Goal: Information Seeking & Learning: Learn about a topic

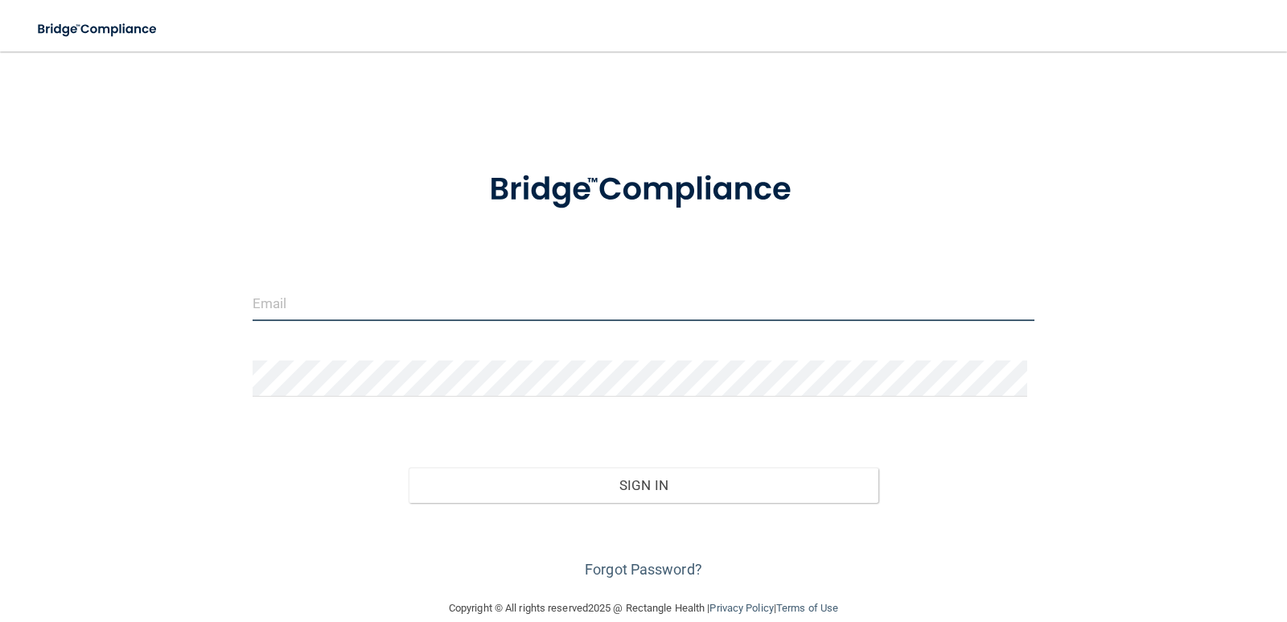
click at [326, 302] on input "email" at bounding box center [644, 303] width 783 height 36
type input "[EMAIL_ADDRESS][DOMAIN_NAME]"
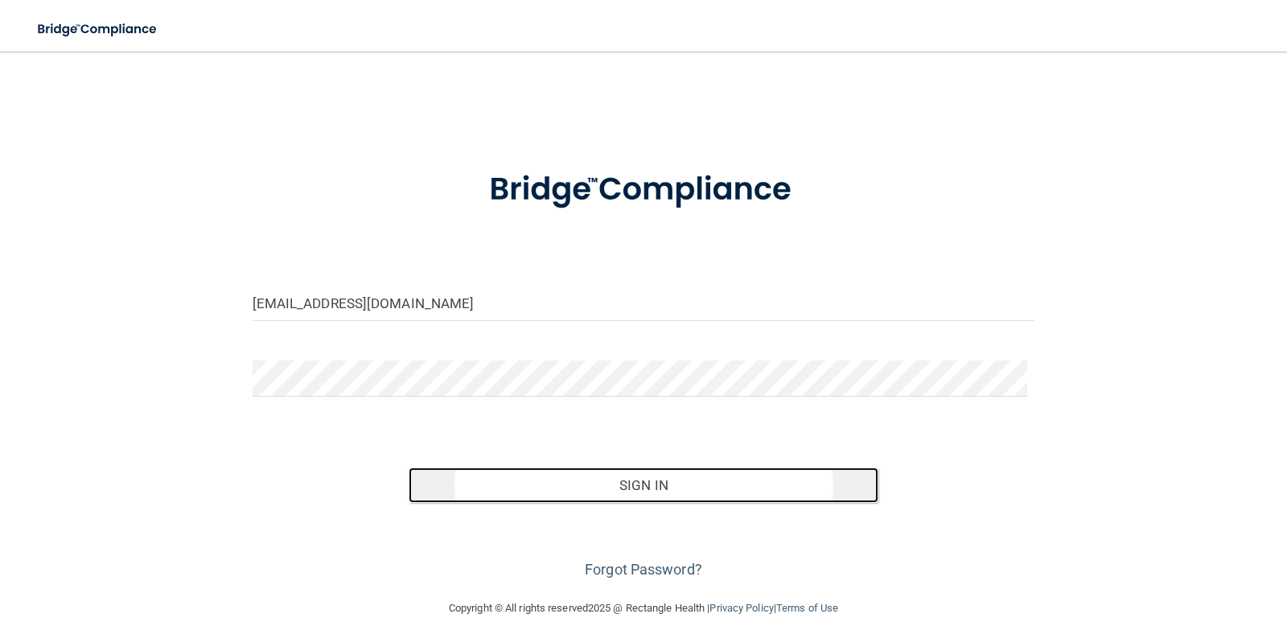
click at [565, 483] on button "Sign In" at bounding box center [644, 484] width 470 height 35
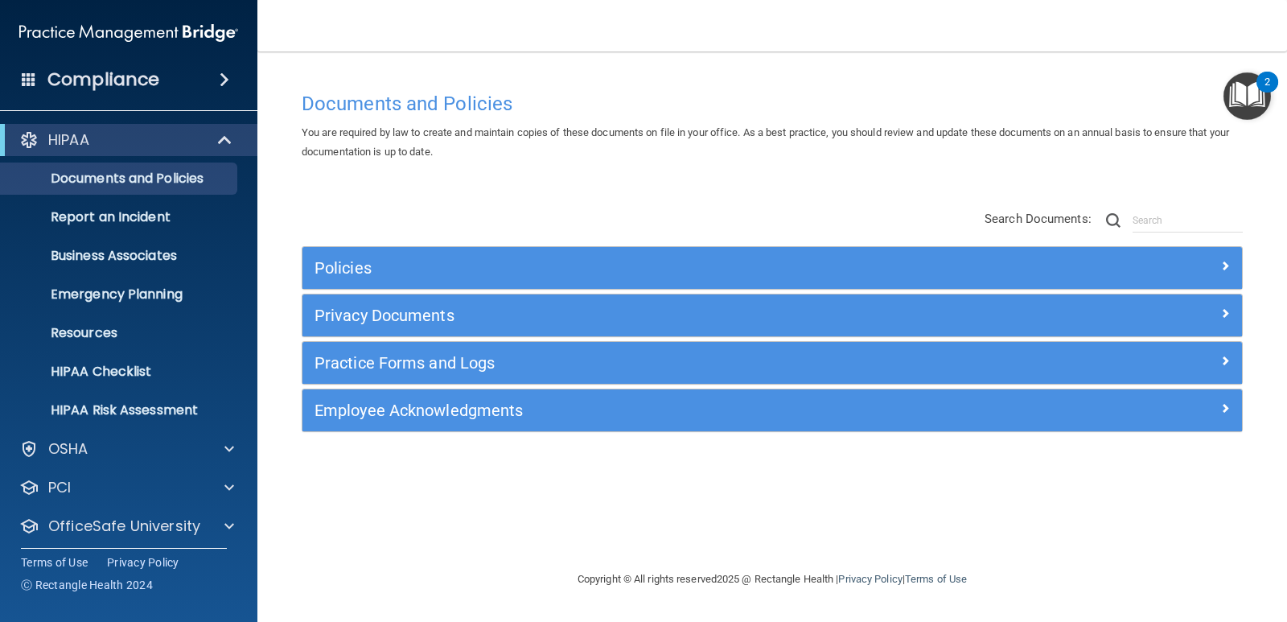
click at [1268, 82] on div "2" at bounding box center [1268, 92] width 6 height 21
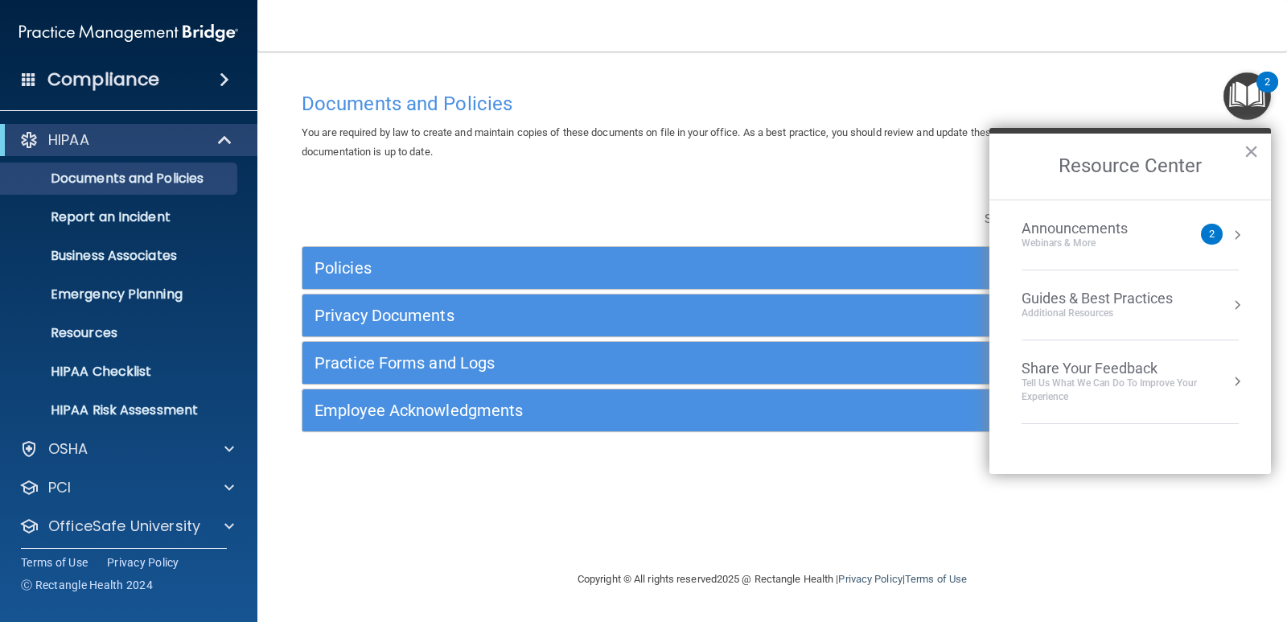
click at [998, 90] on div "Documents and Policies" at bounding box center [772, 103] width 965 height 39
click at [1250, 154] on button "×" at bounding box center [1251, 151] width 15 height 26
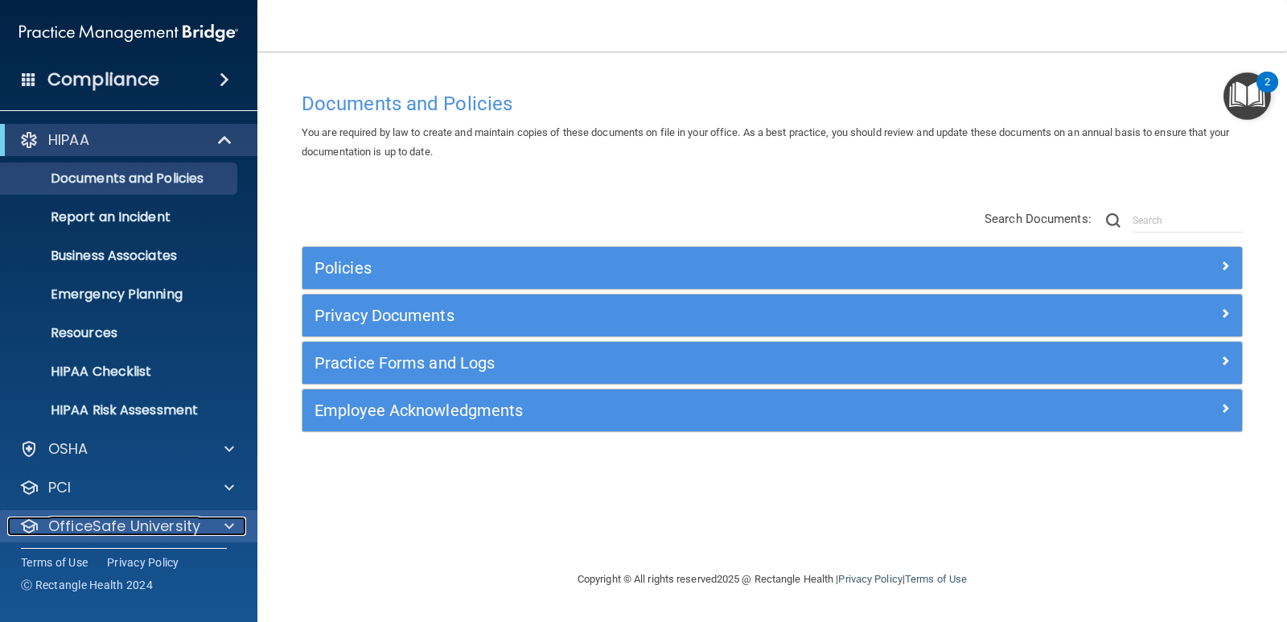
click at [223, 526] on div at bounding box center [227, 525] width 40 height 19
click at [159, 524] on p "OfficeSafe University" at bounding box center [124, 525] width 152 height 19
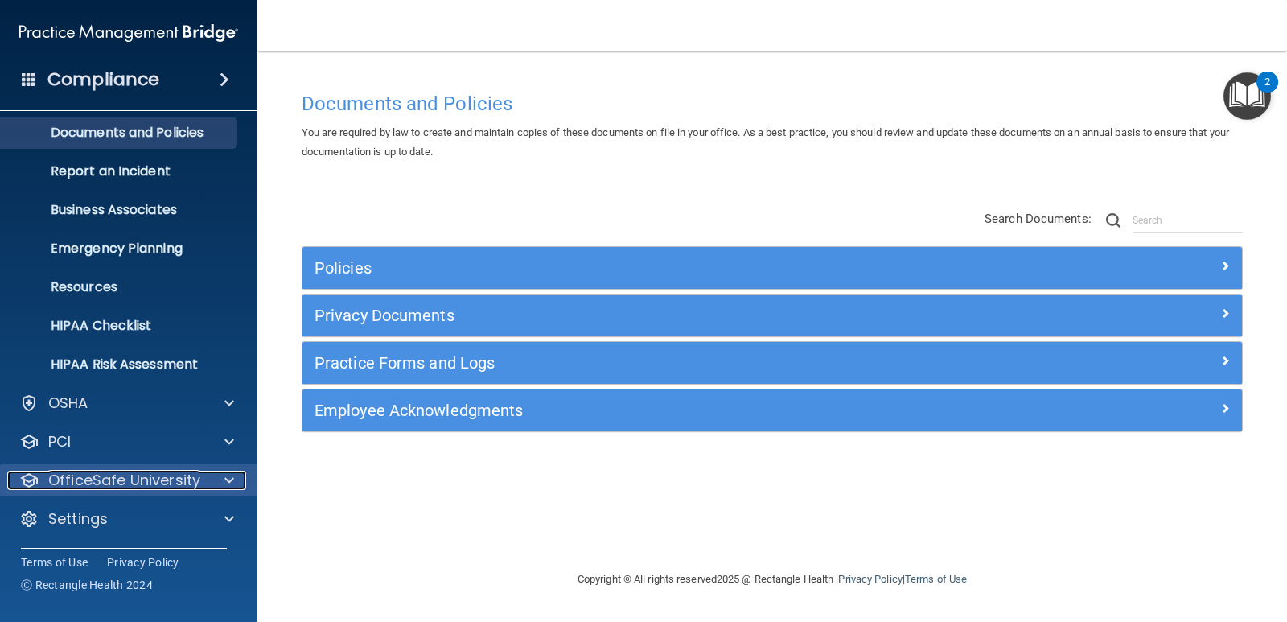
click at [228, 482] on span at bounding box center [229, 480] width 10 height 19
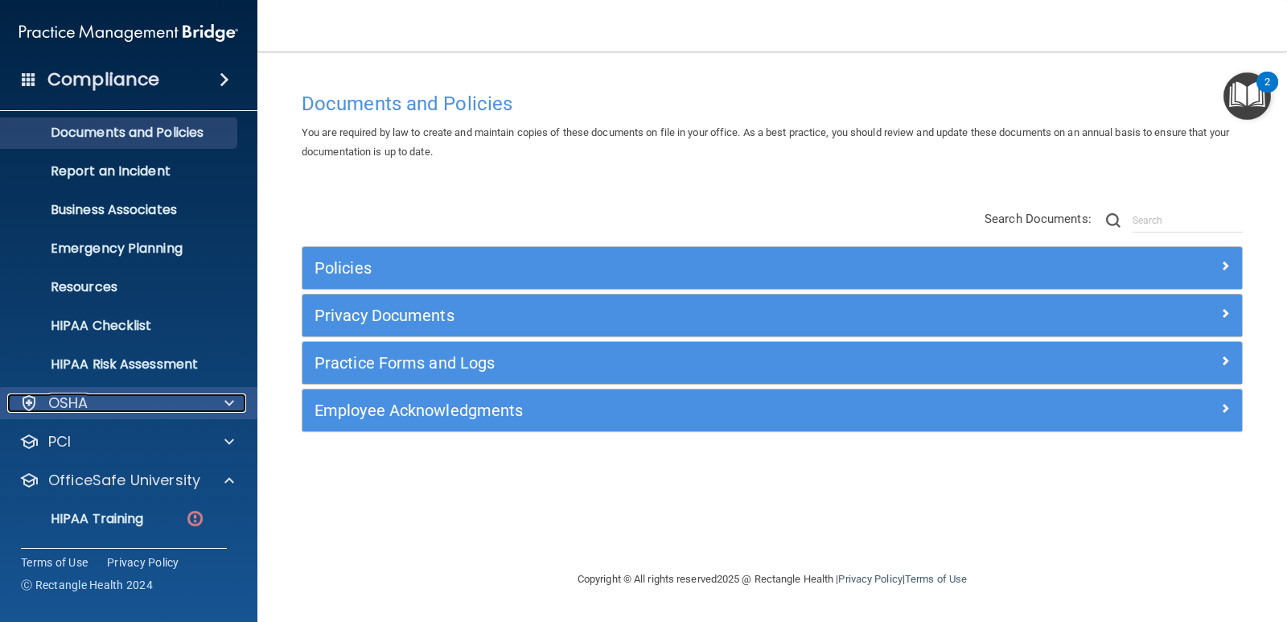
click at [230, 399] on span at bounding box center [229, 402] width 10 height 19
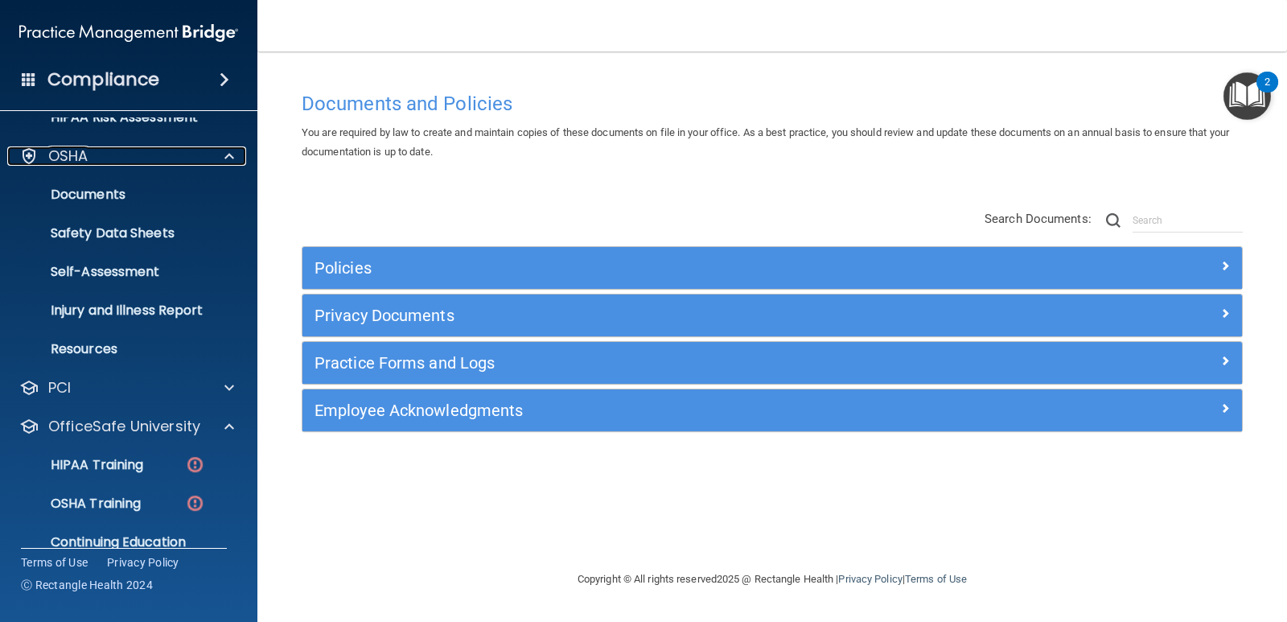
scroll to position [322, 0]
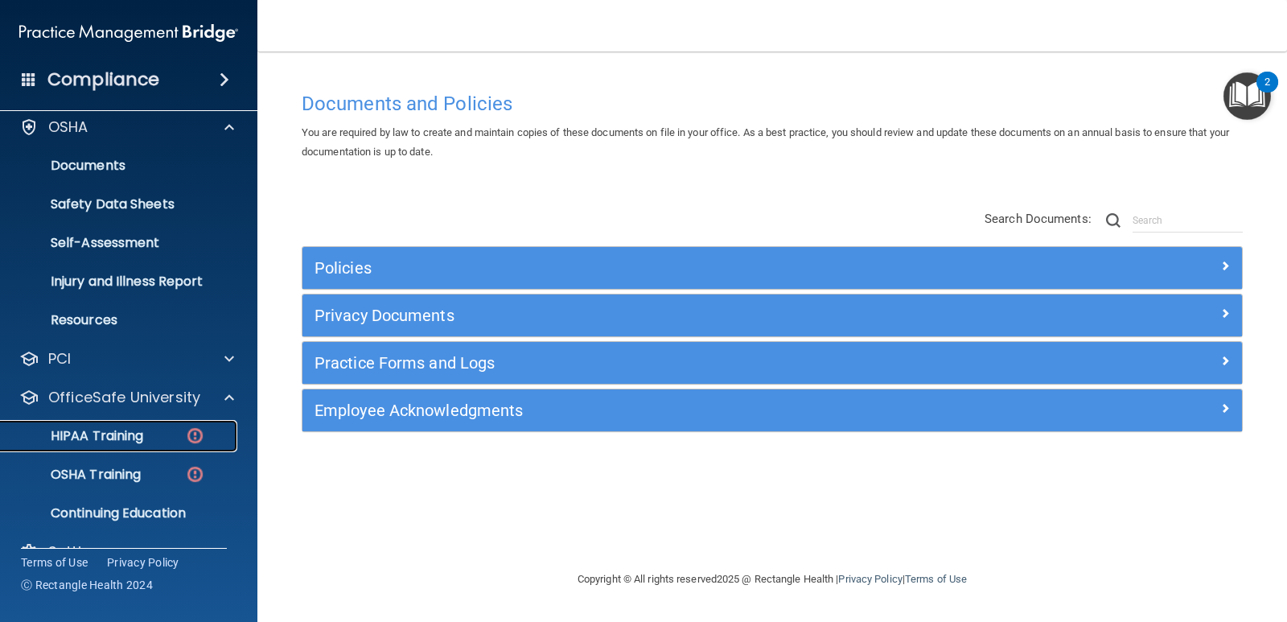
click at [125, 434] on p "HIPAA Training" at bounding box center [76, 436] width 133 height 16
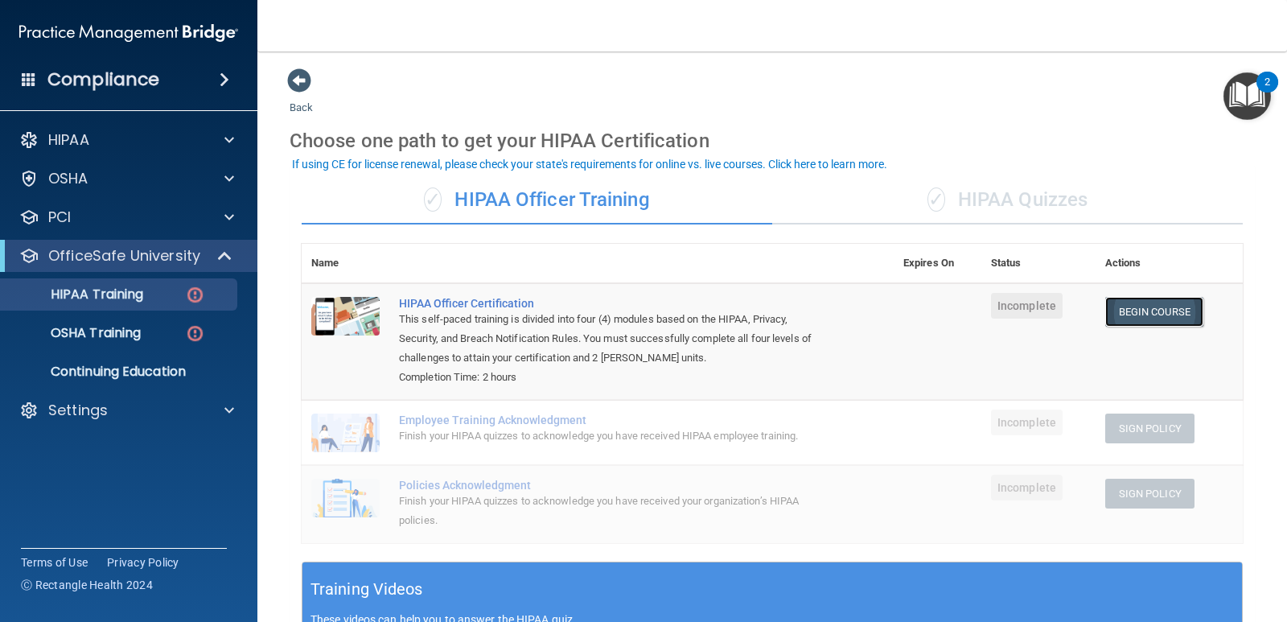
click at [1137, 306] on link "Begin Course" at bounding box center [1154, 312] width 98 height 30
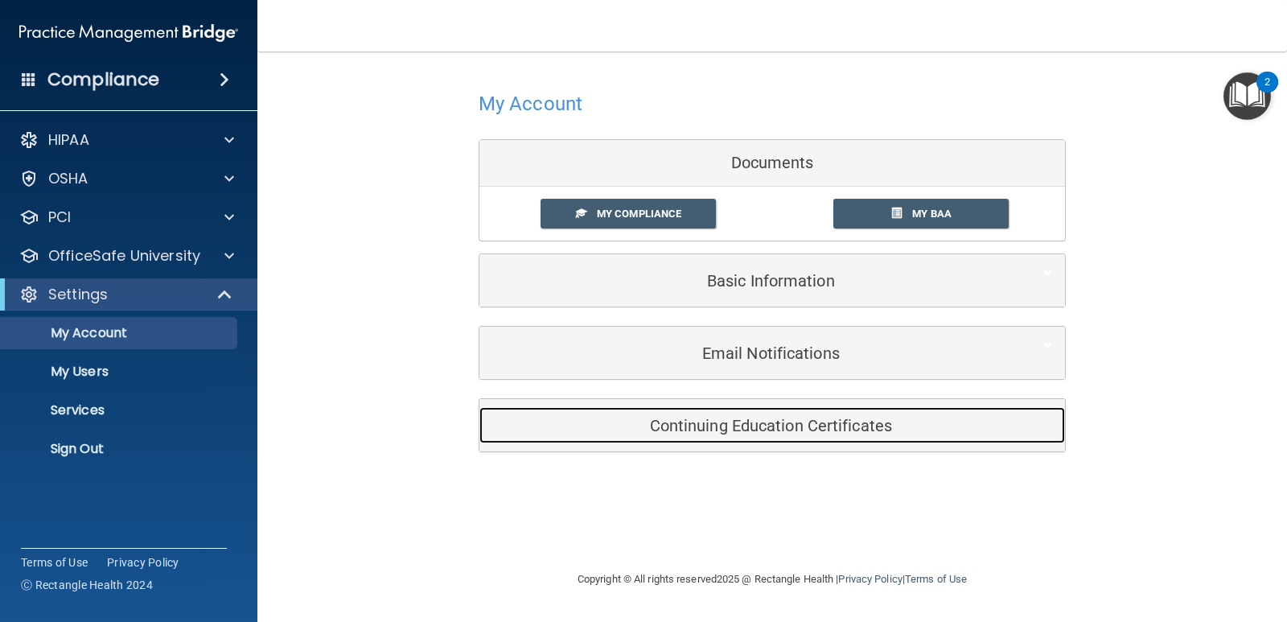
click at [759, 428] on h5 "Continuing Education Certificates" at bounding box center [747, 426] width 512 height 18
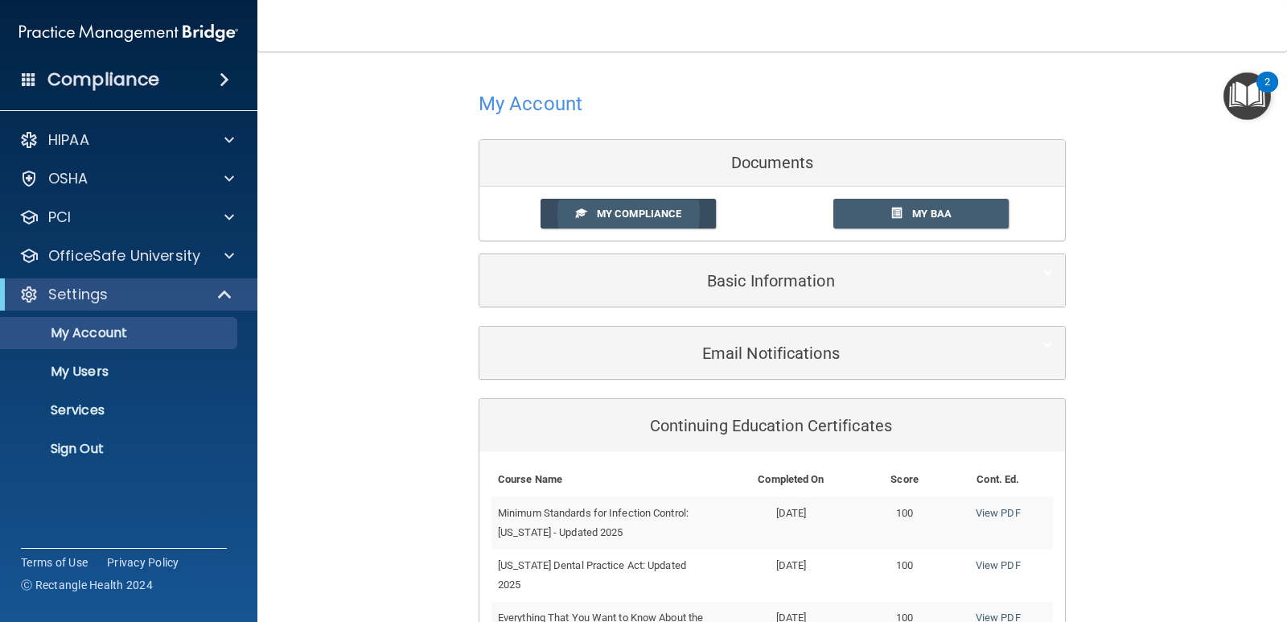
click at [637, 210] on span "My Compliance" at bounding box center [639, 214] width 84 height 12
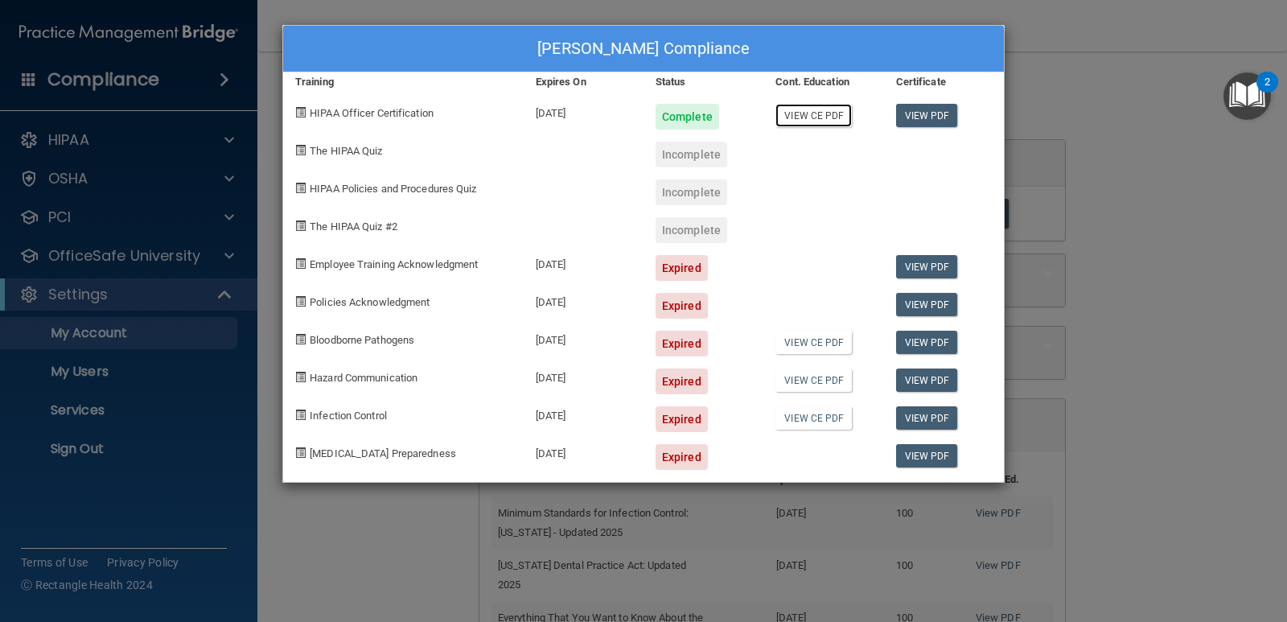
click at [826, 114] on link "View CE PDF" at bounding box center [813, 115] width 76 height 23
click at [806, 111] on link "View CE PDF" at bounding box center [813, 115] width 76 height 23
click at [927, 115] on link "View PDF" at bounding box center [927, 115] width 62 height 23
click at [691, 157] on div "Incomplete" at bounding box center [692, 155] width 72 height 26
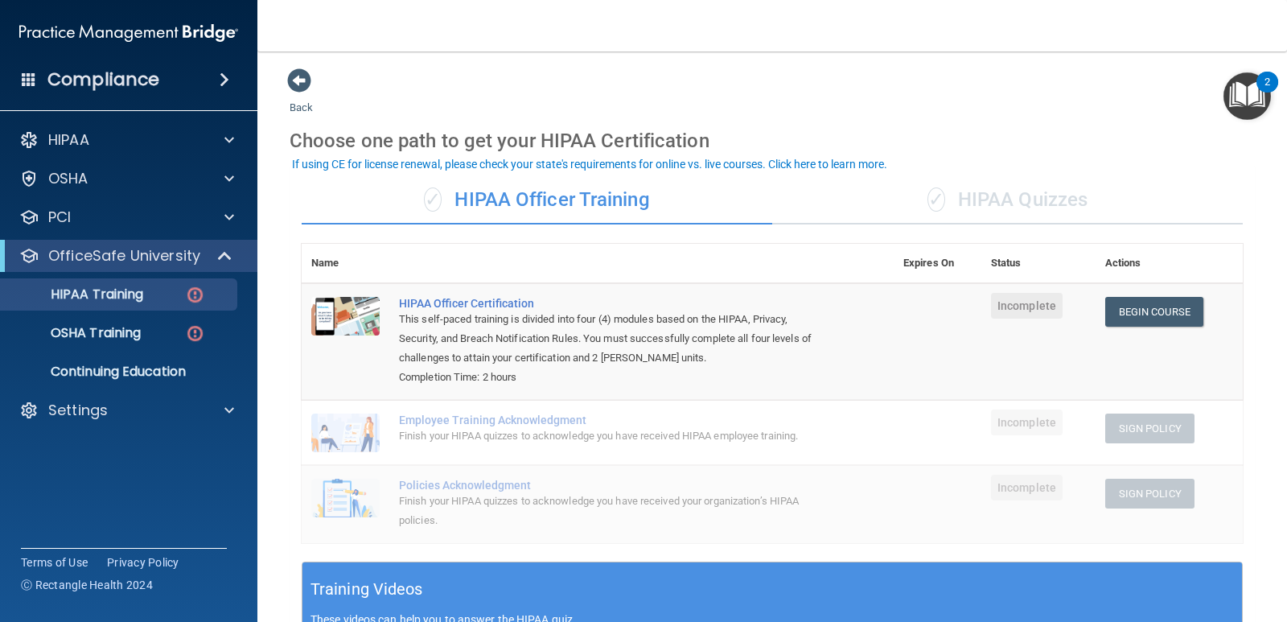
scroll to position [80, 0]
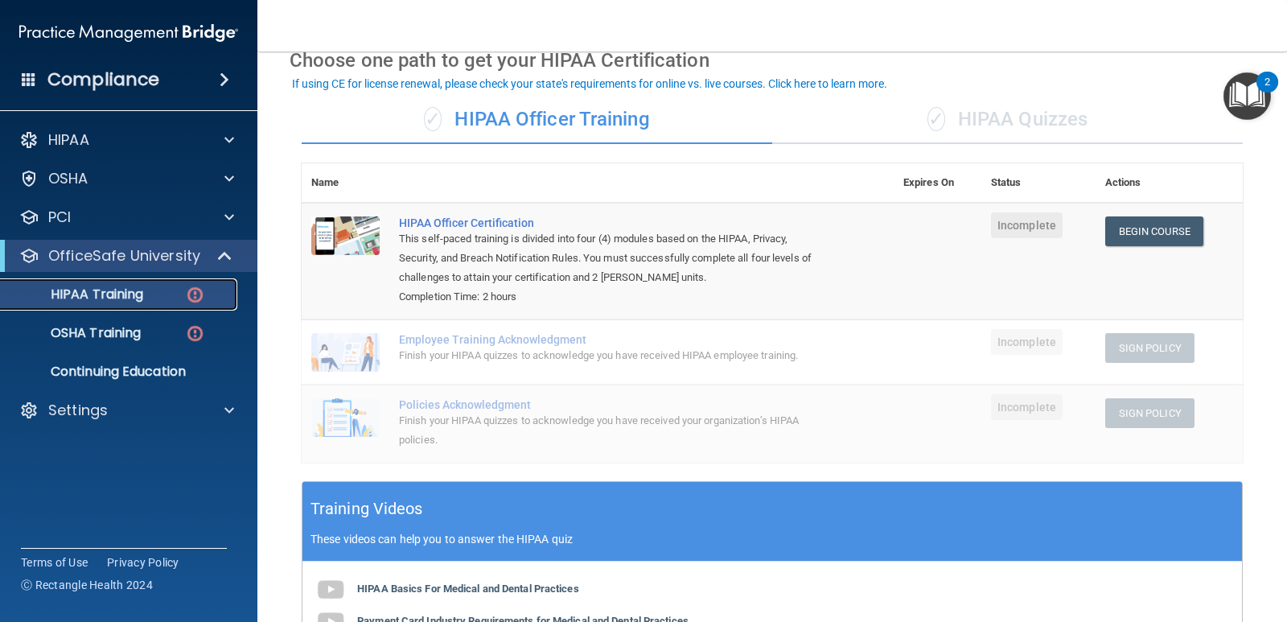
click at [198, 295] on img at bounding box center [195, 295] width 20 height 20
click at [106, 296] on p "HIPAA Training" at bounding box center [76, 294] width 133 height 16
click at [134, 331] on p "OSHA Training" at bounding box center [75, 333] width 130 height 16
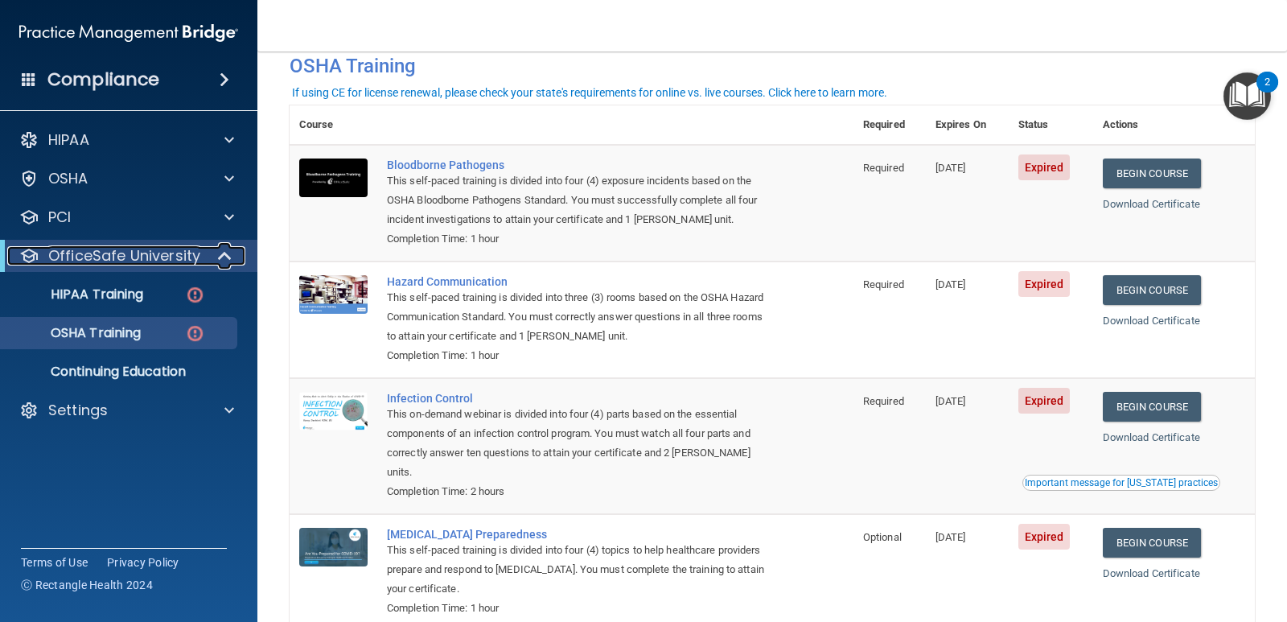
click at [223, 252] on span at bounding box center [227, 255] width 14 height 19
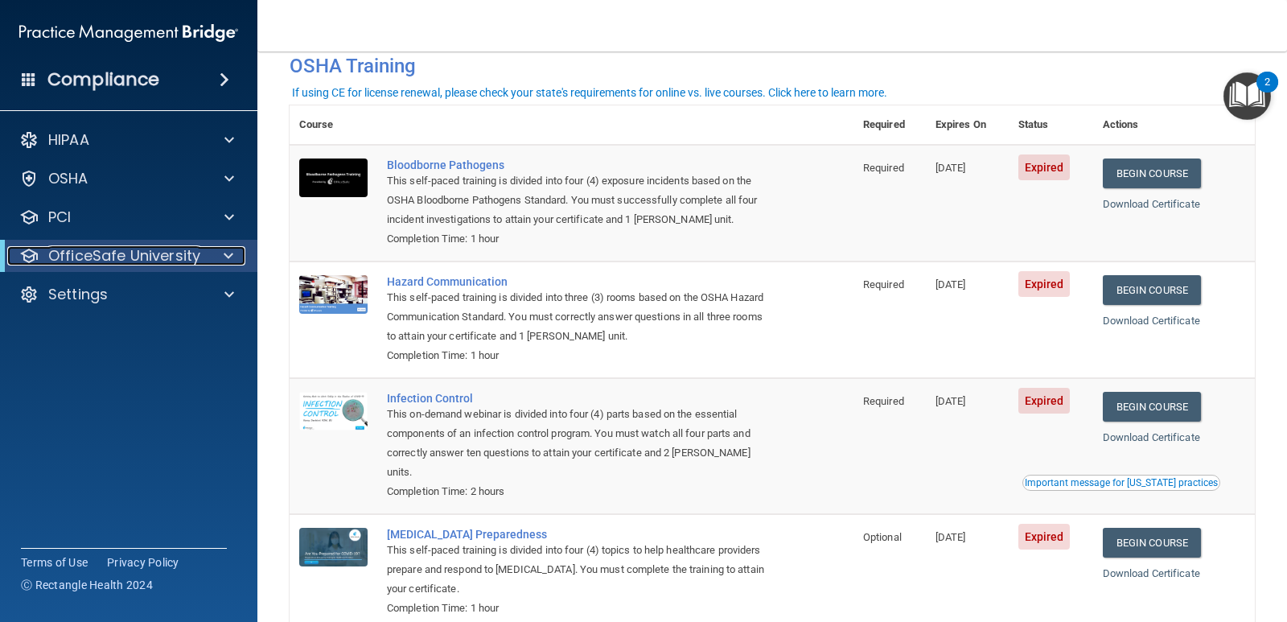
click at [224, 252] on span at bounding box center [229, 255] width 10 height 19
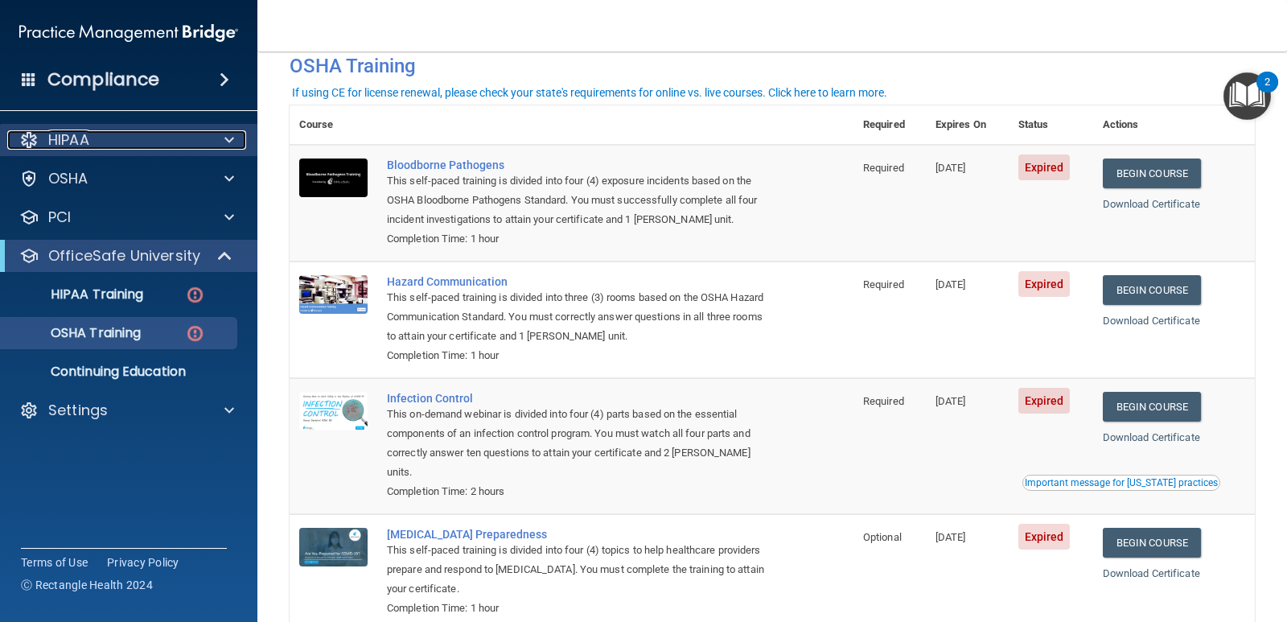
click at [228, 137] on span at bounding box center [229, 139] width 10 height 19
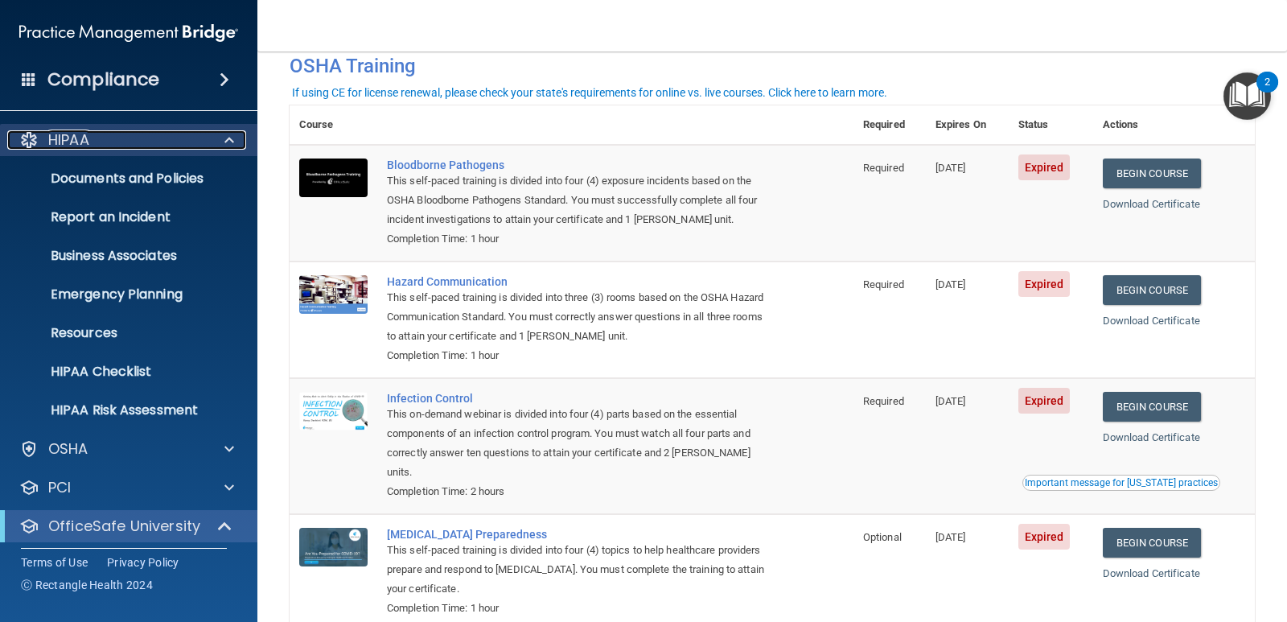
click at [228, 137] on span at bounding box center [229, 139] width 10 height 19
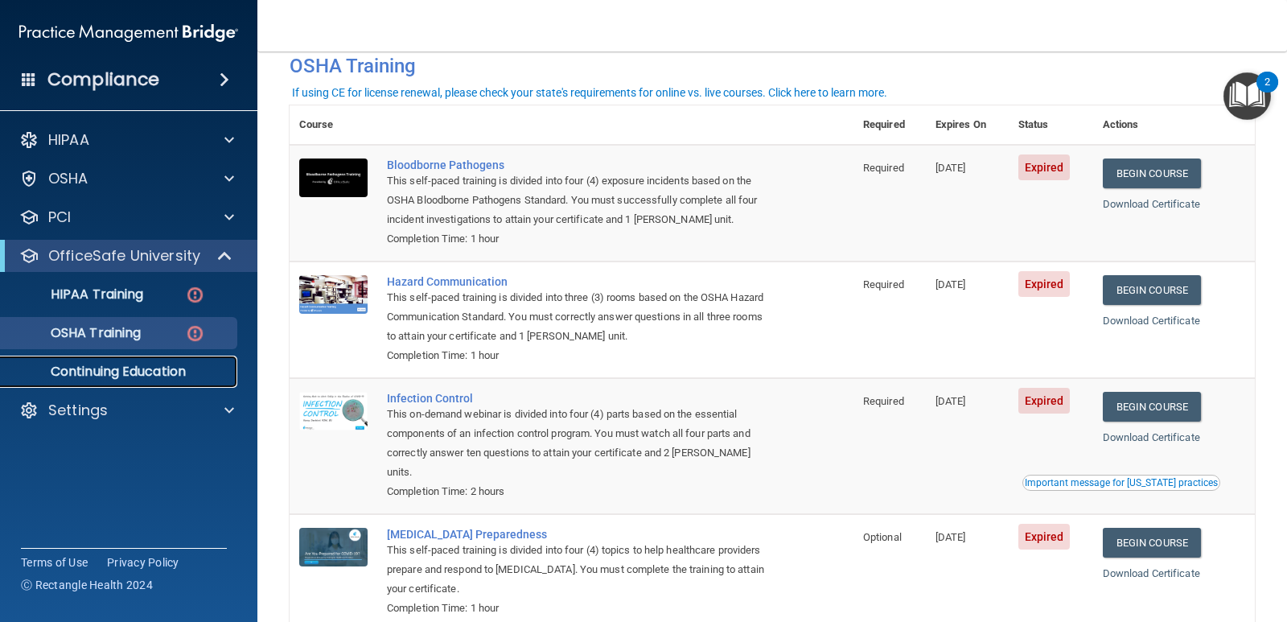
click at [117, 364] on p "Continuing Education" at bounding box center [120, 372] width 220 height 16
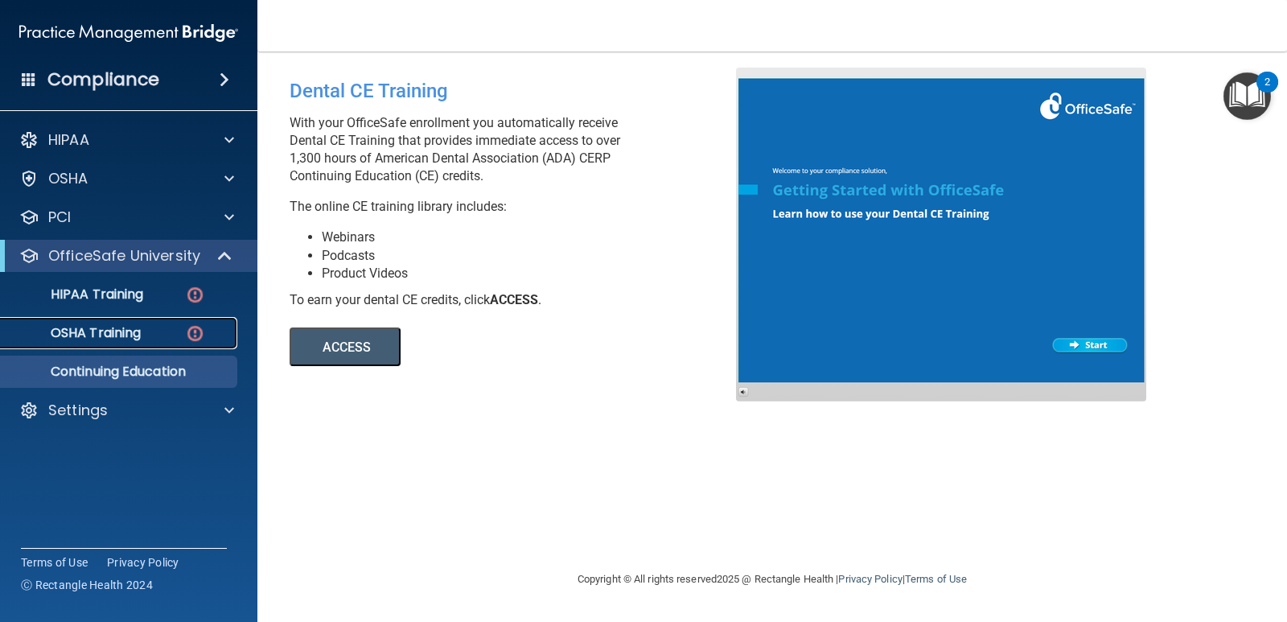
click at [117, 335] on p "OSHA Training" at bounding box center [75, 333] width 130 height 16
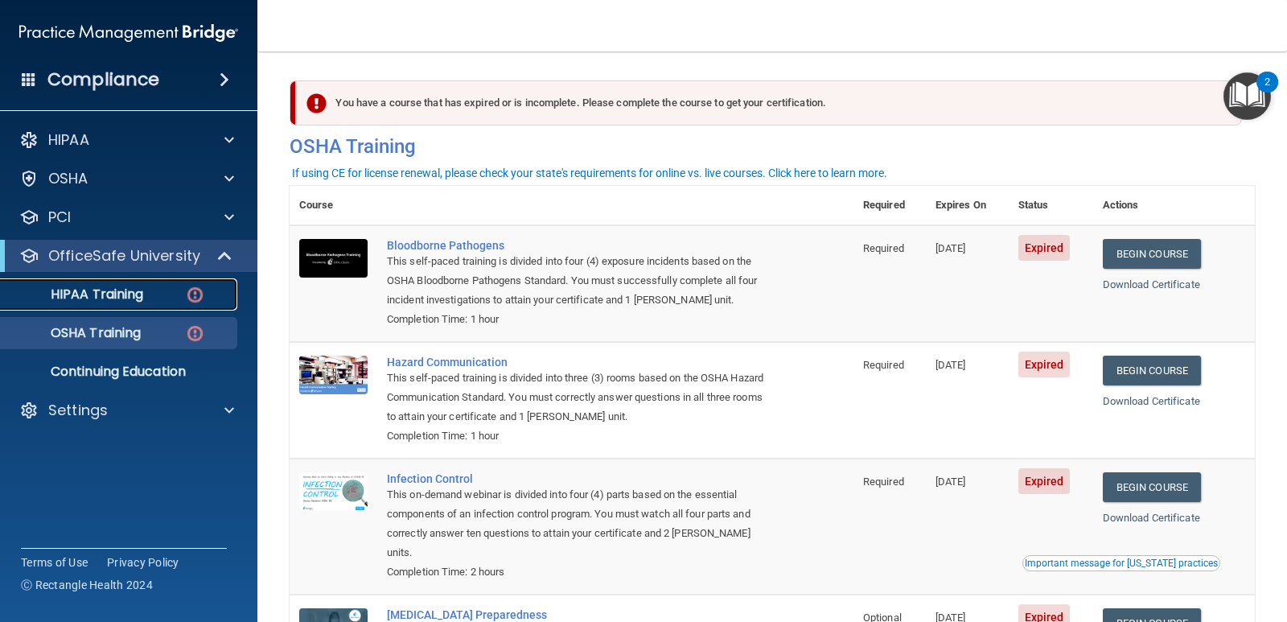
click at [115, 288] on p "HIPAA Training" at bounding box center [76, 294] width 133 height 16
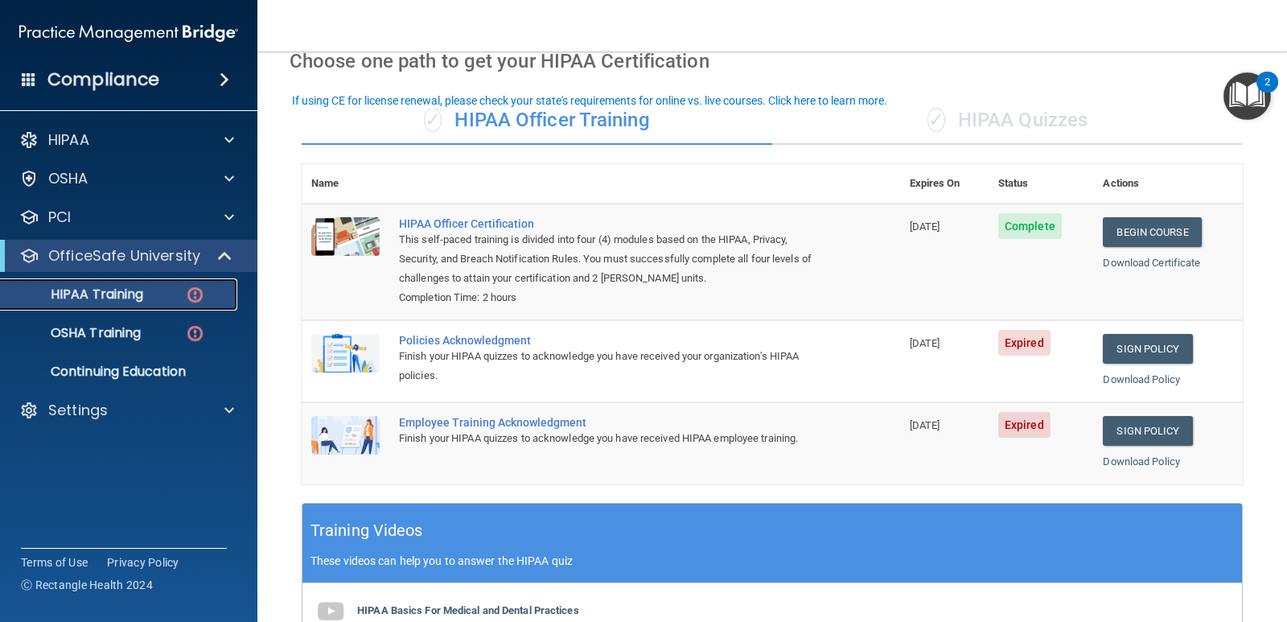
scroll to position [80, 0]
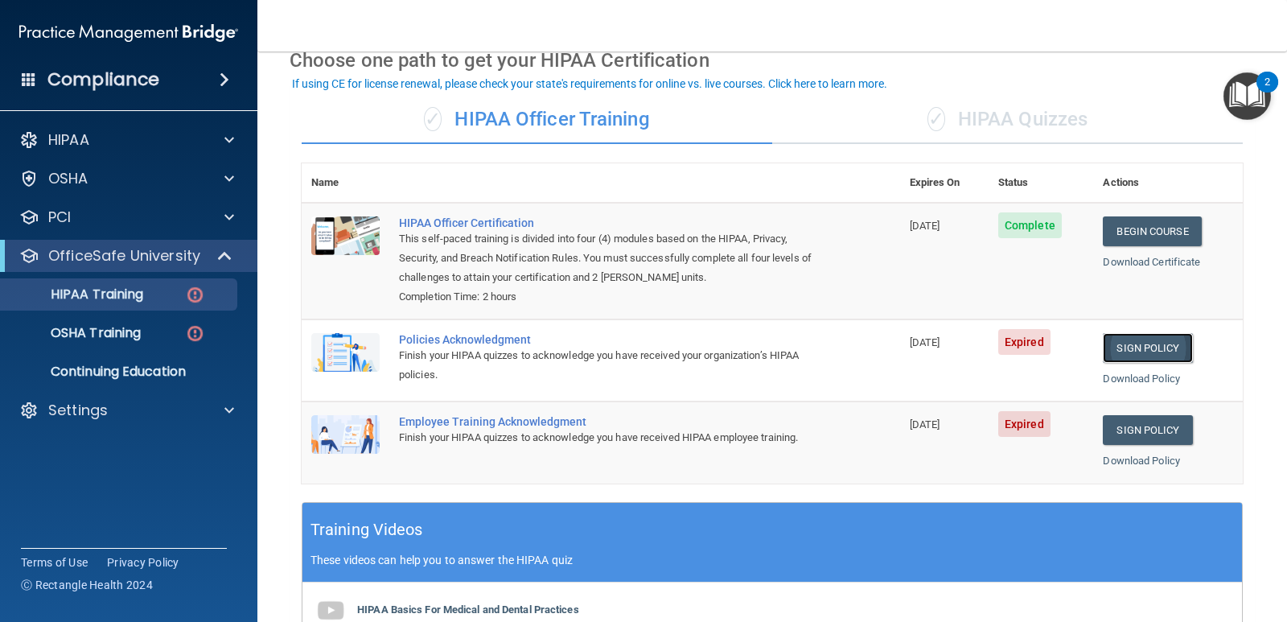
click at [1153, 352] on link "Sign Policy" at bounding box center [1147, 348] width 89 height 30
click at [1138, 431] on link "Sign Policy" at bounding box center [1147, 430] width 89 height 30
click at [1126, 343] on link "Sign Policy" at bounding box center [1147, 348] width 89 height 30
click at [145, 295] on div "HIPAA Training" at bounding box center [120, 294] width 220 height 16
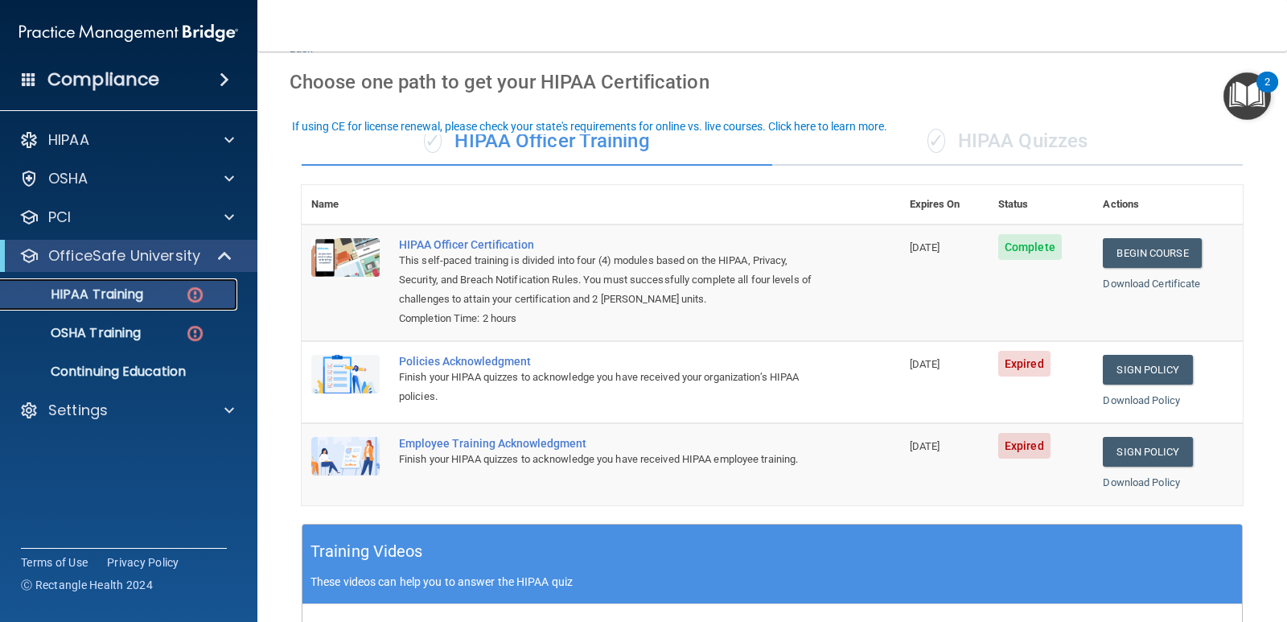
scroll to position [0, 0]
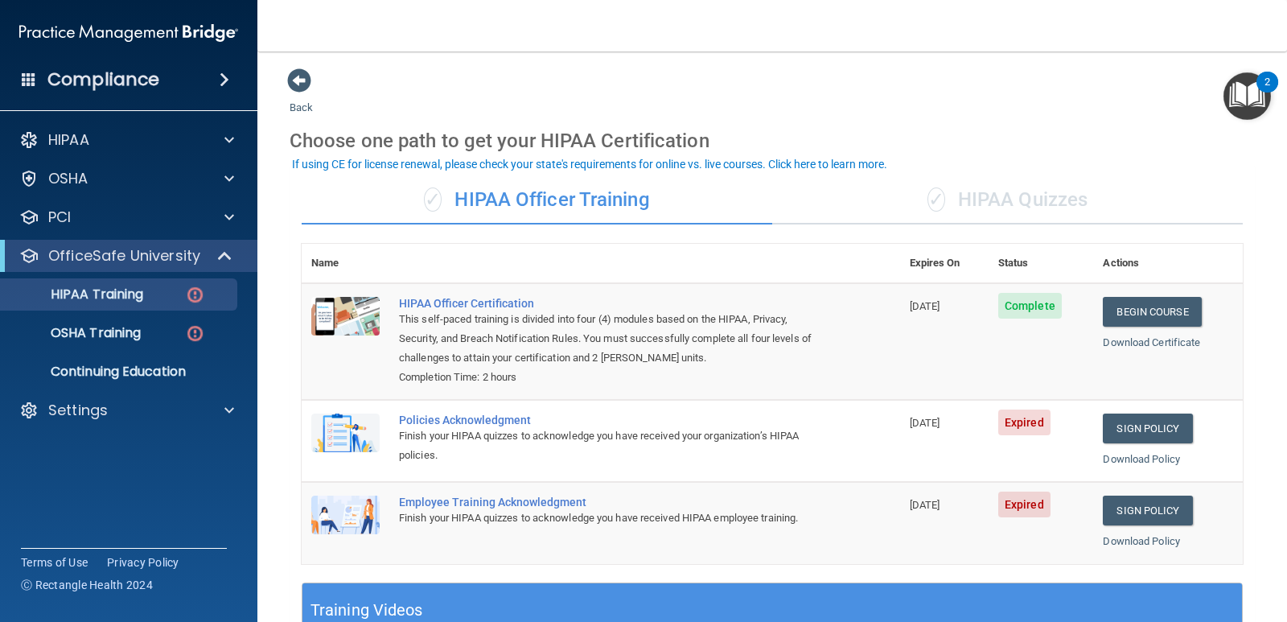
click at [967, 197] on div "✓ HIPAA Quizzes" at bounding box center [1007, 200] width 471 height 48
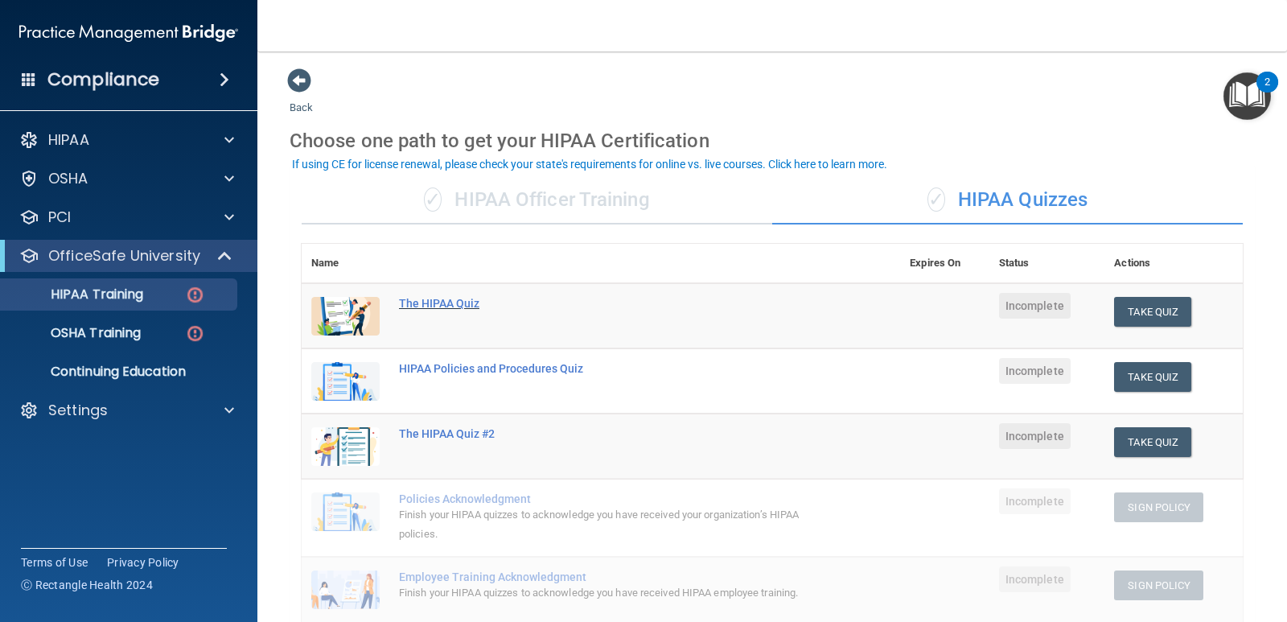
click at [470, 302] on div "The HIPAA Quiz" at bounding box center [609, 303] width 421 height 13
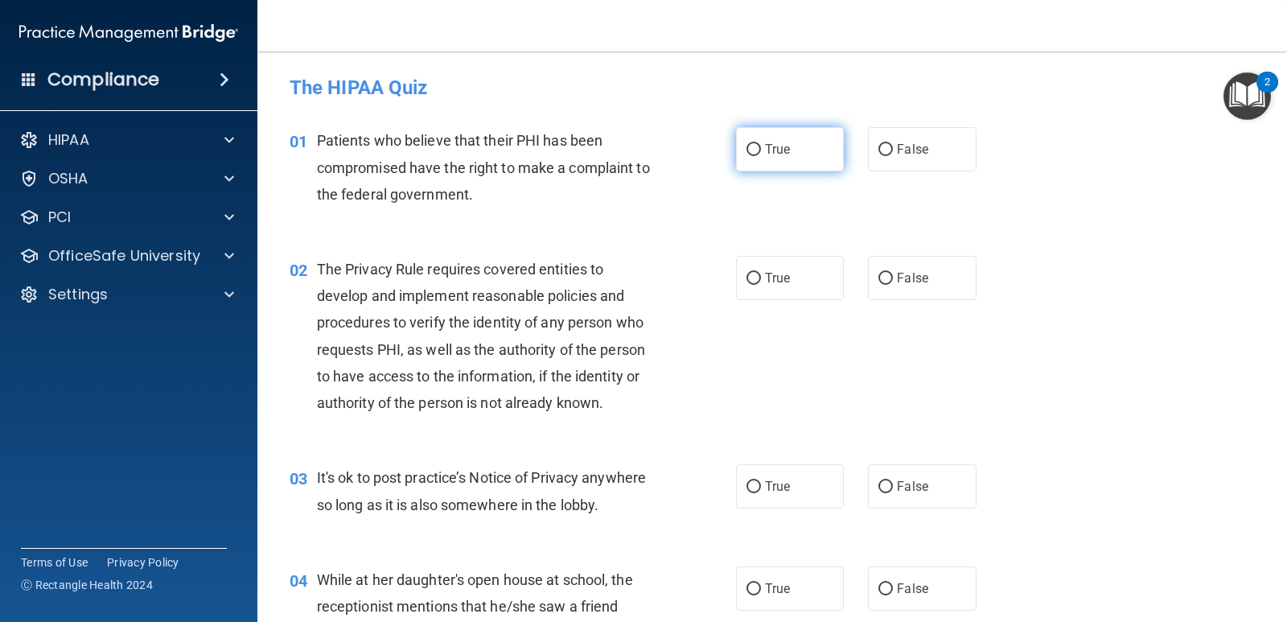
click at [746, 146] on input "True" at bounding box center [753, 150] width 14 height 12
radio input "true"
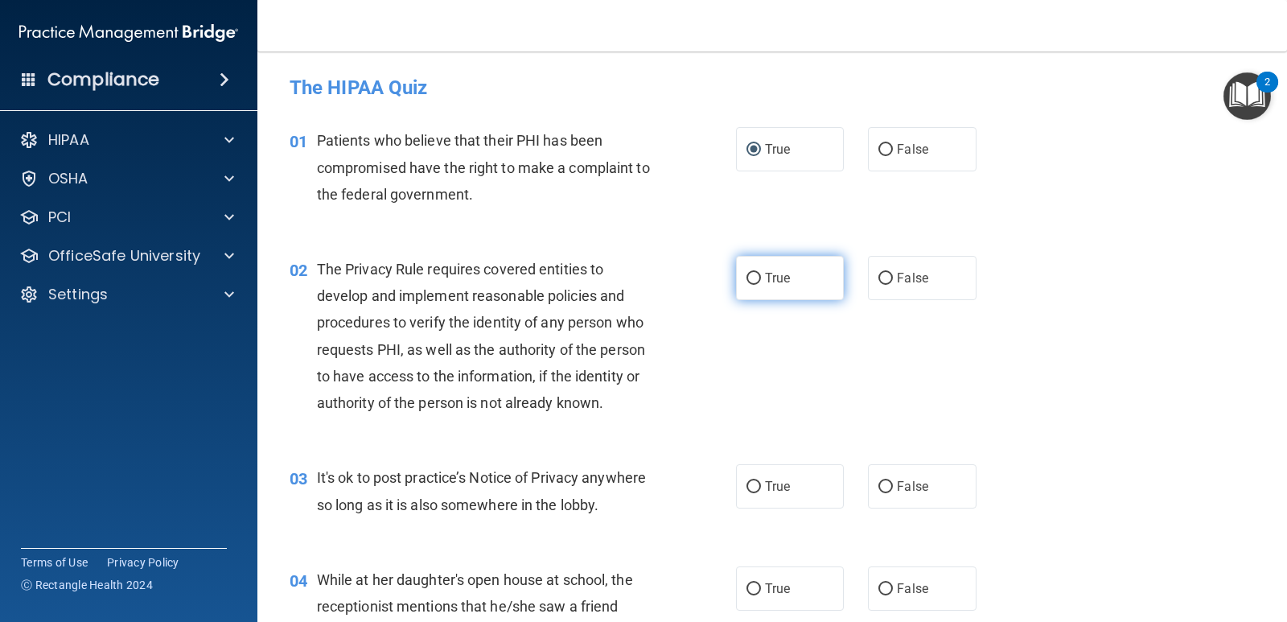
click at [747, 278] on input "True" at bounding box center [753, 279] width 14 height 12
radio input "true"
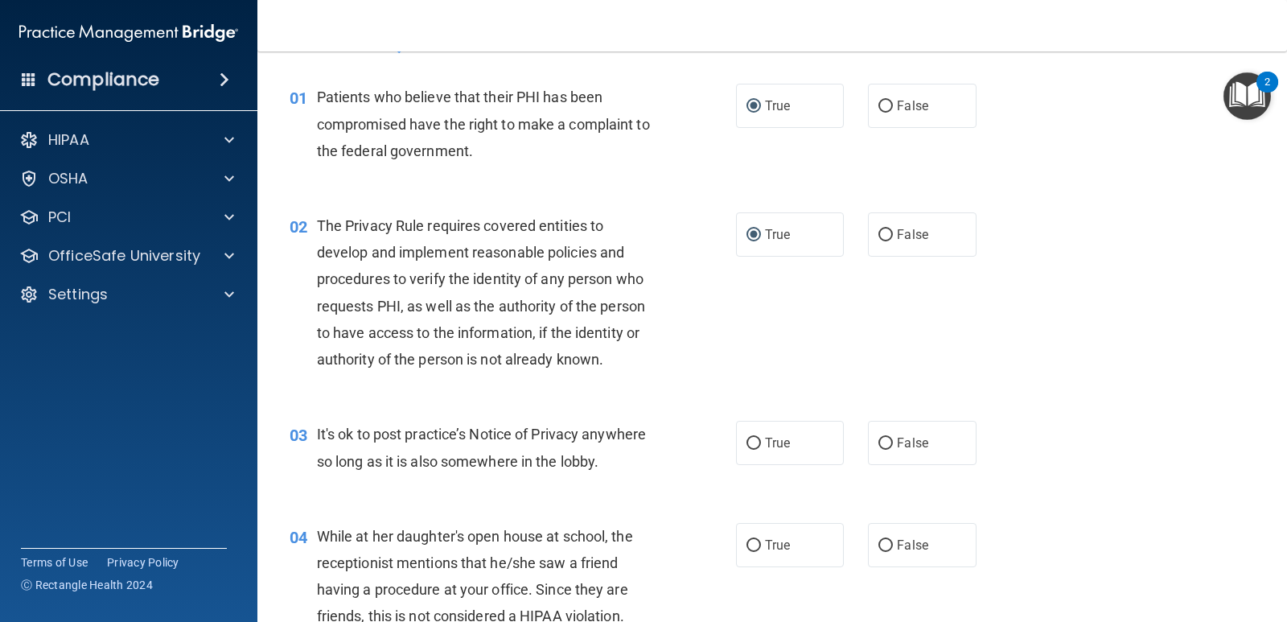
scroll to position [80, 0]
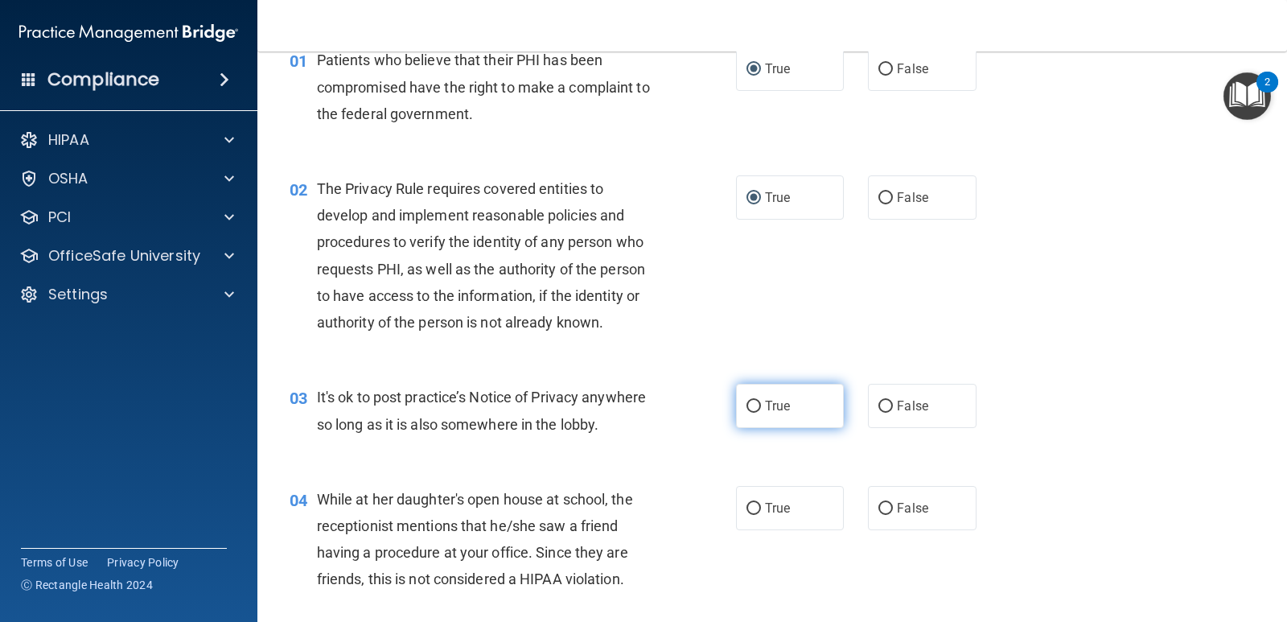
click at [750, 405] on input "True" at bounding box center [753, 407] width 14 height 12
radio input "true"
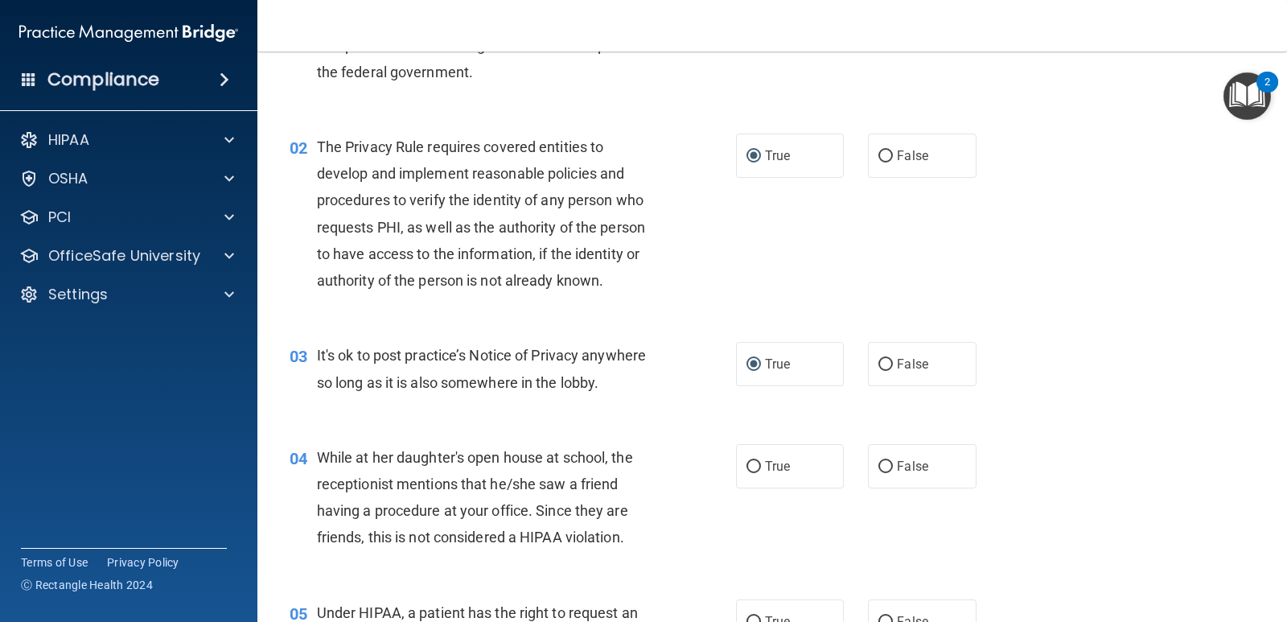
scroll to position [161, 0]
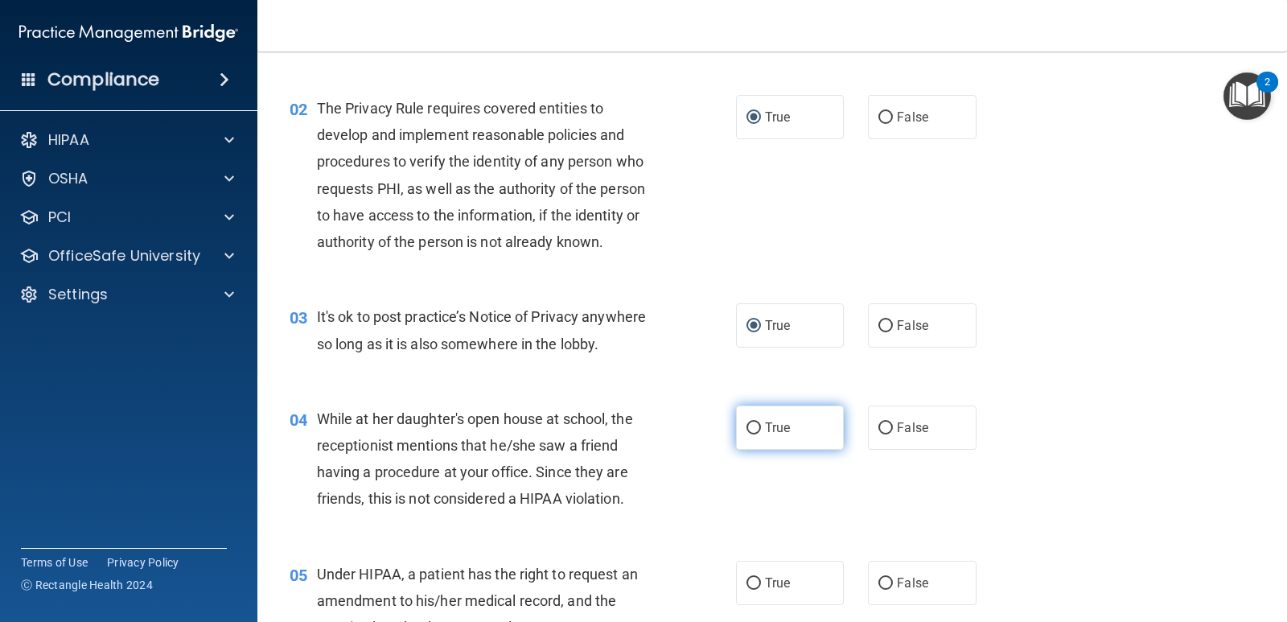
click at [749, 424] on input "True" at bounding box center [753, 428] width 14 height 12
radio input "true"
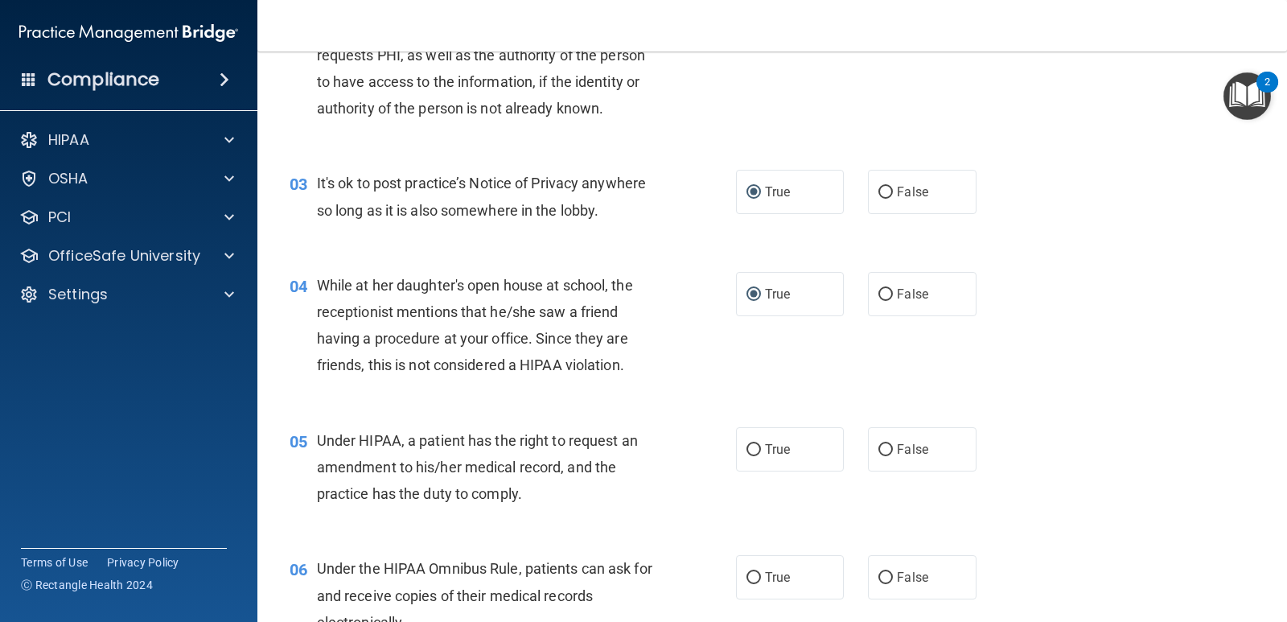
scroll to position [322, 0]
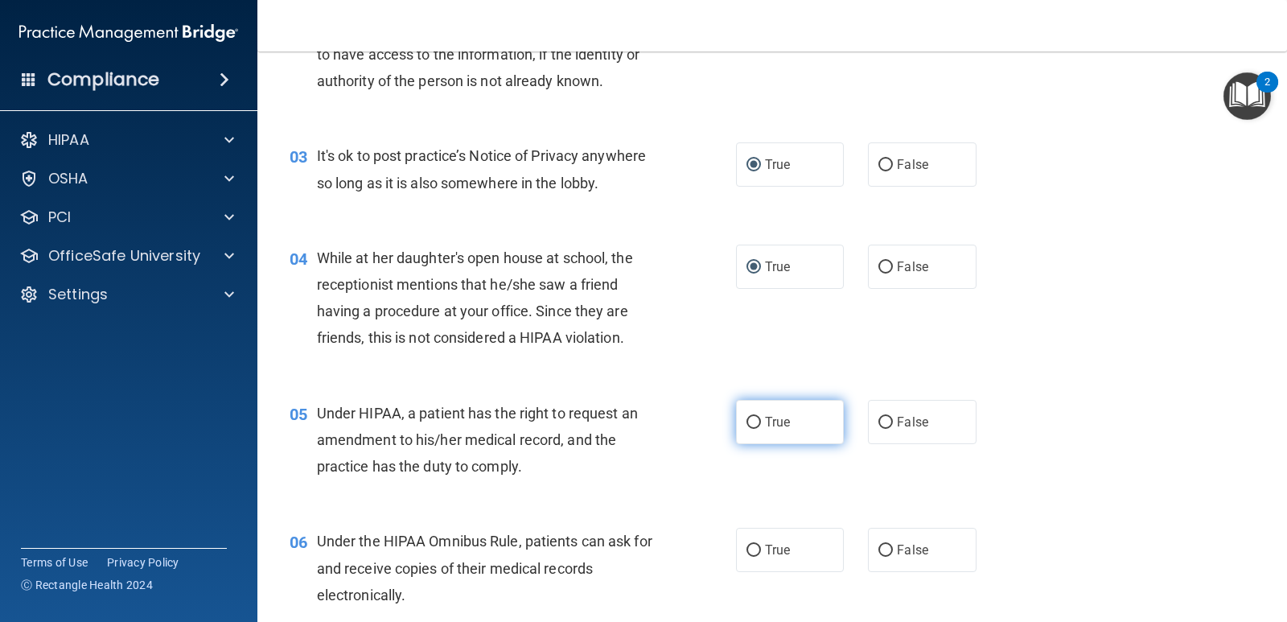
click at [753, 419] on input "True" at bounding box center [753, 423] width 14 height 12
radio input "true"
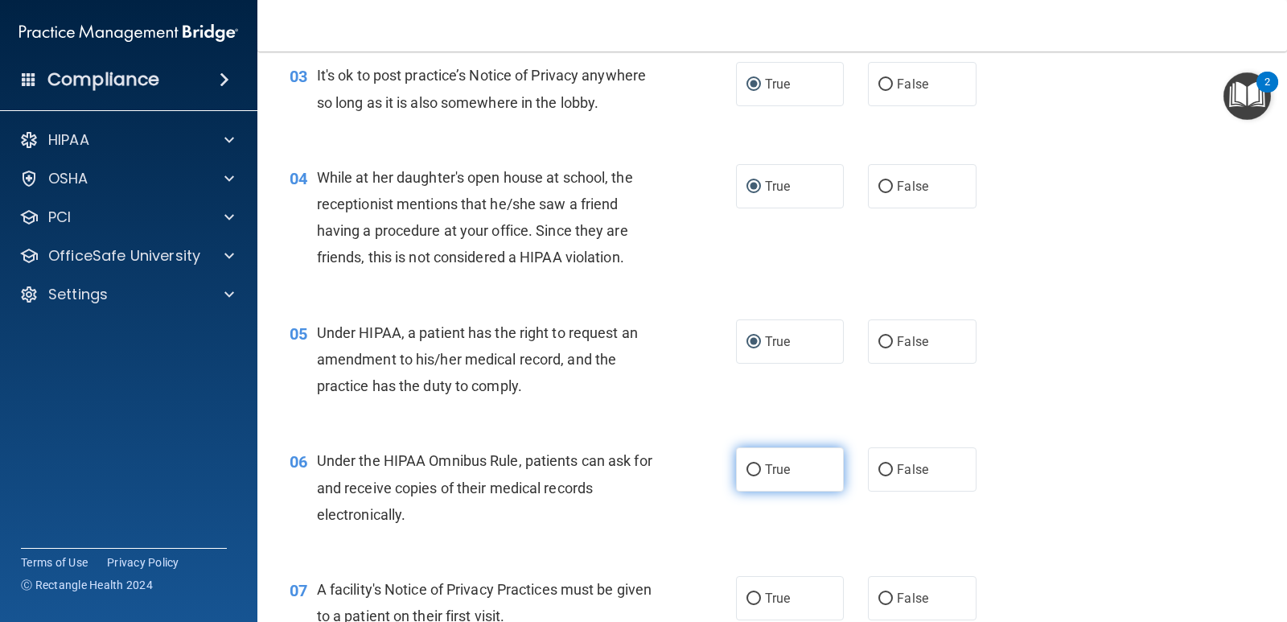
click at [746, 467] on input "True" at bounding box center [753, 470] width 14 height 12
radio input "true"
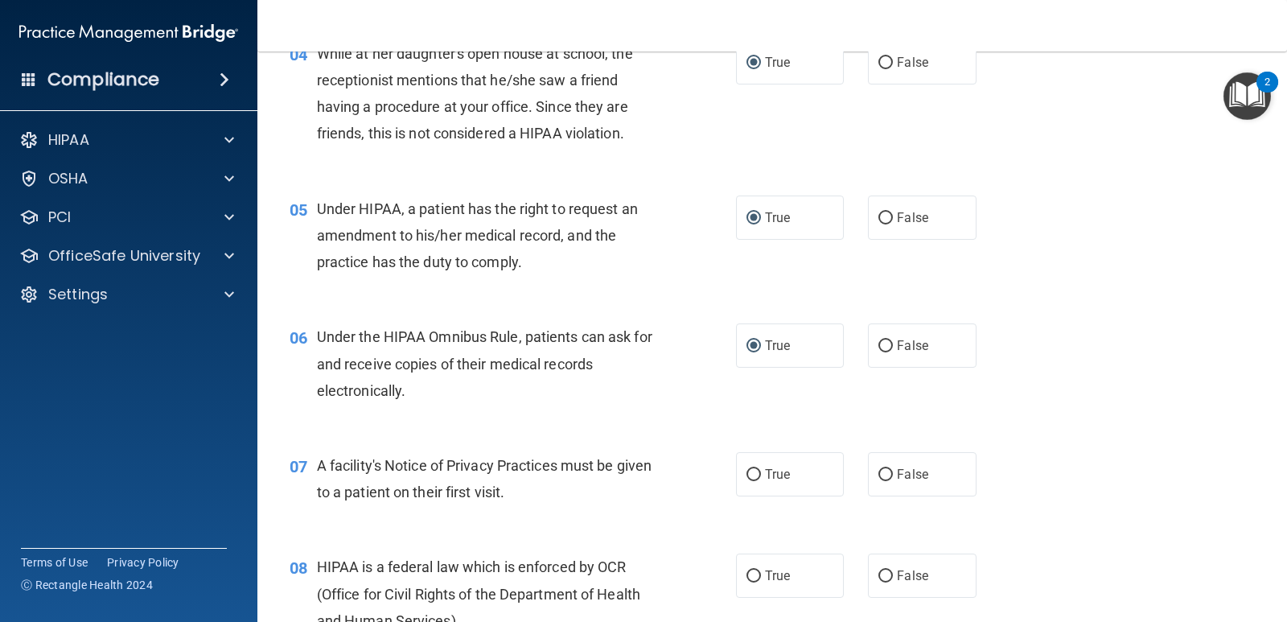
scroll to position [563, 0]
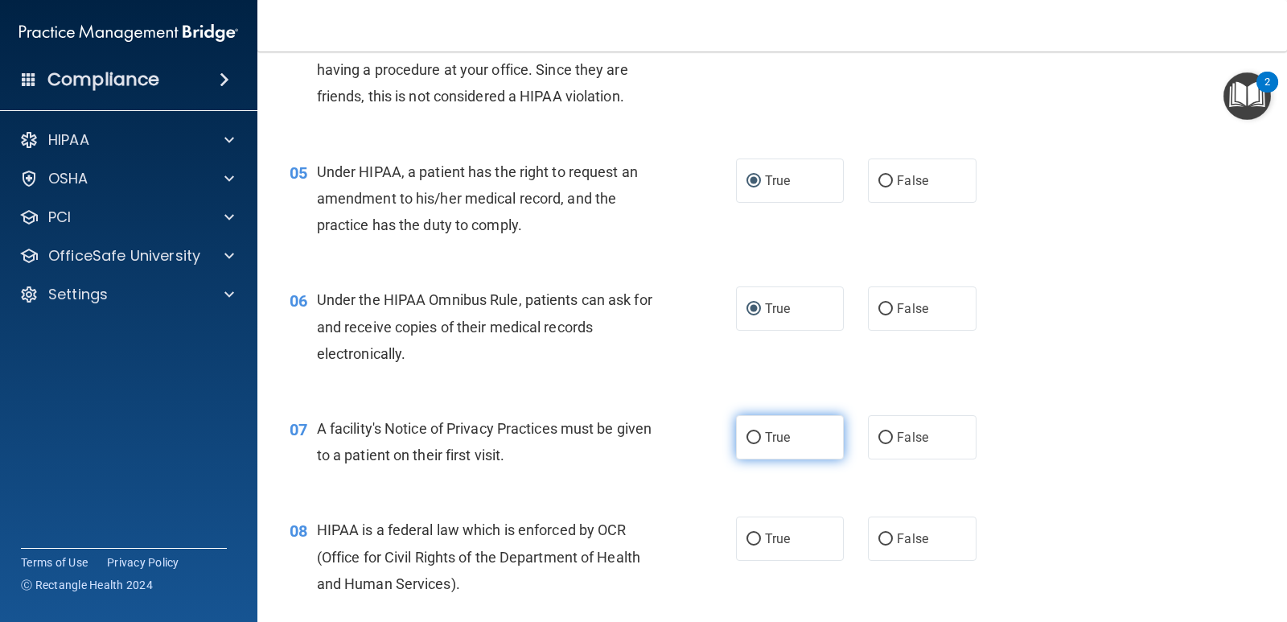
click at [746, 439] on input "True" at bounding box center [753, 438] width 14 height 12
radio input "true"
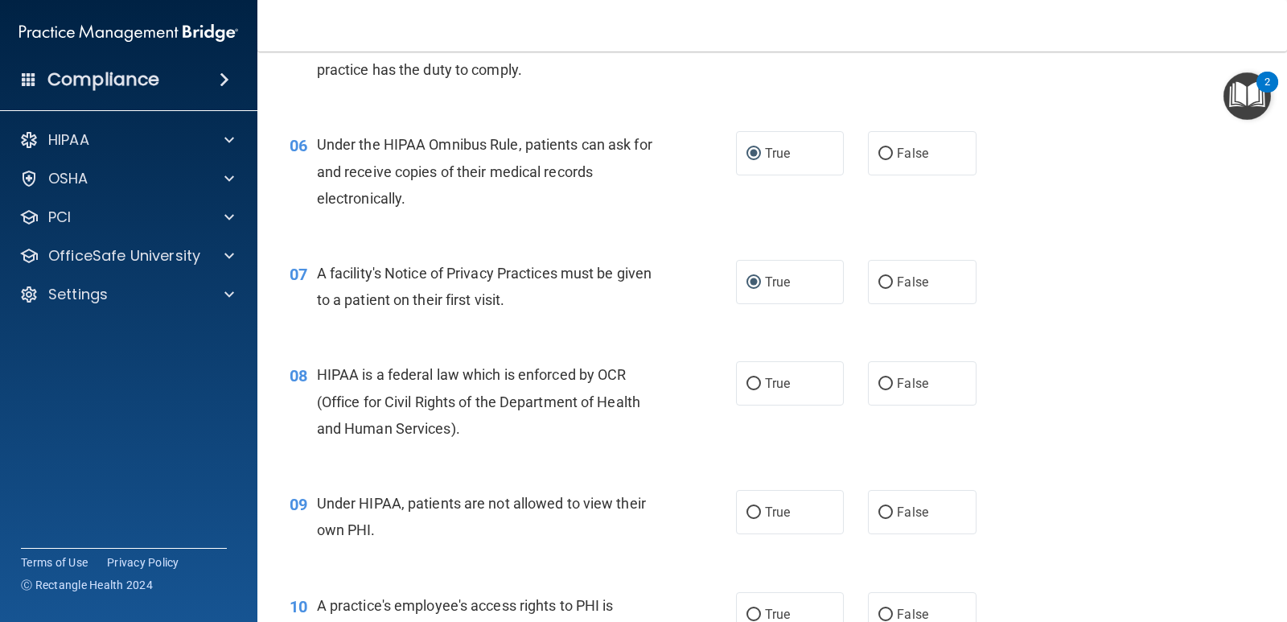
scroll to position [724, 0]
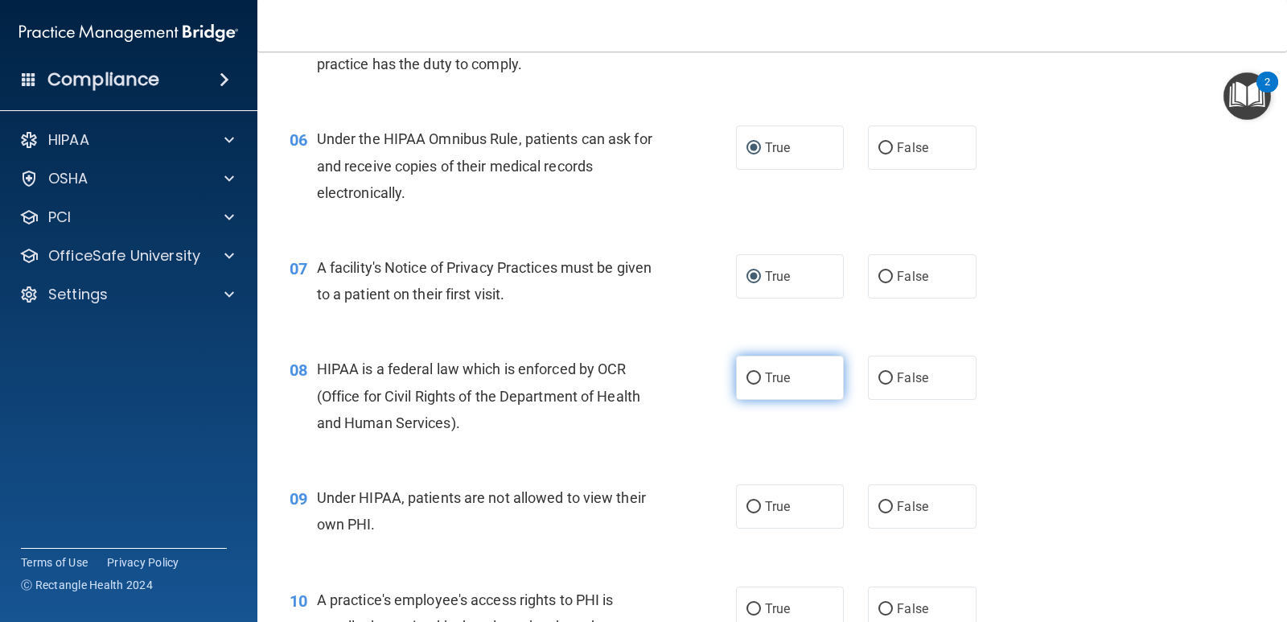
click at [746, 376] on input "True" at bounding box center [753, 378] width 14 height 12
radio input "true"
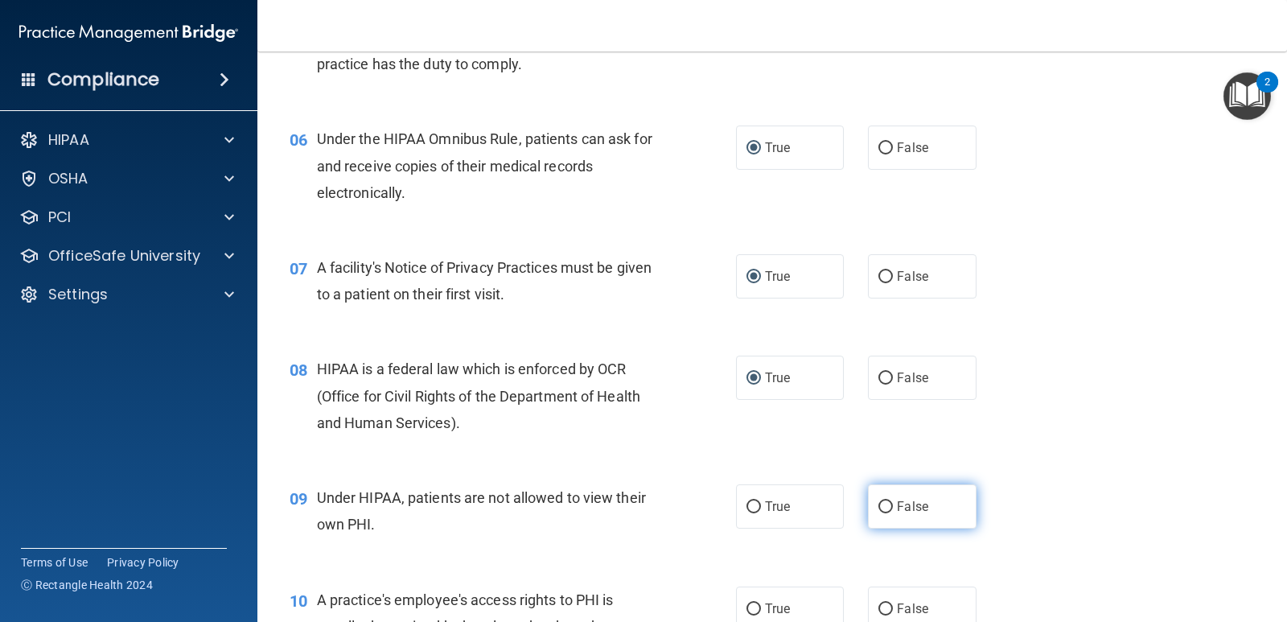
click at [878, 504] on input "False" at bounding box center [885, 507] width 14 height 12
radio input "true"
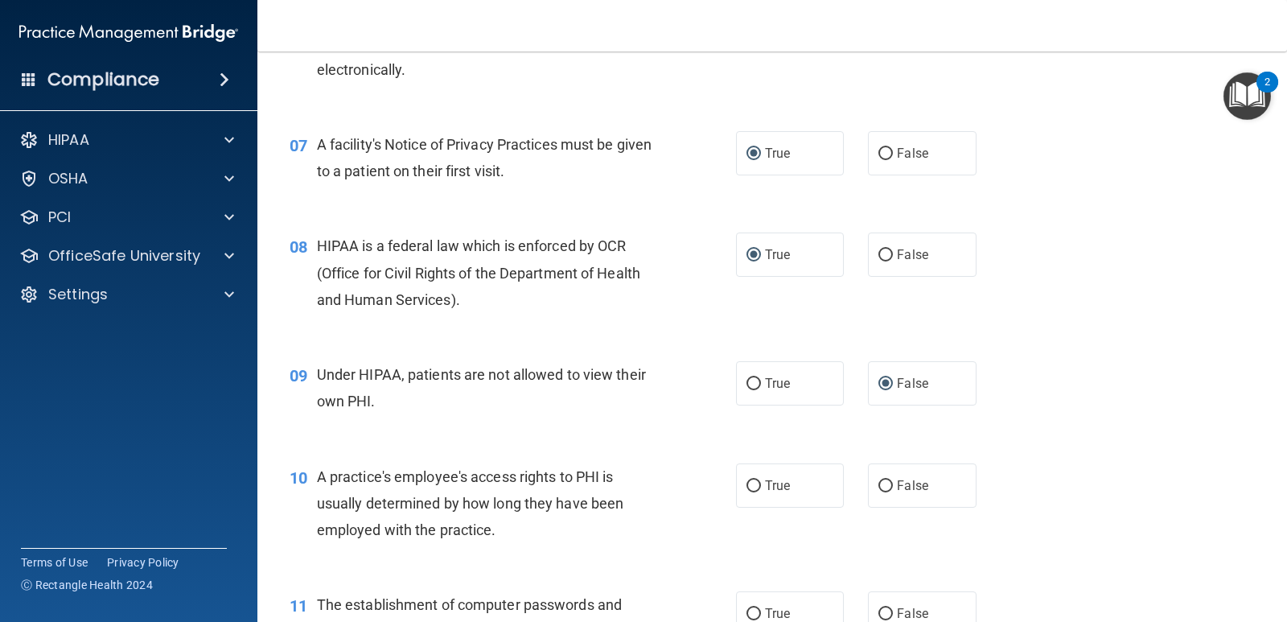
scroll to position [885, 0]
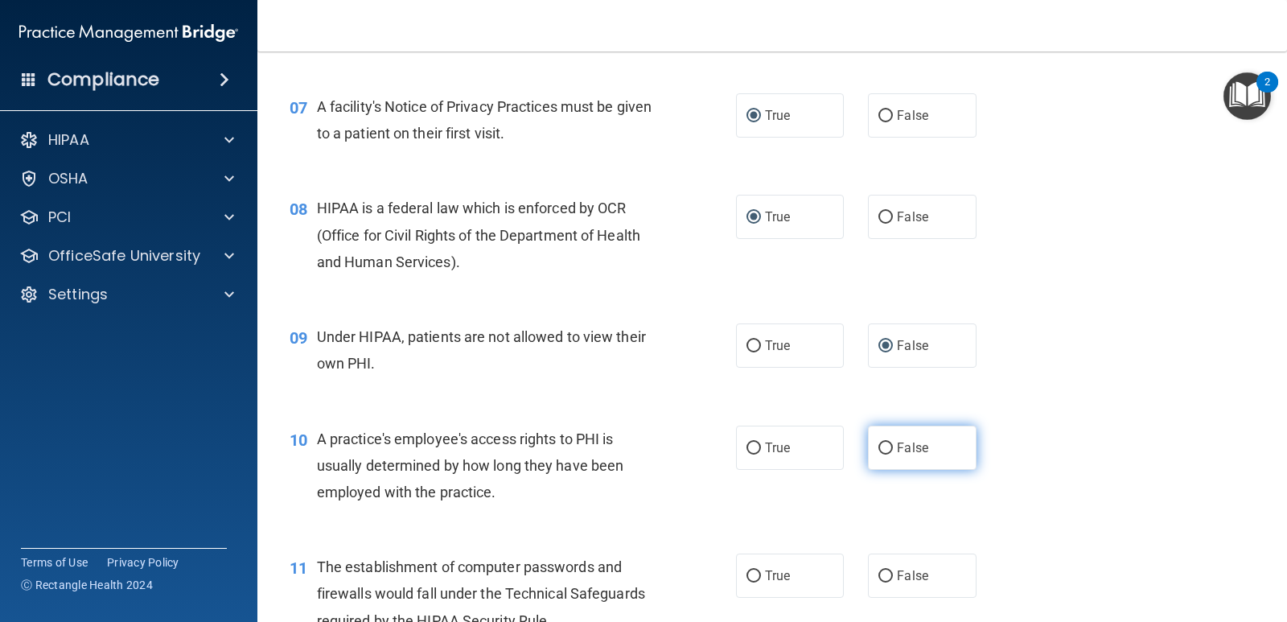
click at [878, 446] on input "False" at bounding box center [885, 448] width 14 height 12
radio input "true"
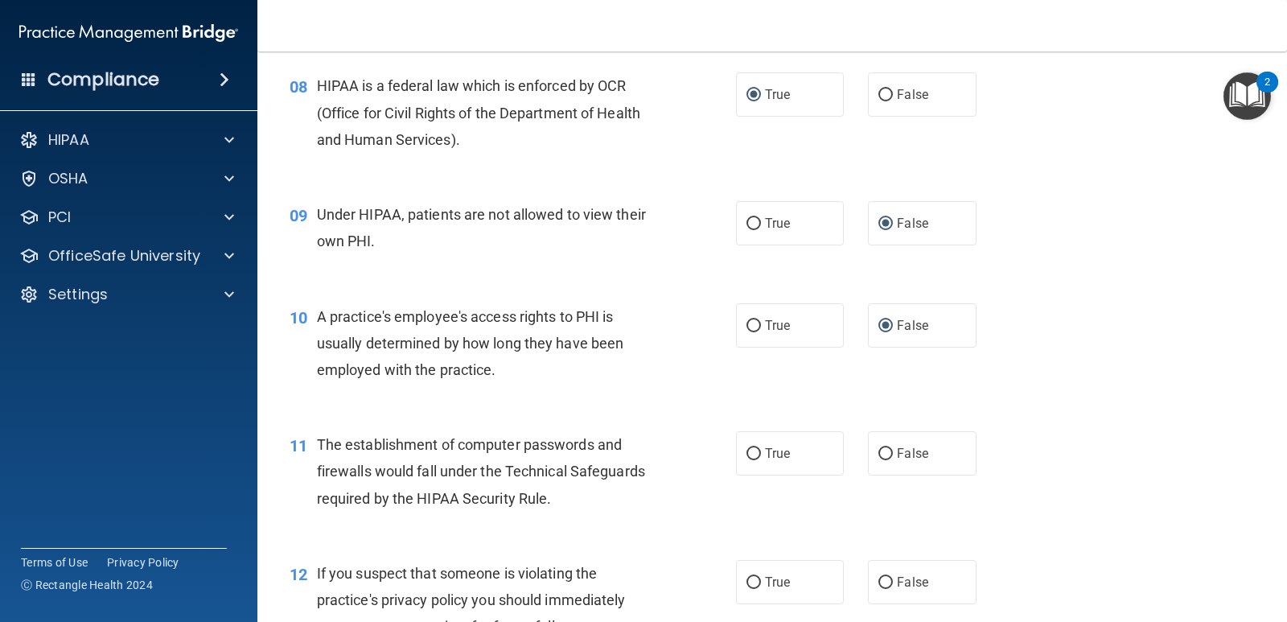
scroll to position [1046, 0]
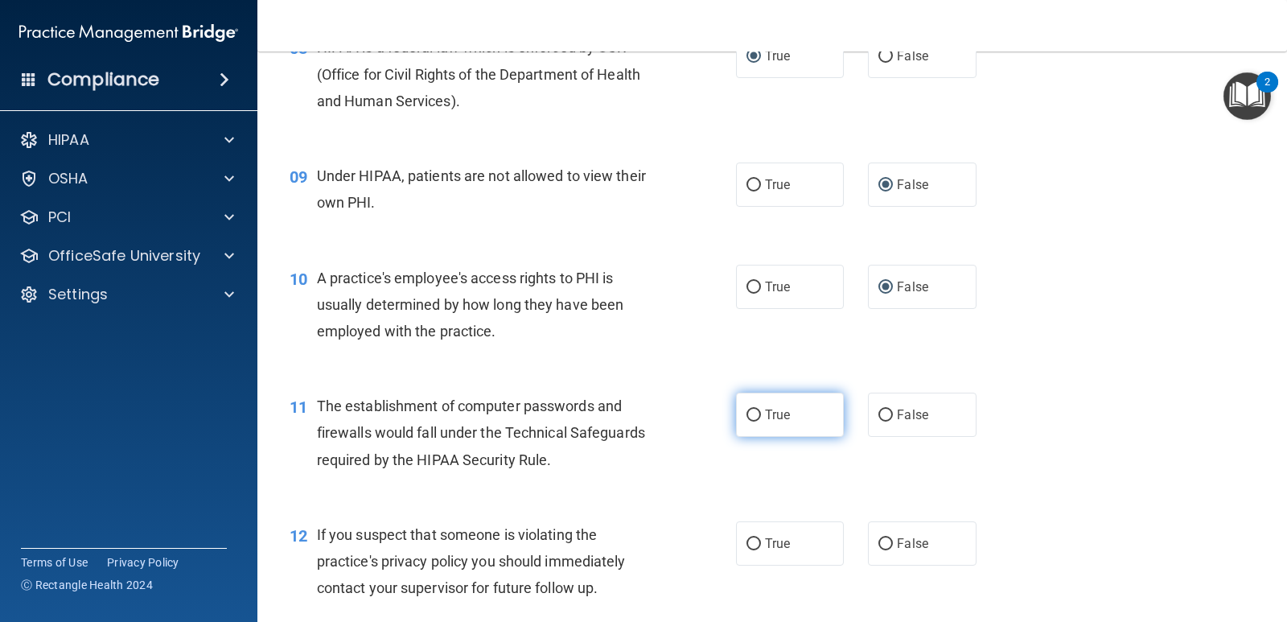
click at [752, 413] on input "True" at bounding box center [753, 415] width 14 height 12
radio input "true"
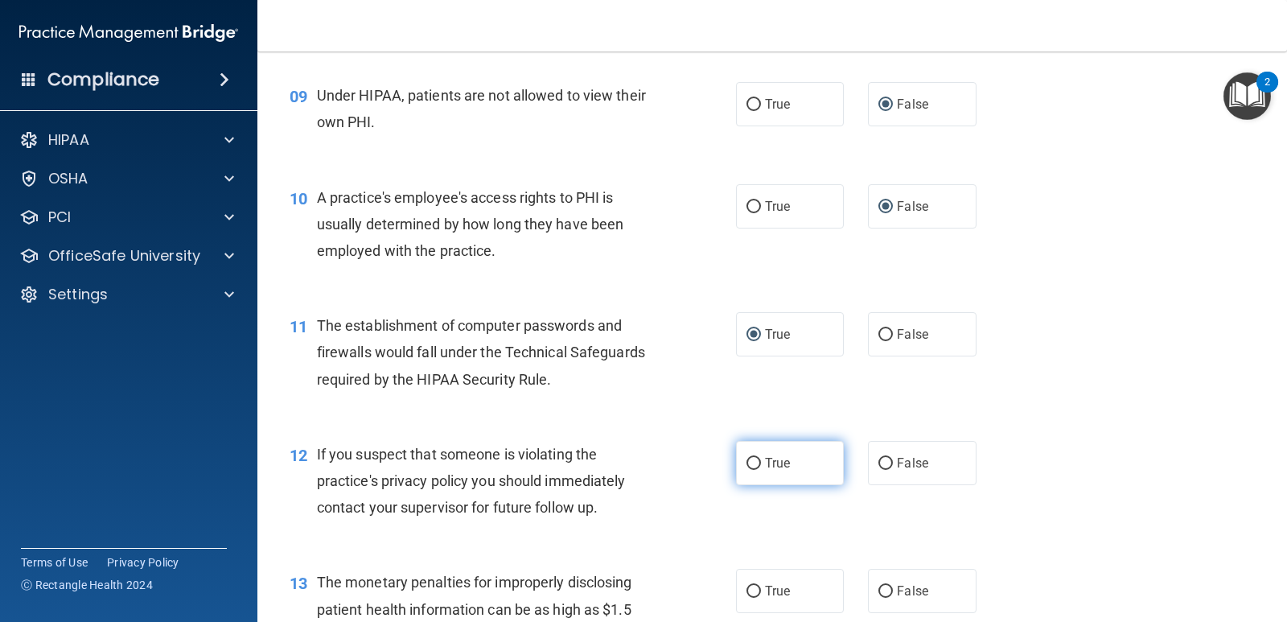
click at [755, 466] on label "True" at bounding box center [790, 463] width 108 height 44
click at [755, 466] on input "True" at bounding box center [753, 464] width 14 height 12
radio input "true"
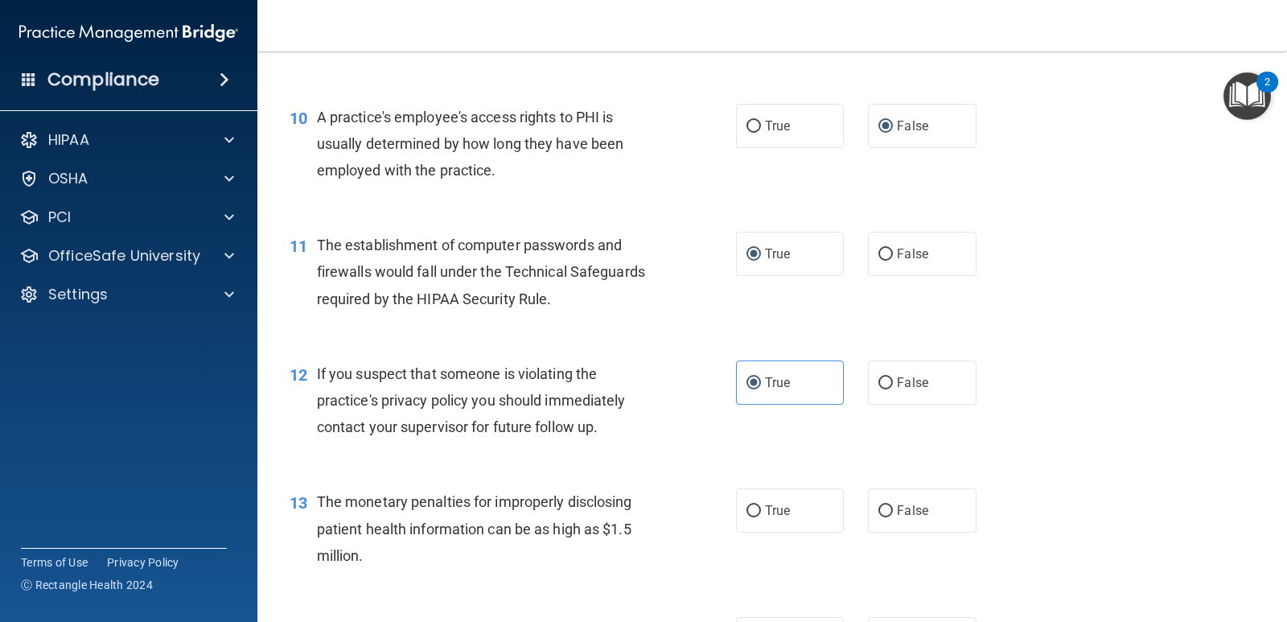
scroll to position [1287, 0]
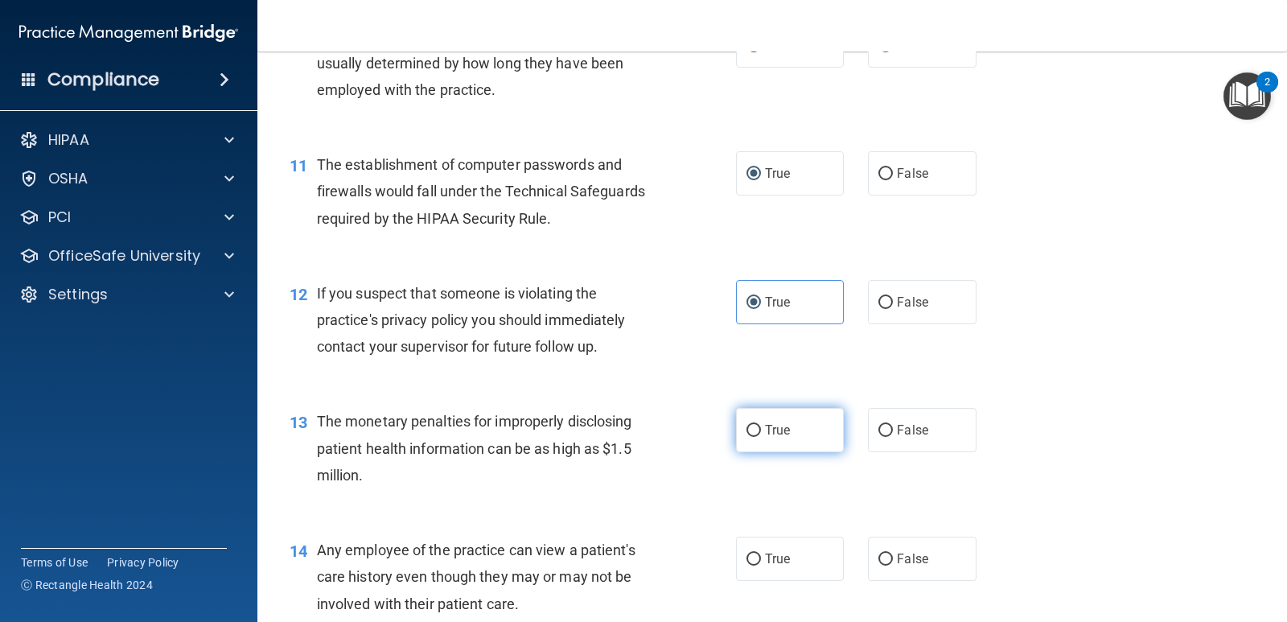
click at [747, 430] on input "True" at bounding box center [753, 431] width 14 height 12
radio input "true"
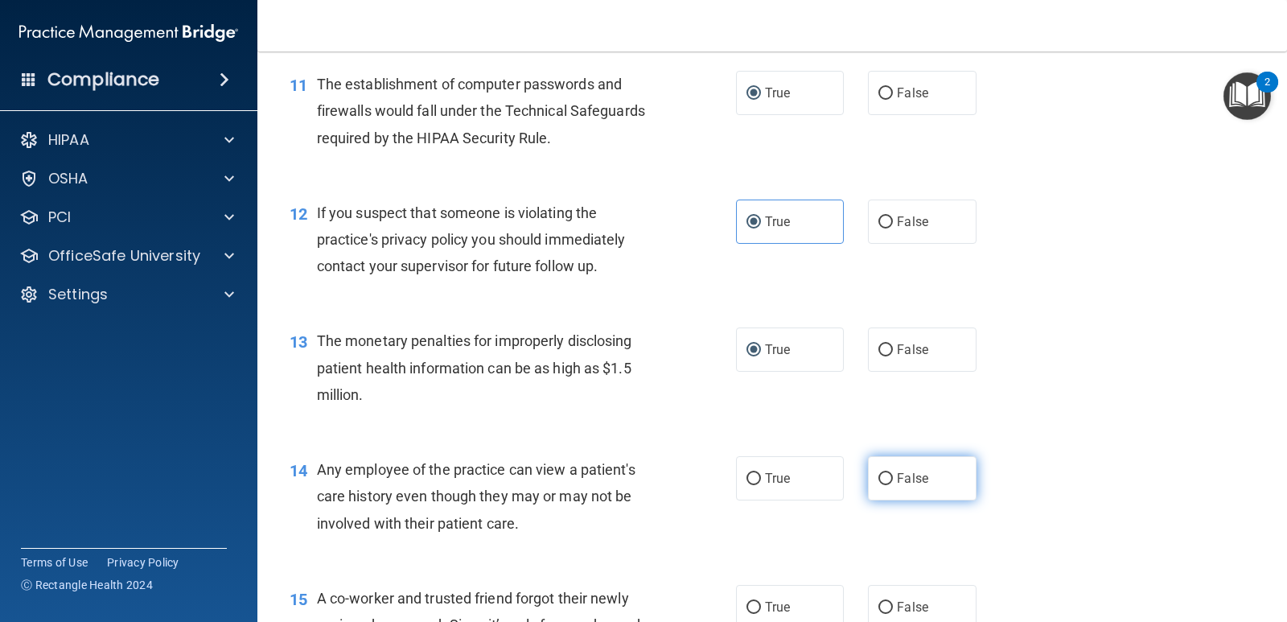
click at [880, 478] on input "False" at bounding box center [885, 479] width 14 height 12
radio input "true"
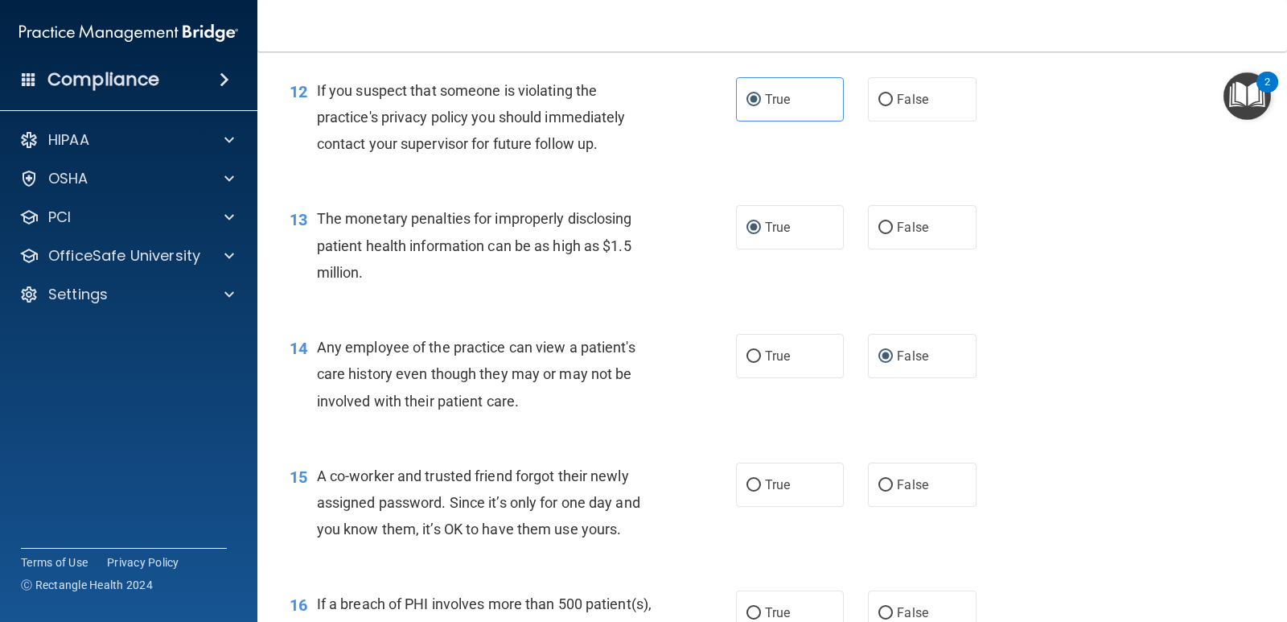
scroll to position [1528, 0]
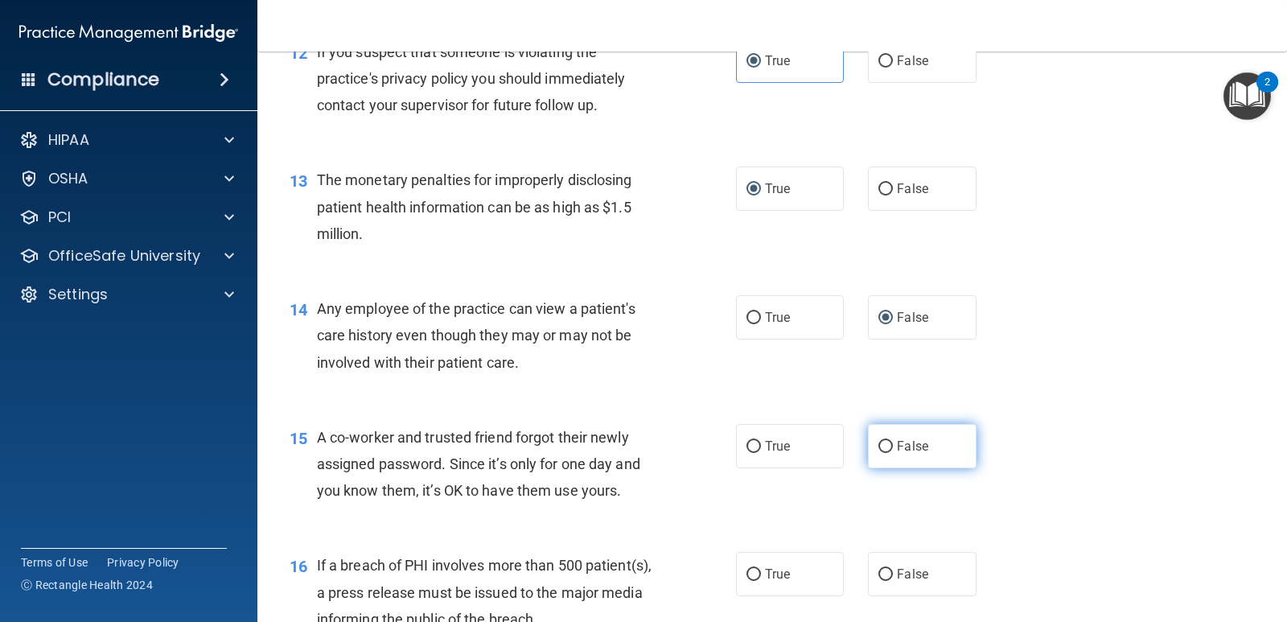
click at [878, 450] on input "False" at bounding box center [885, 447] width 14 height 12
radio input "true"
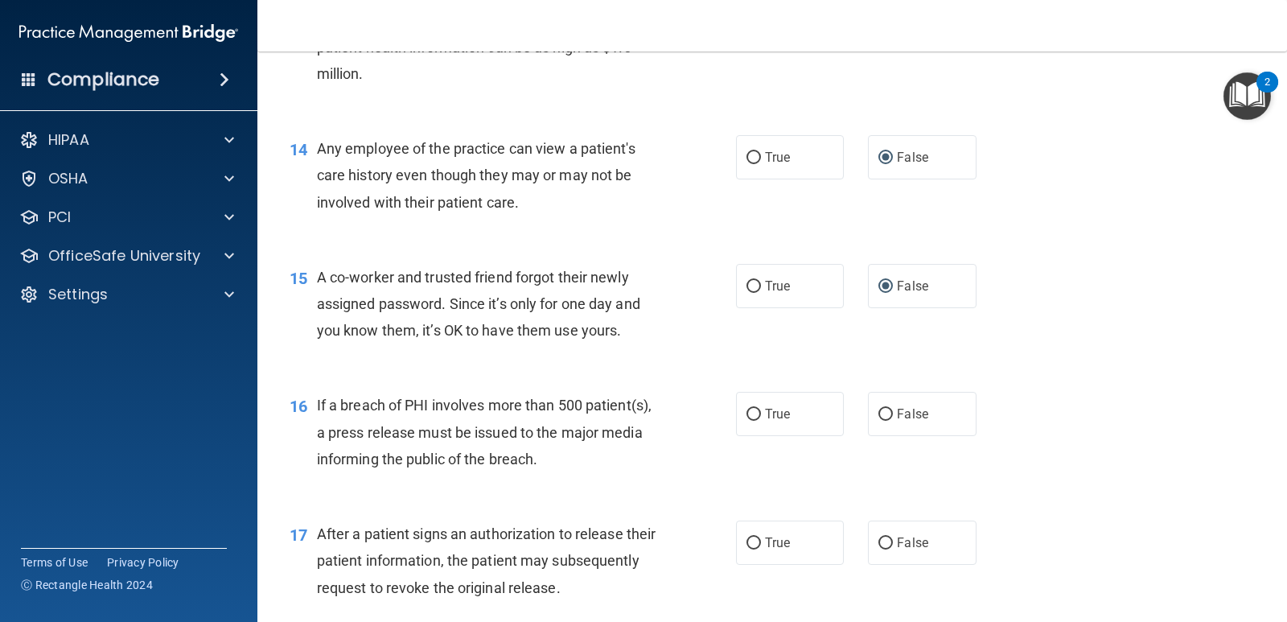
scroll to position [1689, 0]
click at [750, 413] on input "True" at bounding box center [753, 414] width 14 height 12
radio input "true"
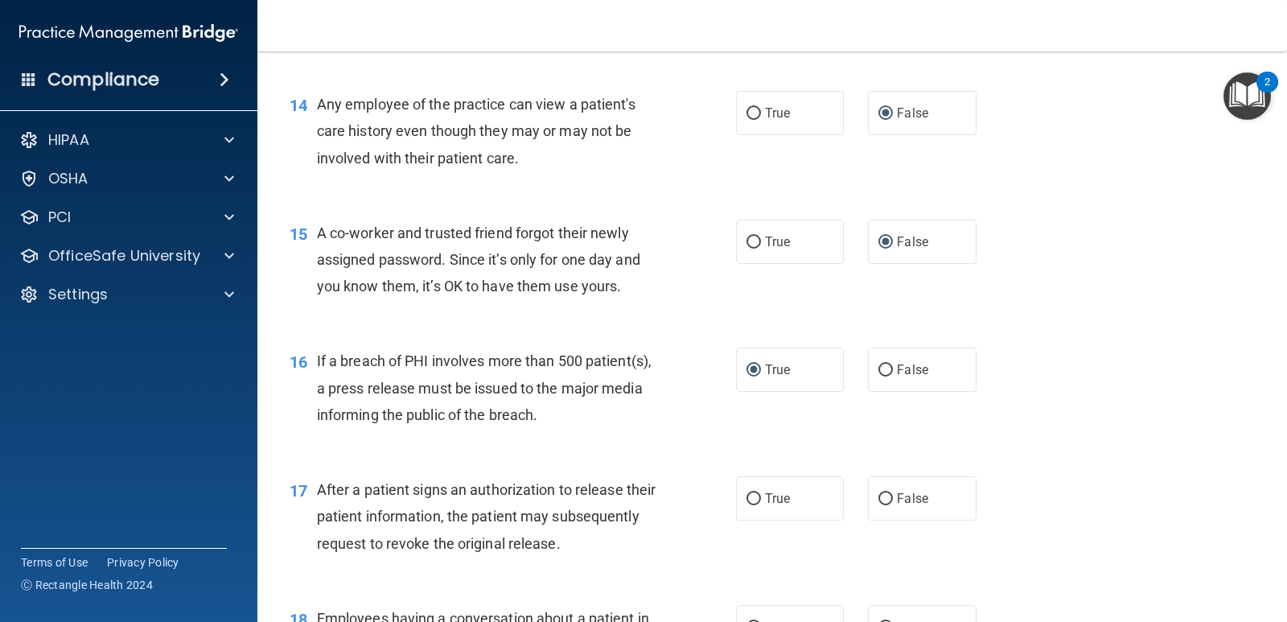
scroll to position [1770, 0]
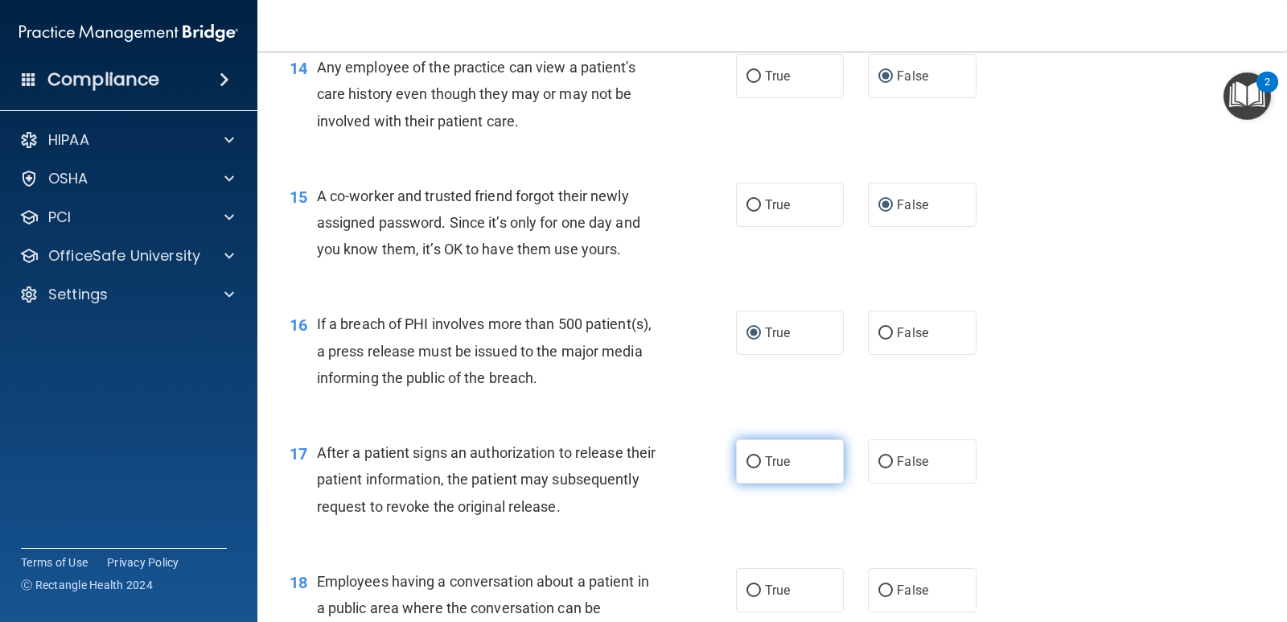
click at [747, 459] on input "True" at bounding box center [753, 462] width 14 height 12
radio input "true"
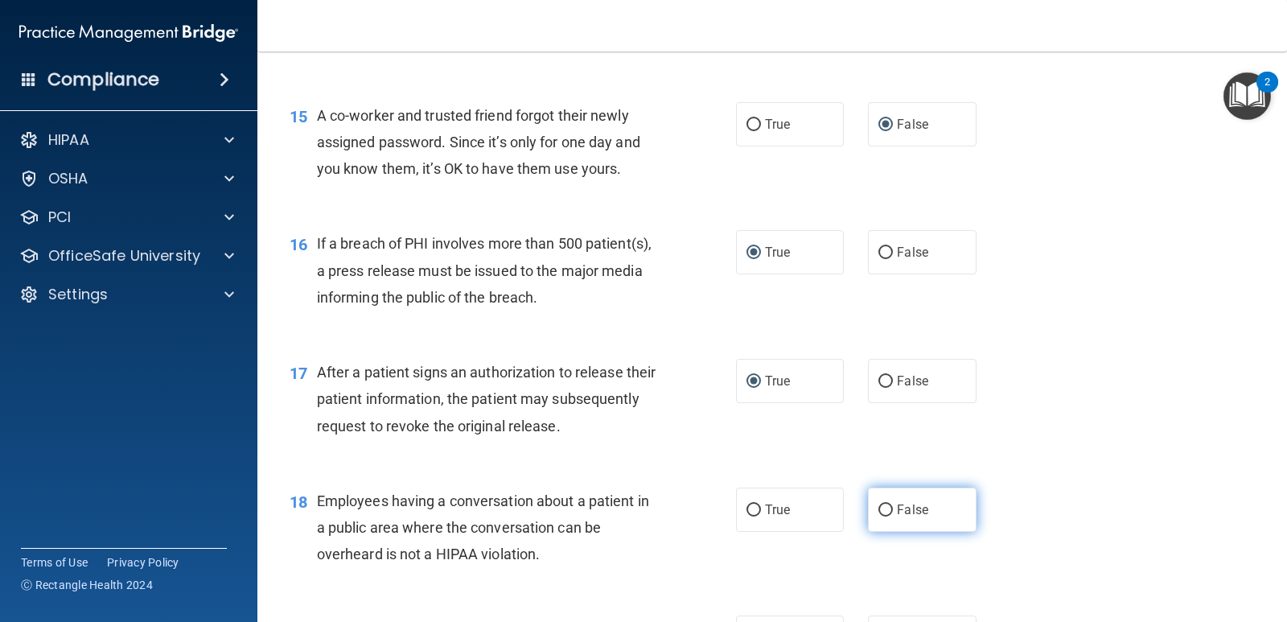
click at [881, 506] on input "False" at bounding box center [885, 510] width 14 height 12
radio input "true"
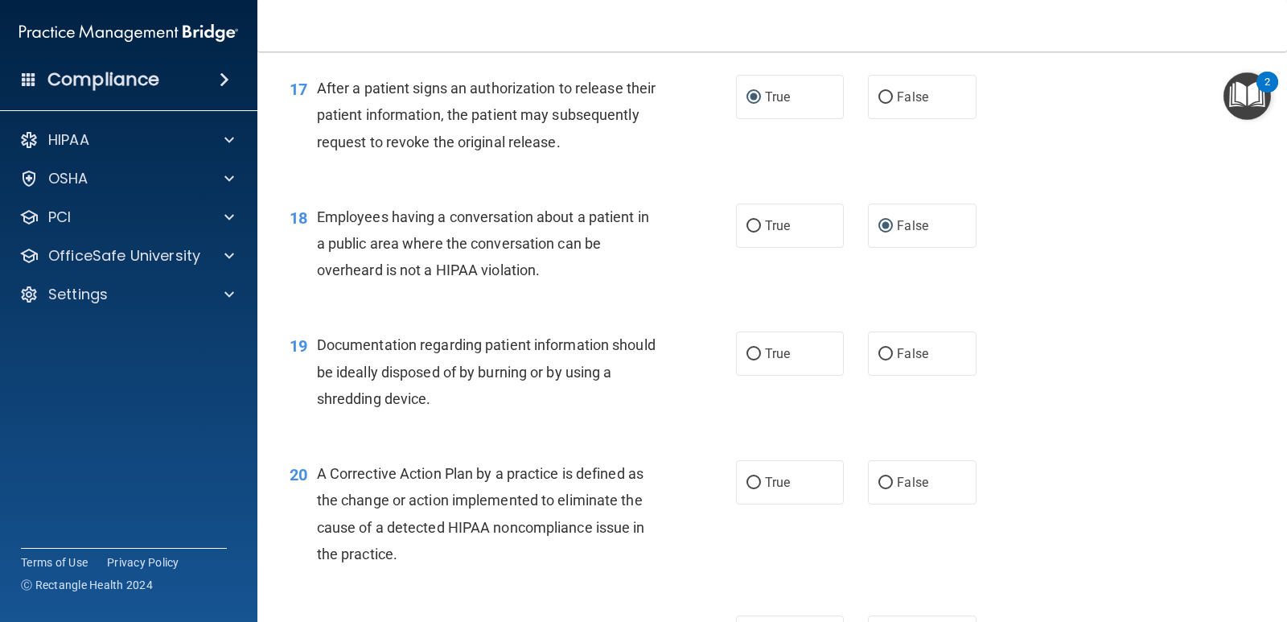
scroll to position [2172, 0]
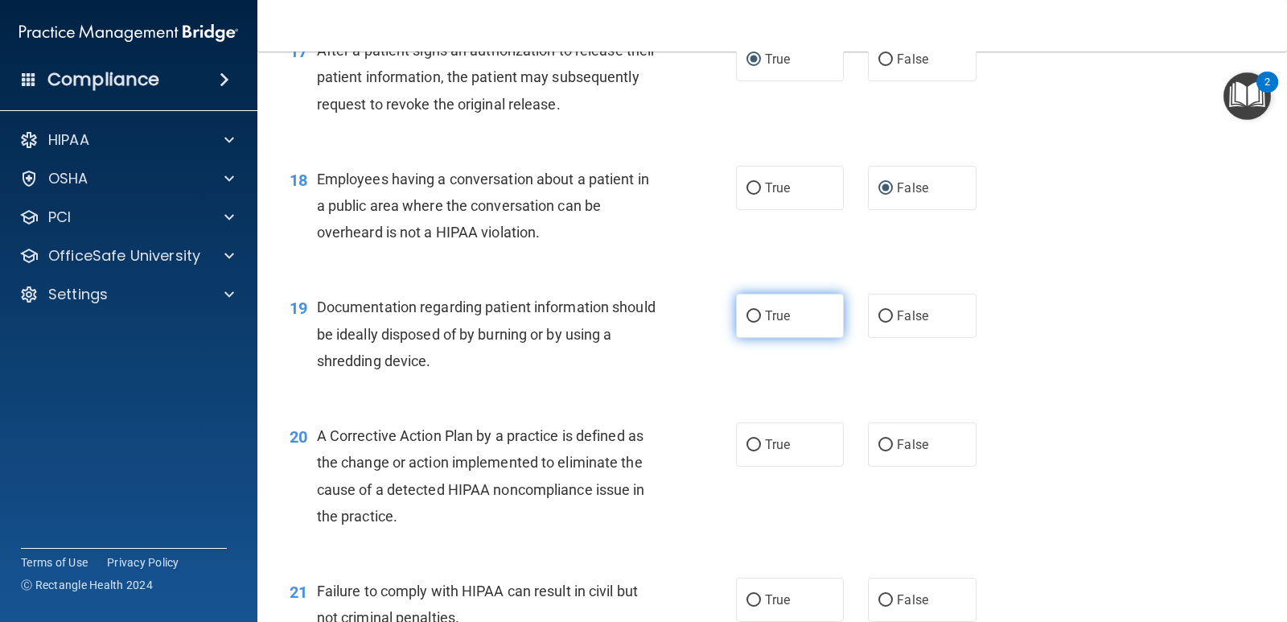
click at [750, 310] on input "True" at bounding box center [753, 316] width 14 height 12
radio input "true"
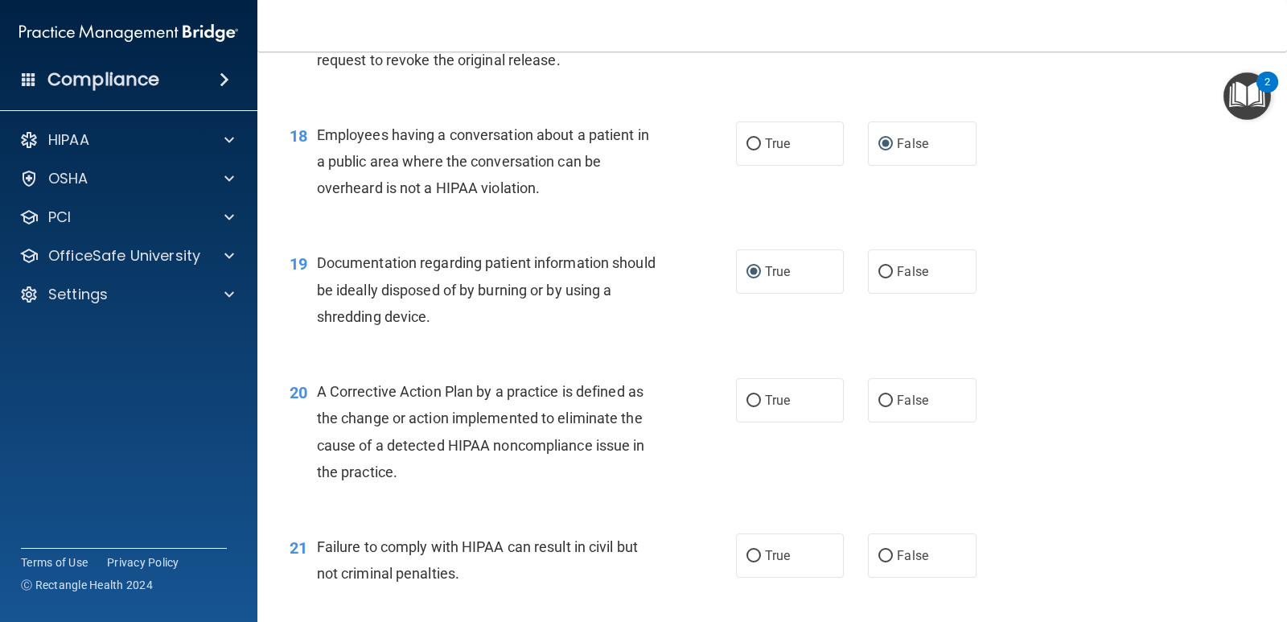
scroll to position [2252, 0]
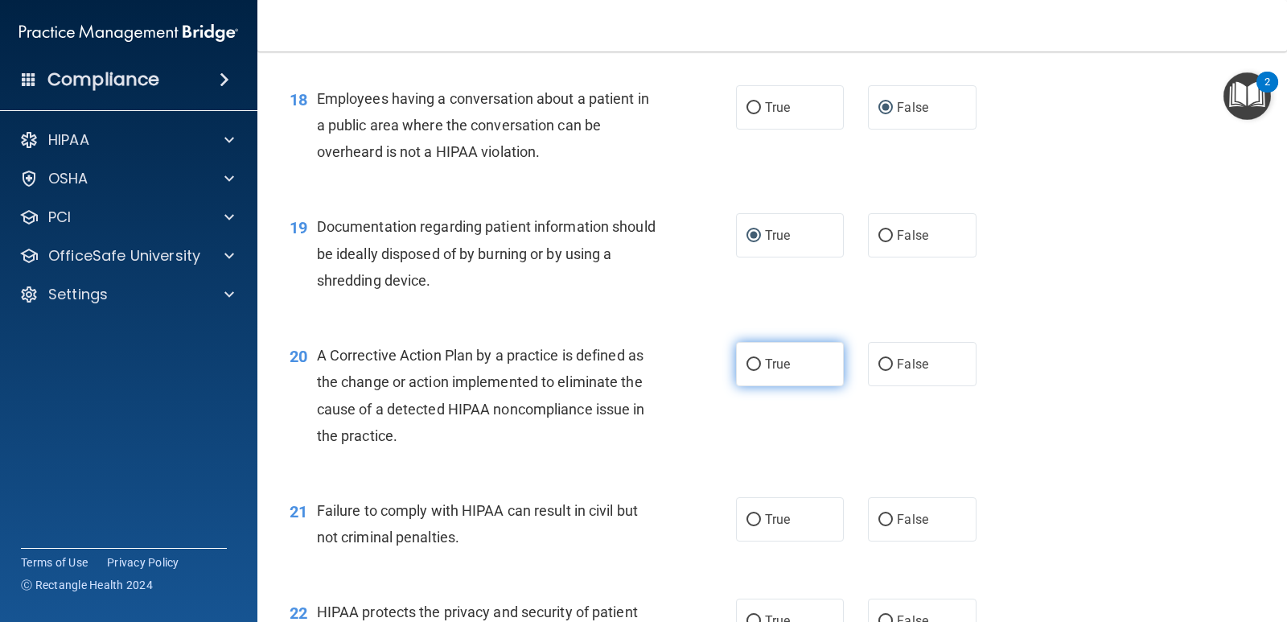
click at [746, 364] on input "True" at bounding box center [753, 365] width 14 height 12
radio input "true"
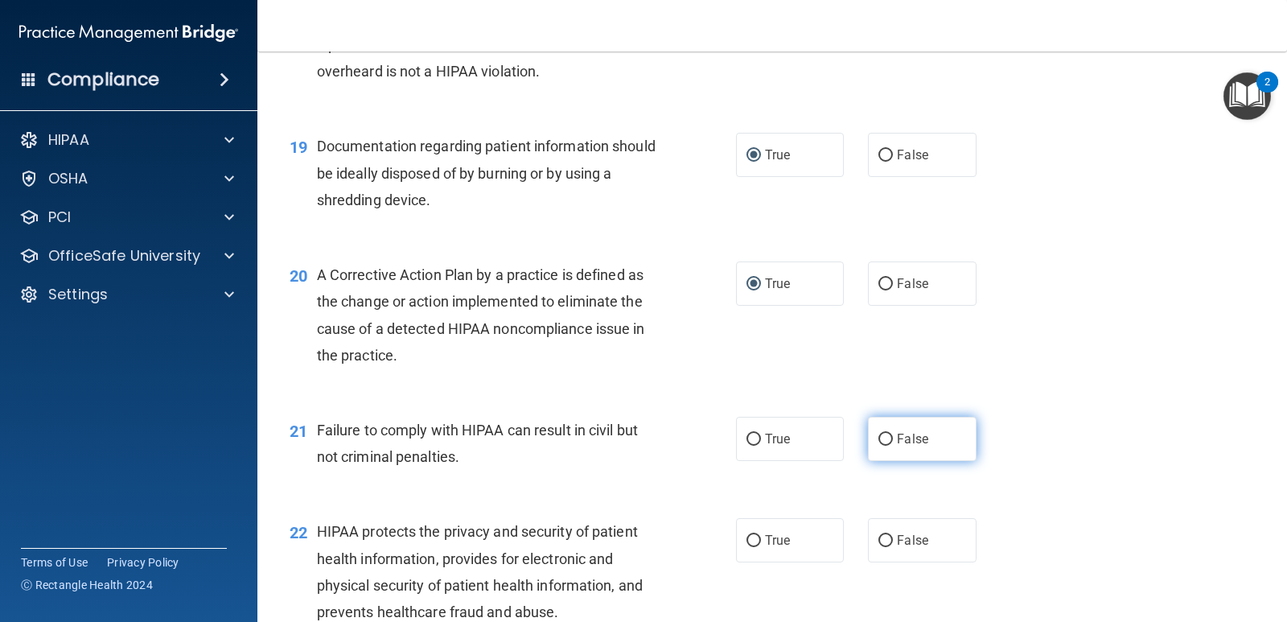
click at [878, 434] on input "False" at bounding box center [885, 440] width 14 height 12
radio input "true"
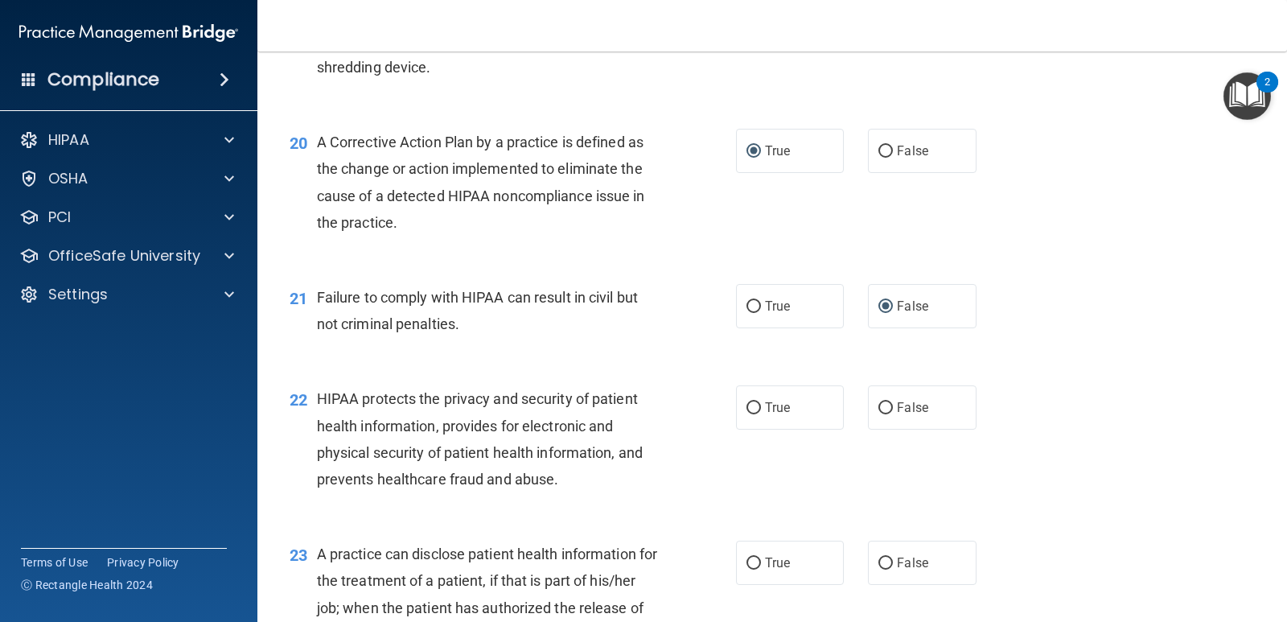
scroll to position [2494, 0]
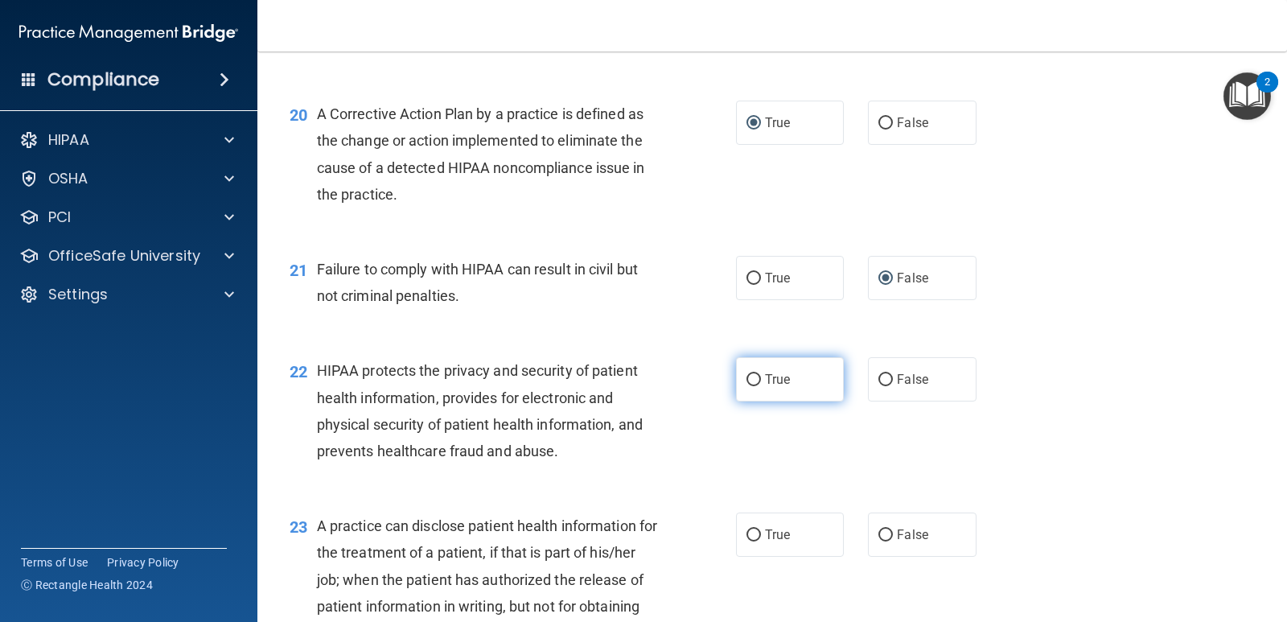
click at [749, 376] on input "True" at bounding box center [753, 380] width 14 height 12
radio input "true"
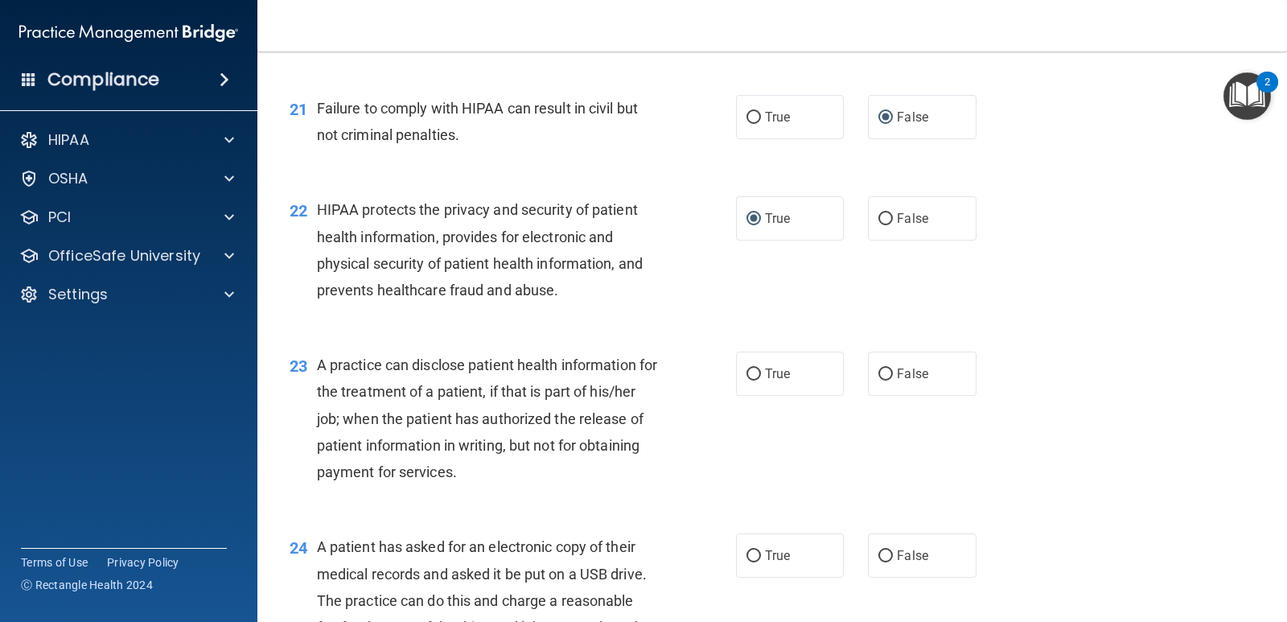
scroll to position [2735, 0]
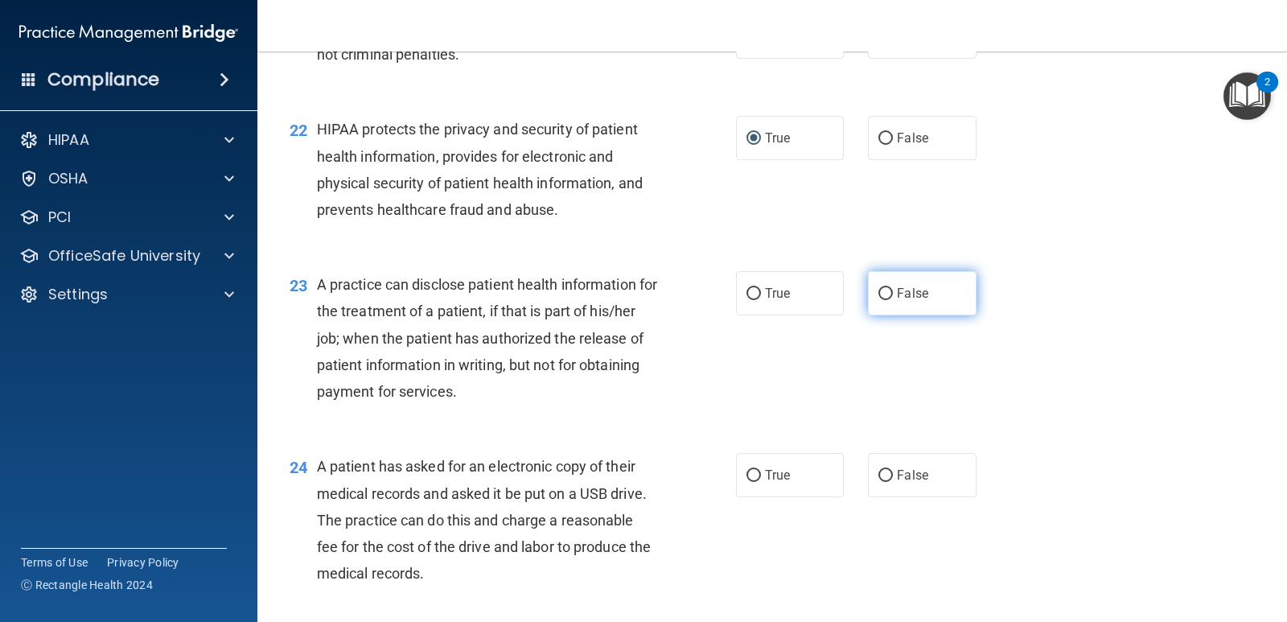
click at [878, 294] on input "False" at bounding box center [885, 294] width 14 height 12
radio input "true"
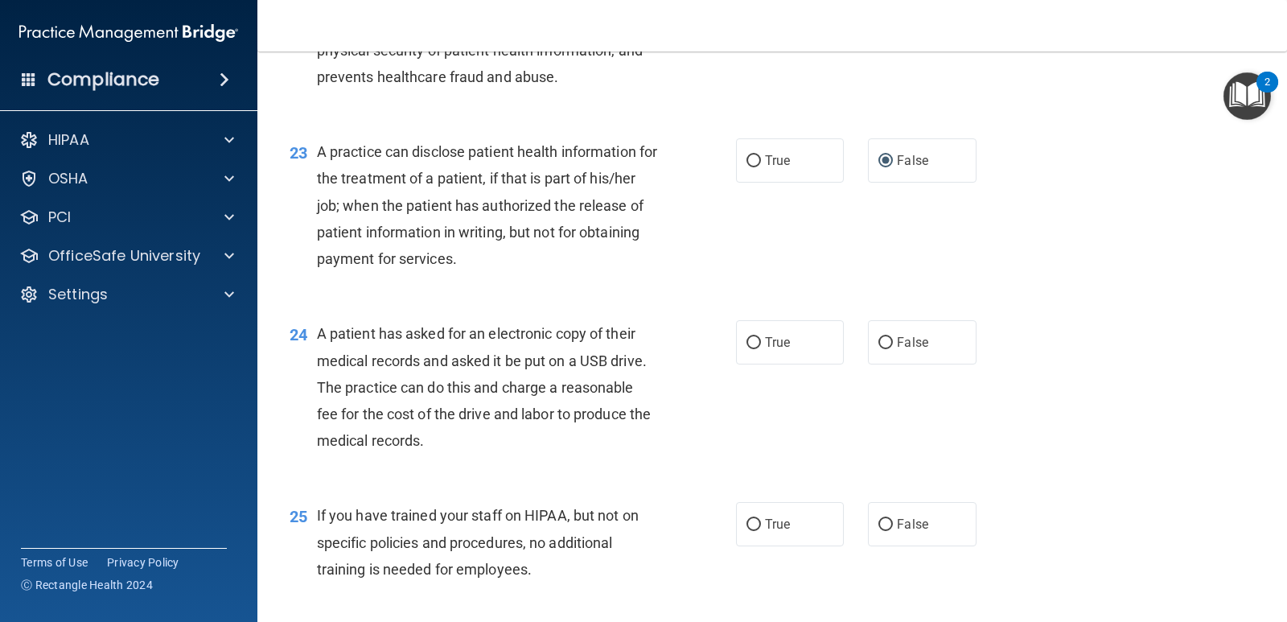
scroll to position [2896, 0]
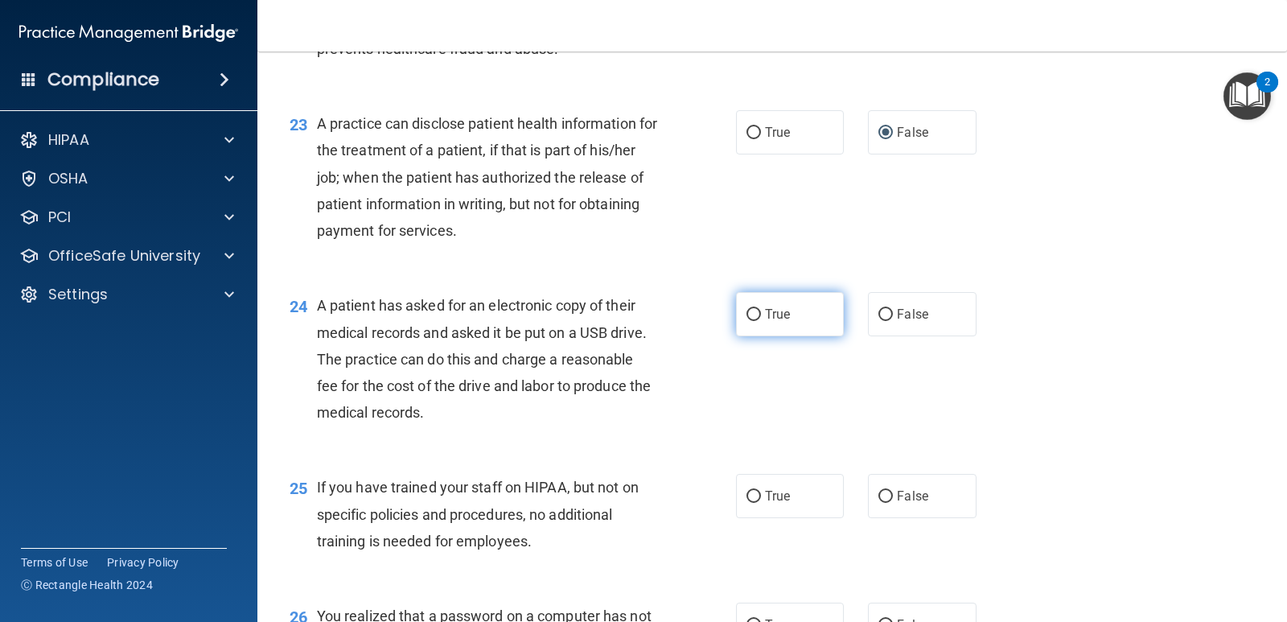
click at [746, 316] on input "True" at bounding box center [753, 315] width 14 height 12
radio input "true"
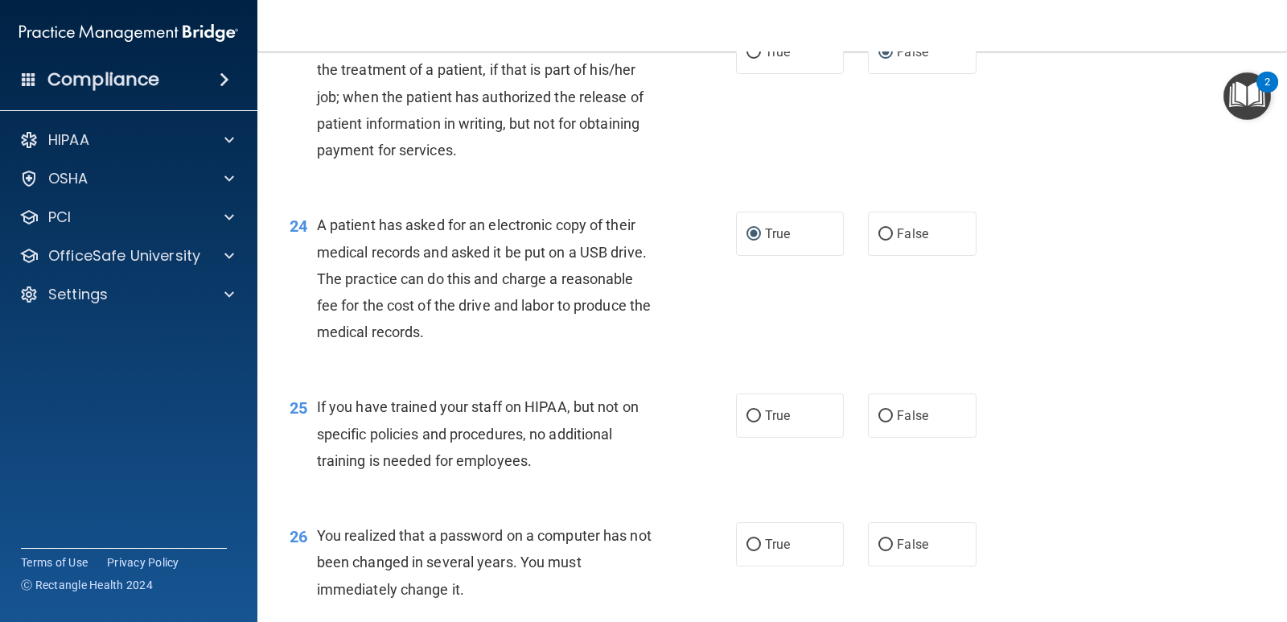
scroll to position [3057, 0]
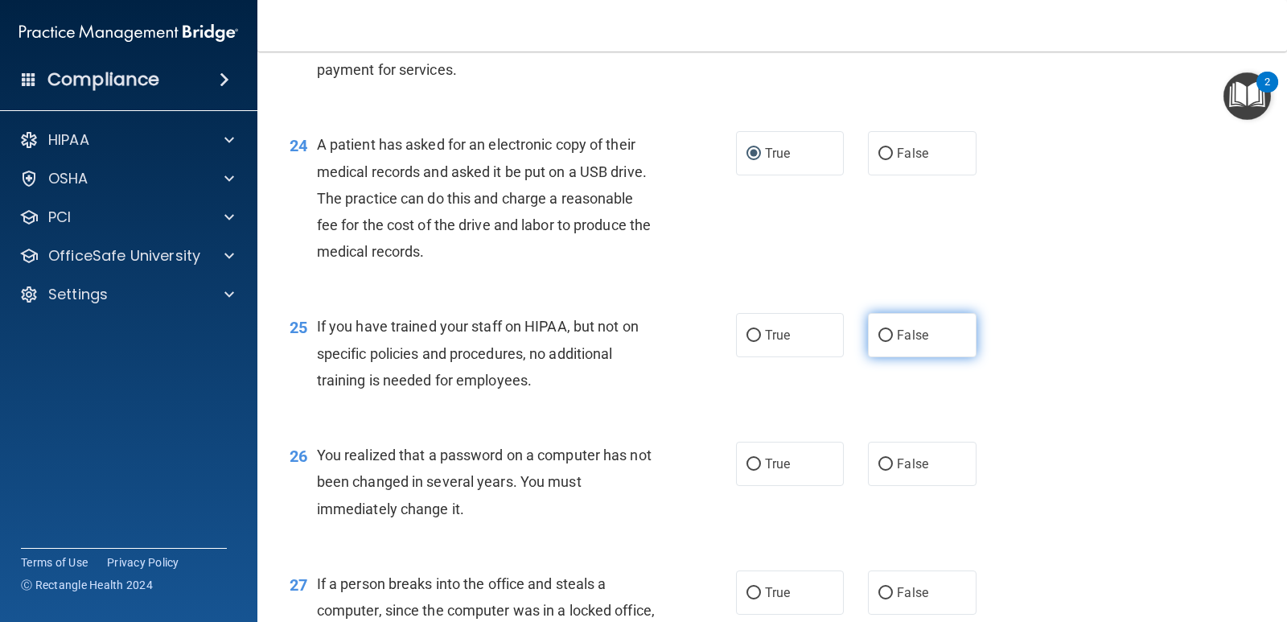
click at [878, 334] on input "False" at bounding box center [885, 336] width 14 height 12
radio input "true"
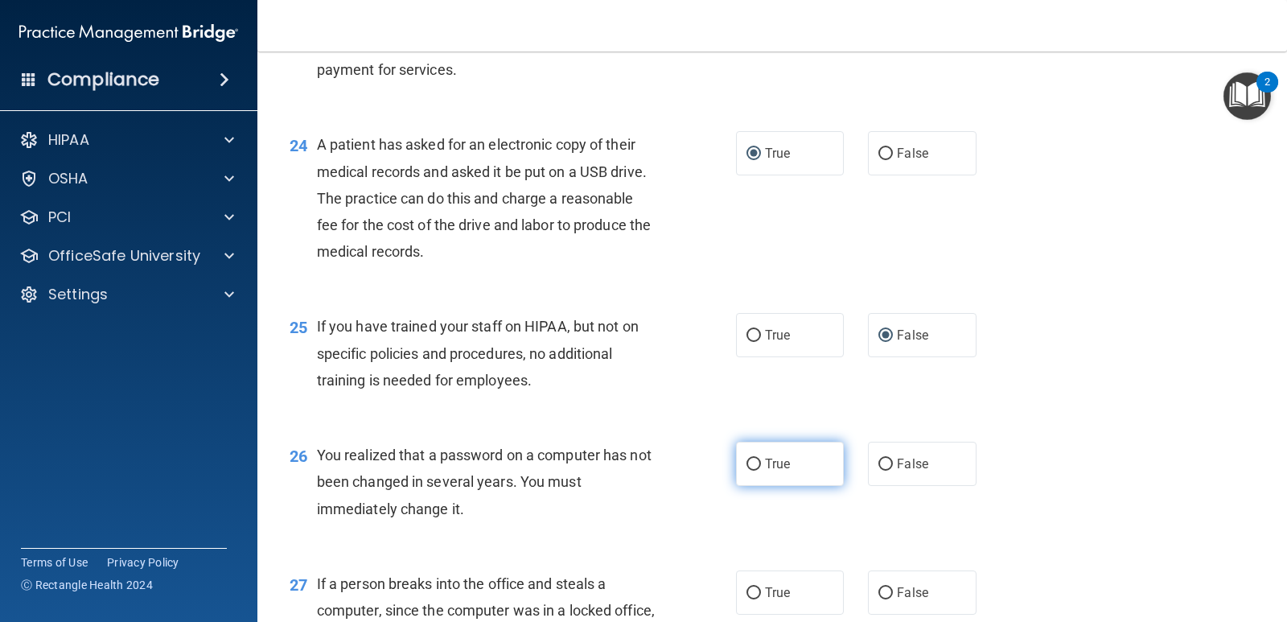
click at [751, 466] on input "True" at bounding box center [753, 465] width 14 height 12
radio input "true"
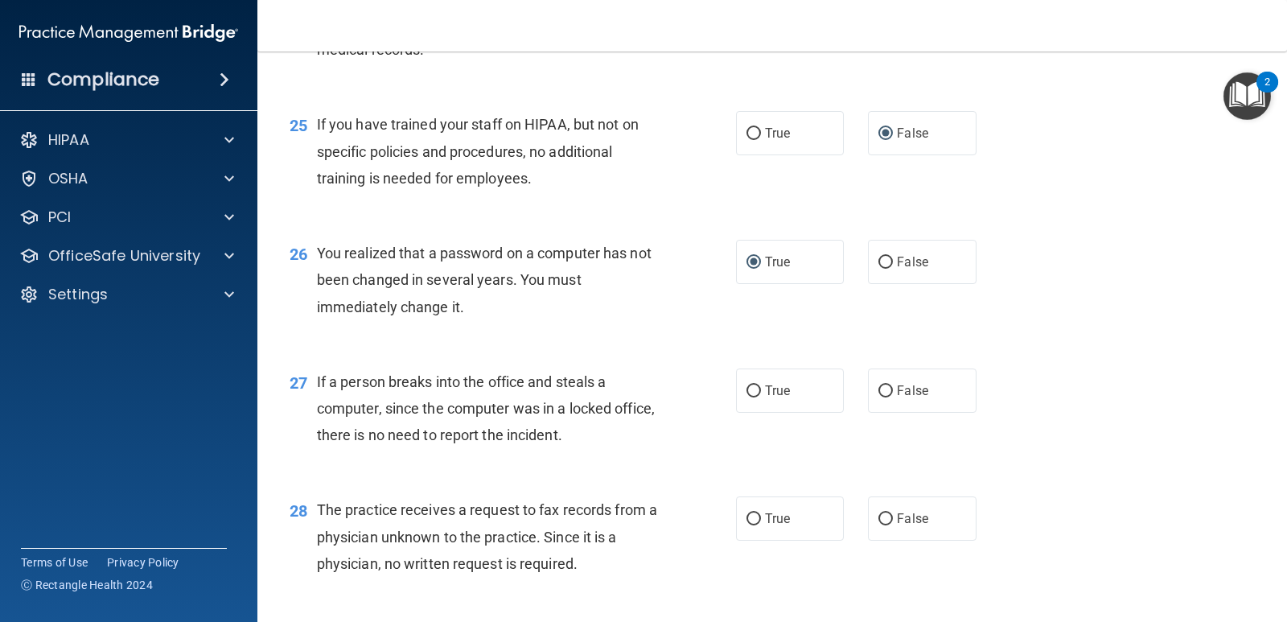
scroll to position [3298, 0]
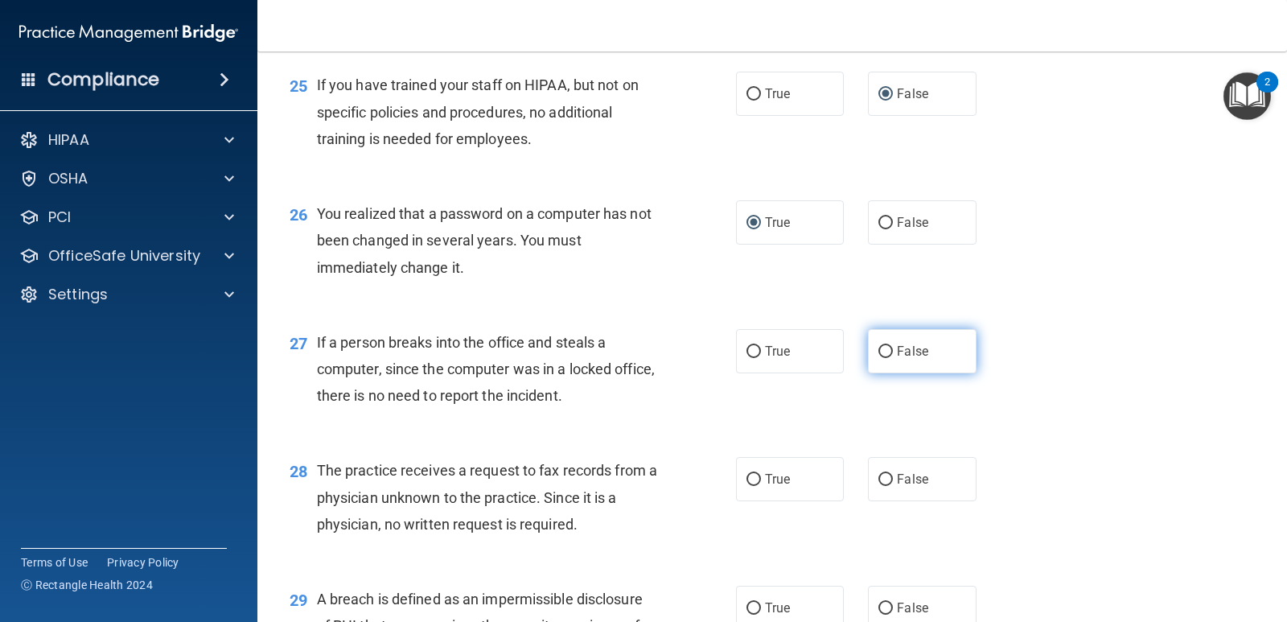
click at [879, 352] on input "False" at bounding box center [885, 352] width 14 height 12
radio input "true"
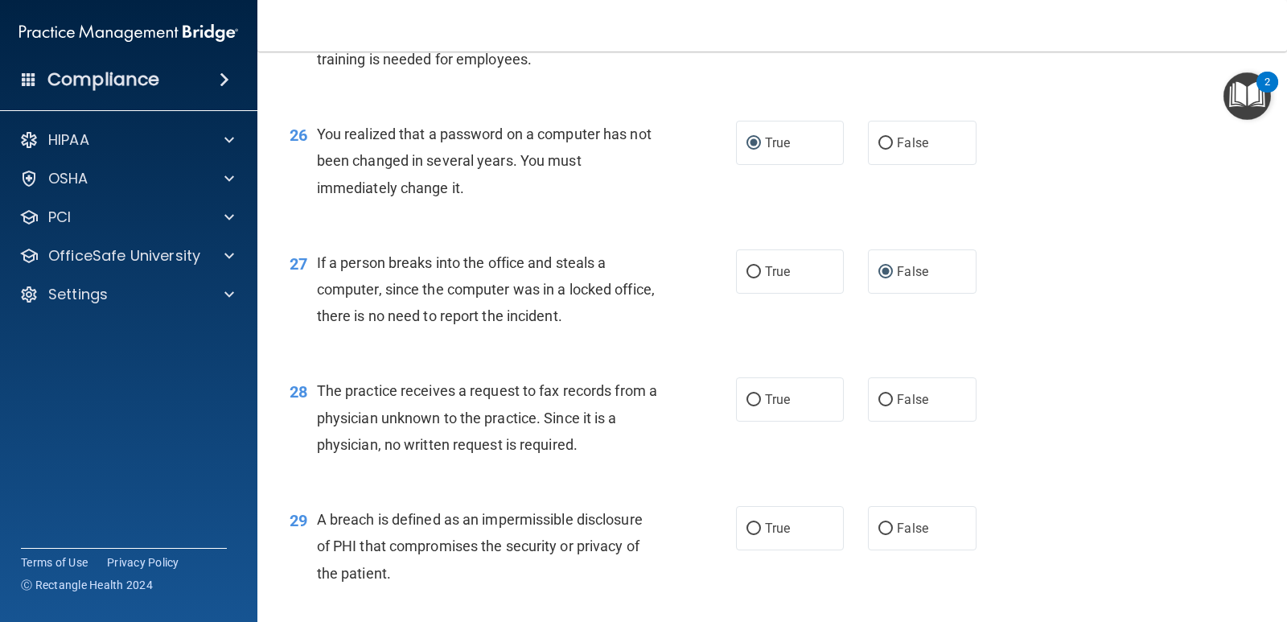
scroll to position [3378, 0]
click at [750, 399] on input "True" at bounding box center [753, 399] width 14 height 12
radio input "true"
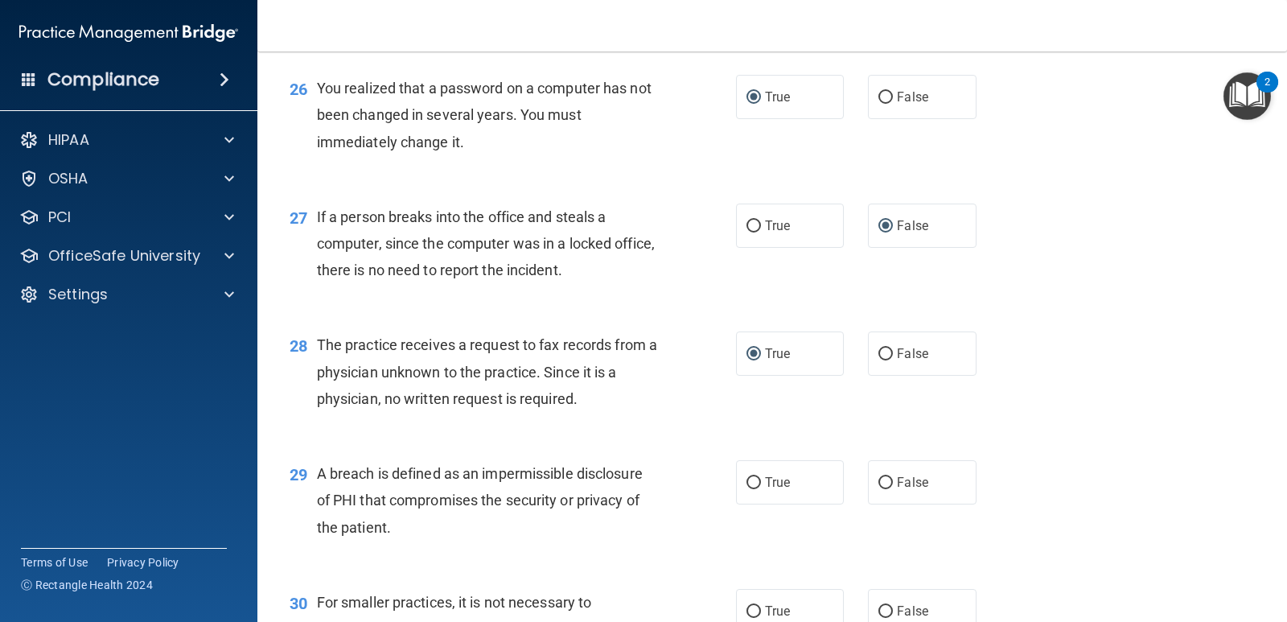
scroll to position [3459, 0]
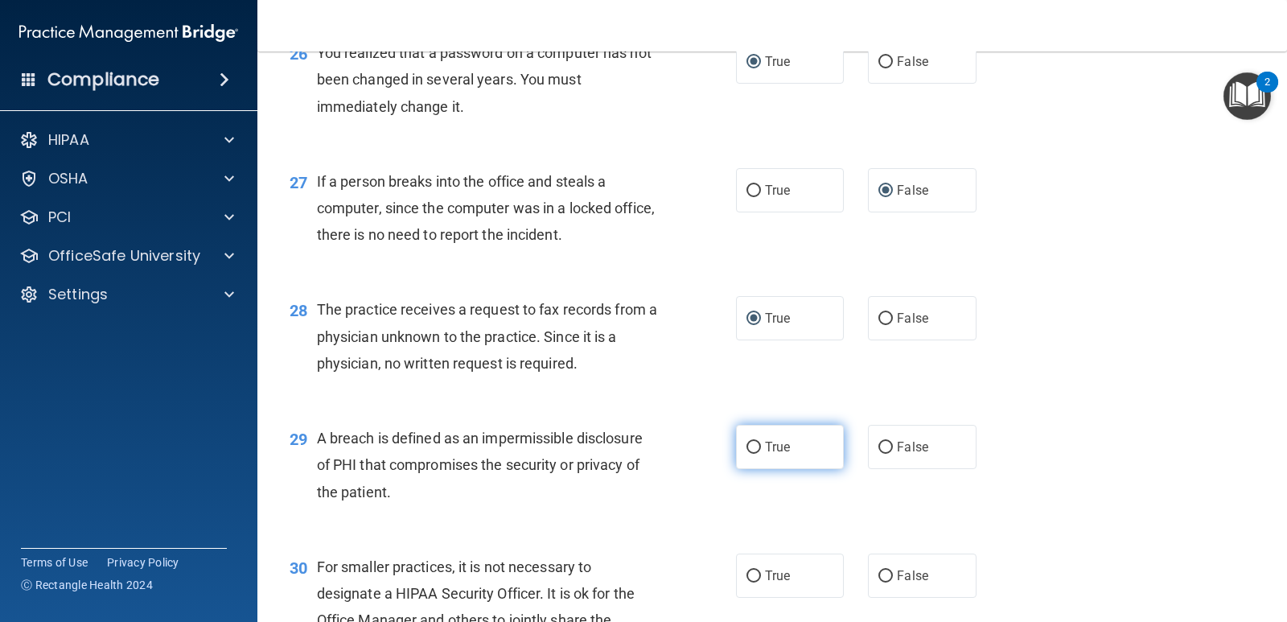
click at [746, 450] on input "True" at bounding box center [753, 448] width 14 height 12
radio input "true"
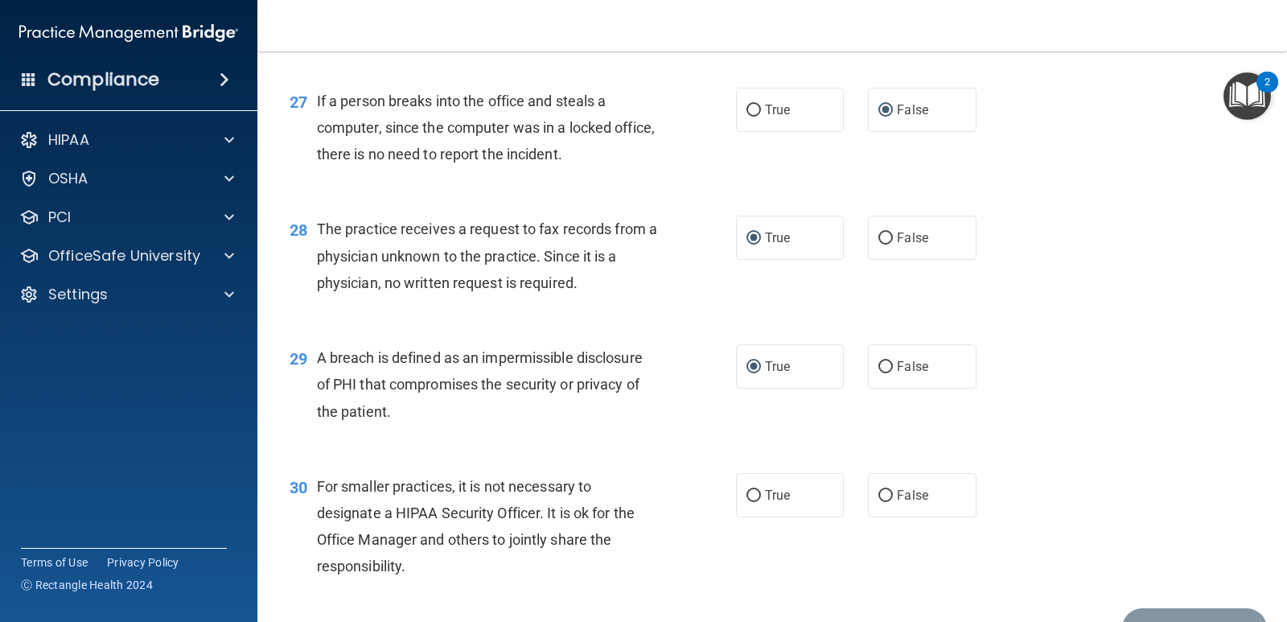
scroll to position [3620, 0]
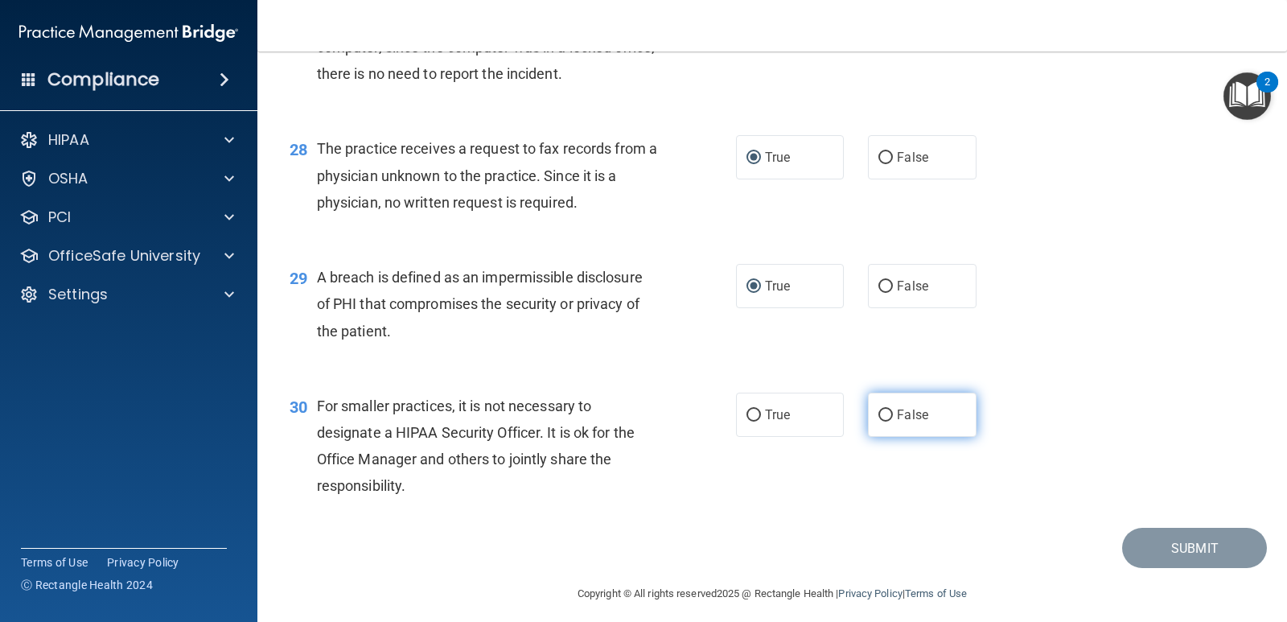
click at [879, 416] on input "False" at bounding box center [885, 415] width 14 height 12
radio input "true"
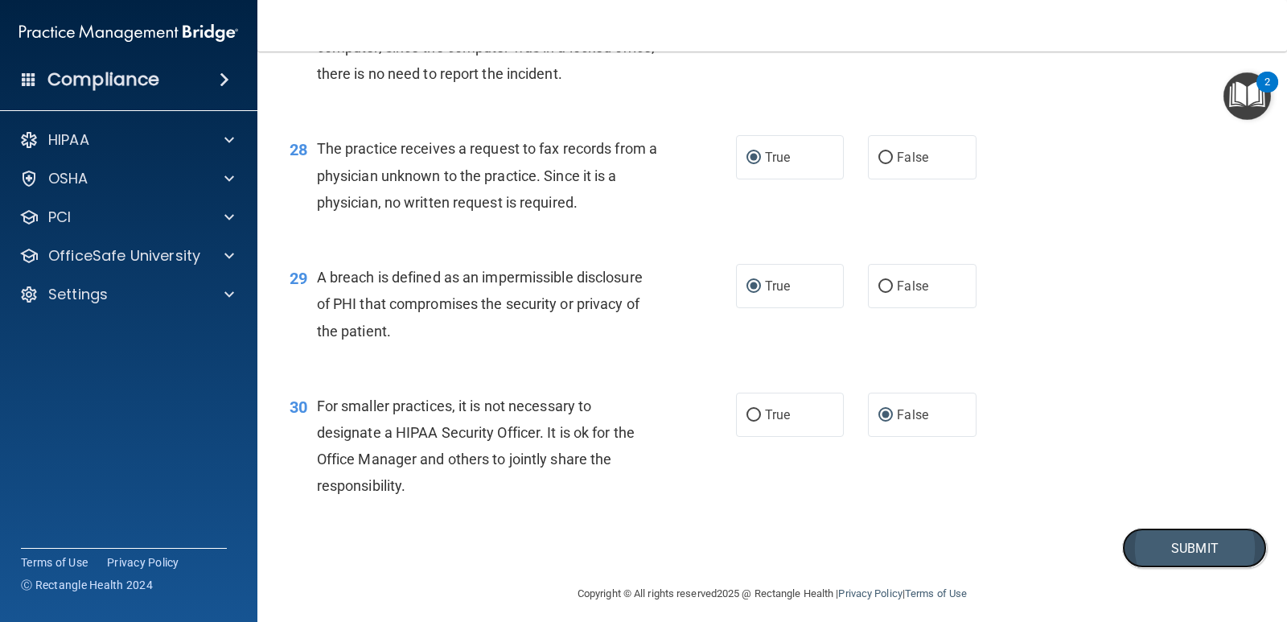
click at [1172, 543] on button "Submit" at bounding box center [1194, 548] width 145 height 41
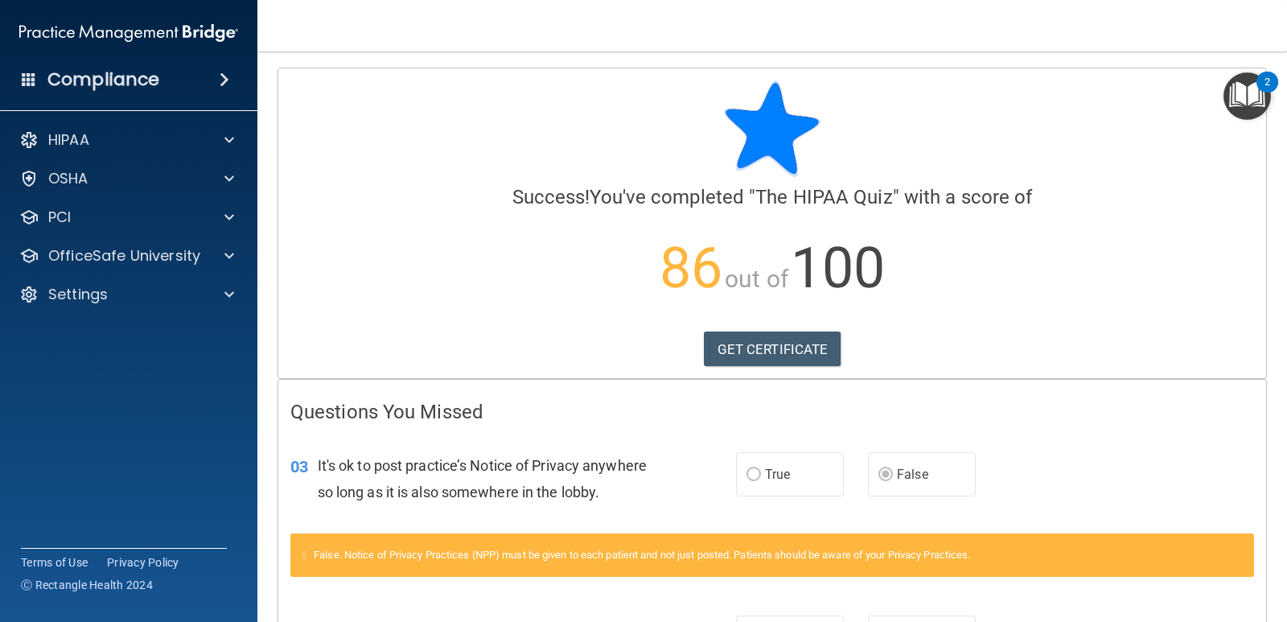
drag, startPoint x: 1172, startPoint y: 543, endPoint x: 588, endPoint y: 93, distance: 737.0
click at [588, 93] on div at bounding box center [772, 128] width 964 height 97
click at [759, 344] on link "GET CERTIFICATE" at bounding box center [773, 348] width 138 height 35
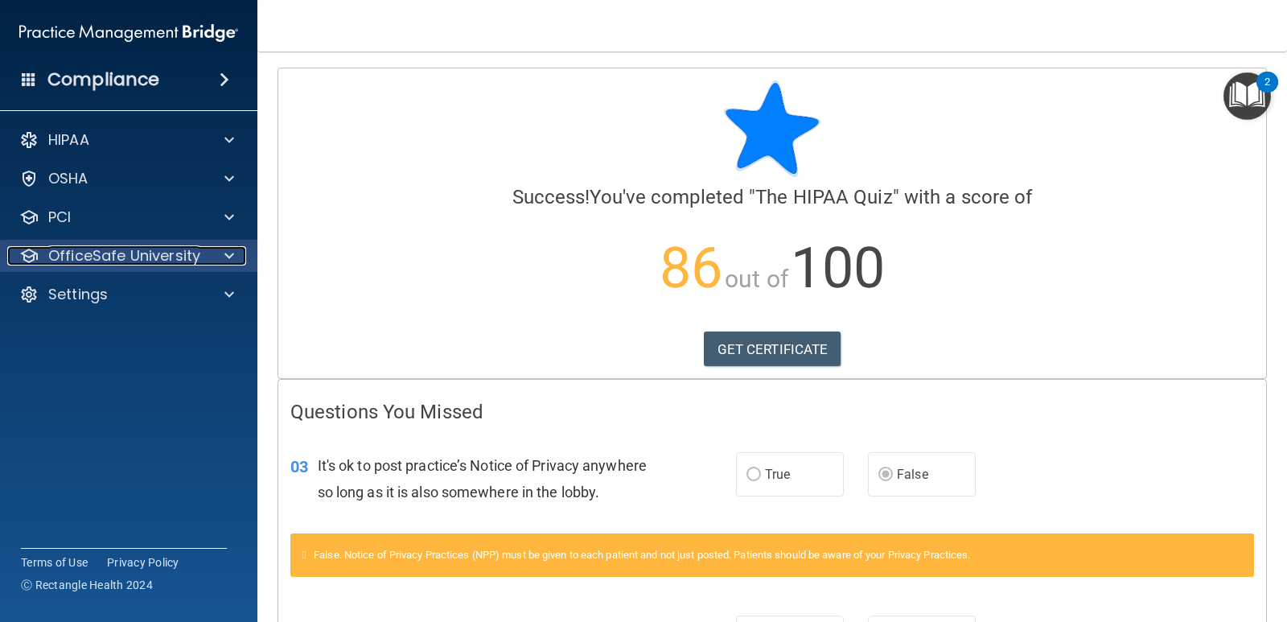
click at [92, 259] on p "OfficeSafe University" at bounding box center [124, 255] width 152 height 19
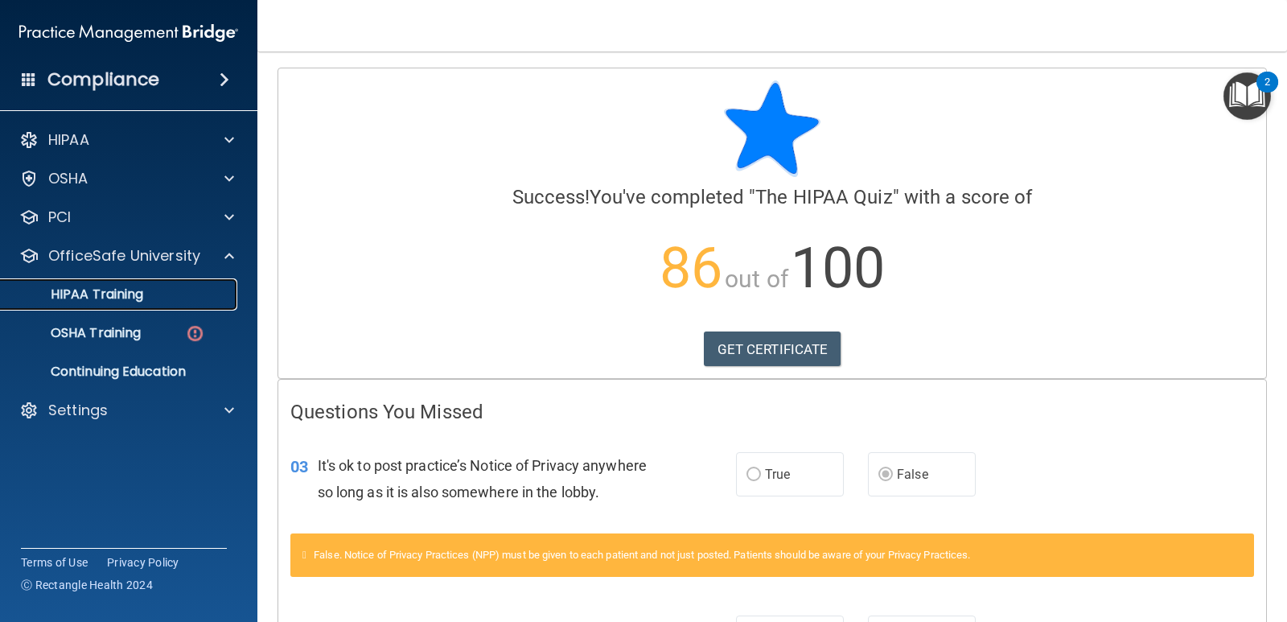
click at [121, 298] on p "HIPAA Training" at bounding box center [76, 294] width 133 height 16
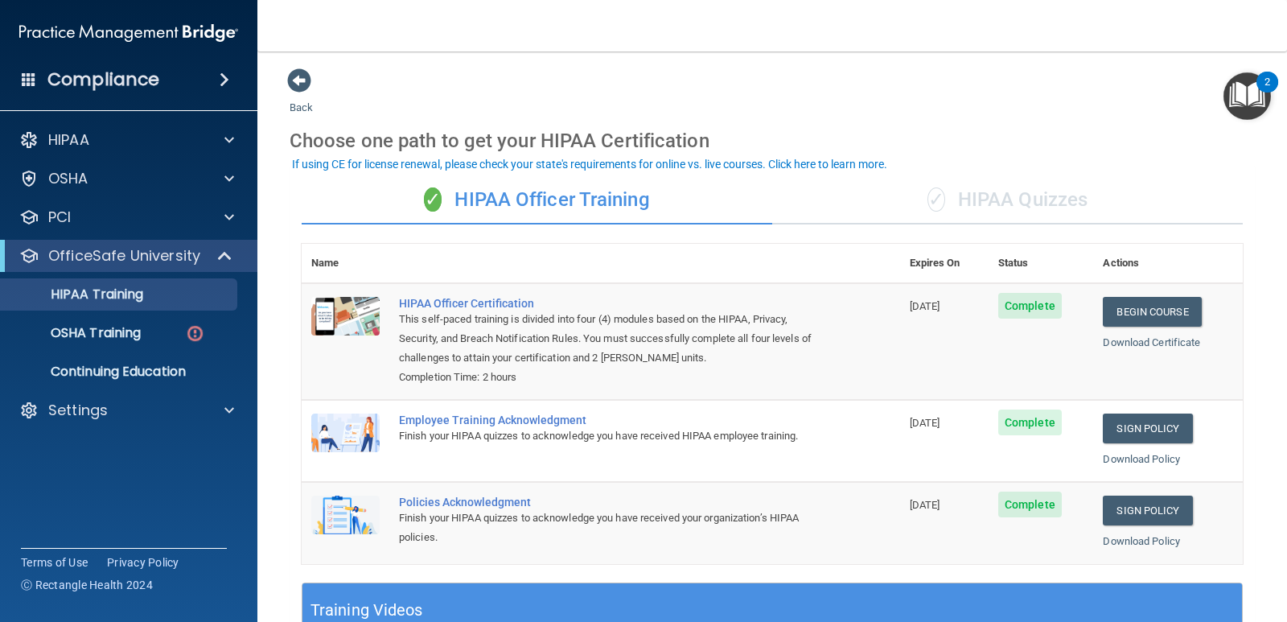
click at [1015, 192] on div "✓ HIPAA Quizzes" at bounding box center [1007, 200] width 471 height 48
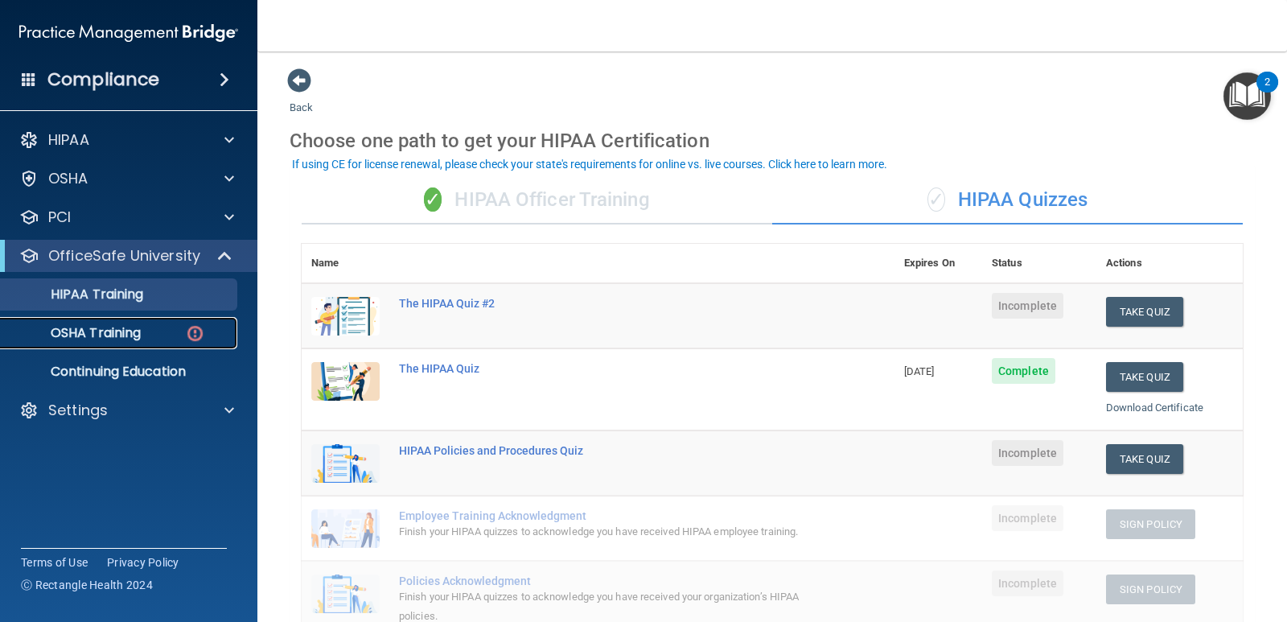
click at [153, 333] on div "OSHA Training" at bounding box center [120, 333] width 220 height 16
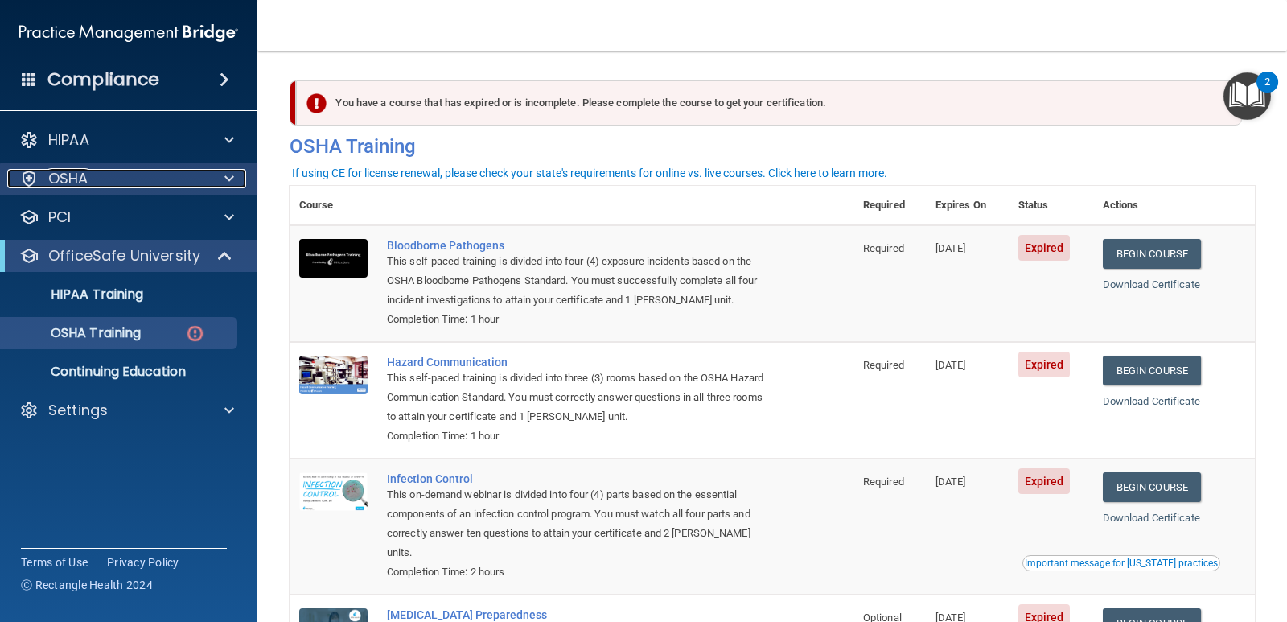
click at [181, 181] on div "OSHA" at bounding box center [106, 178] width 199 height 19
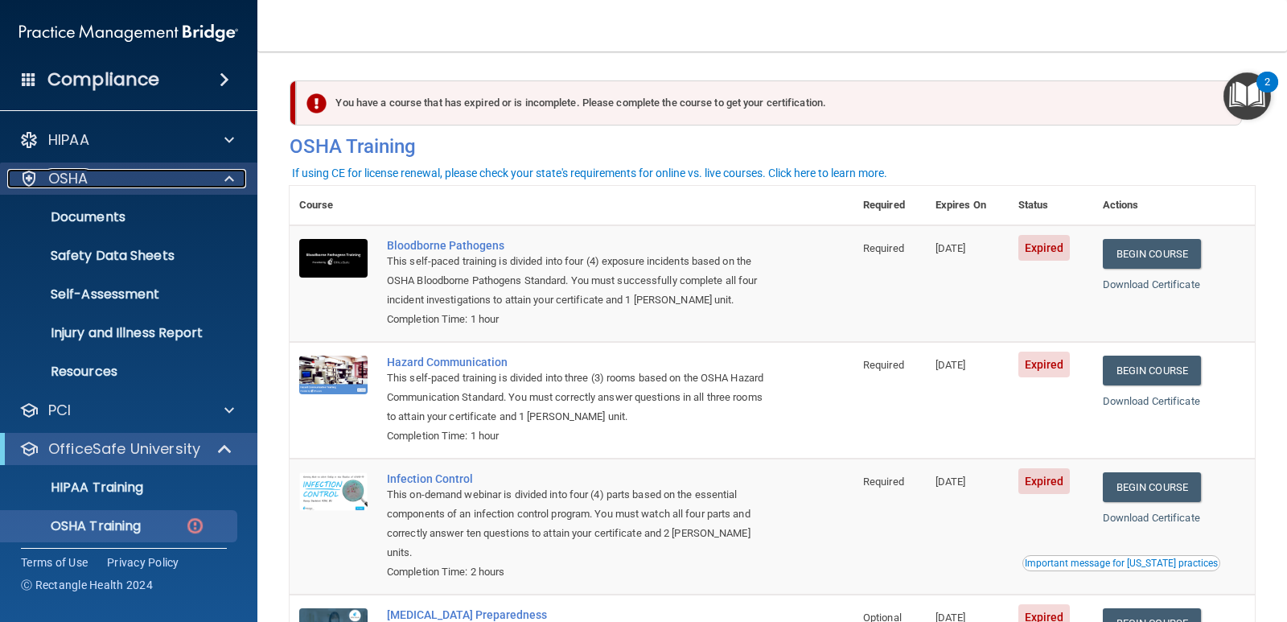
click at [220, 180] on div at bounding box center [227, 178] width 40 height 19
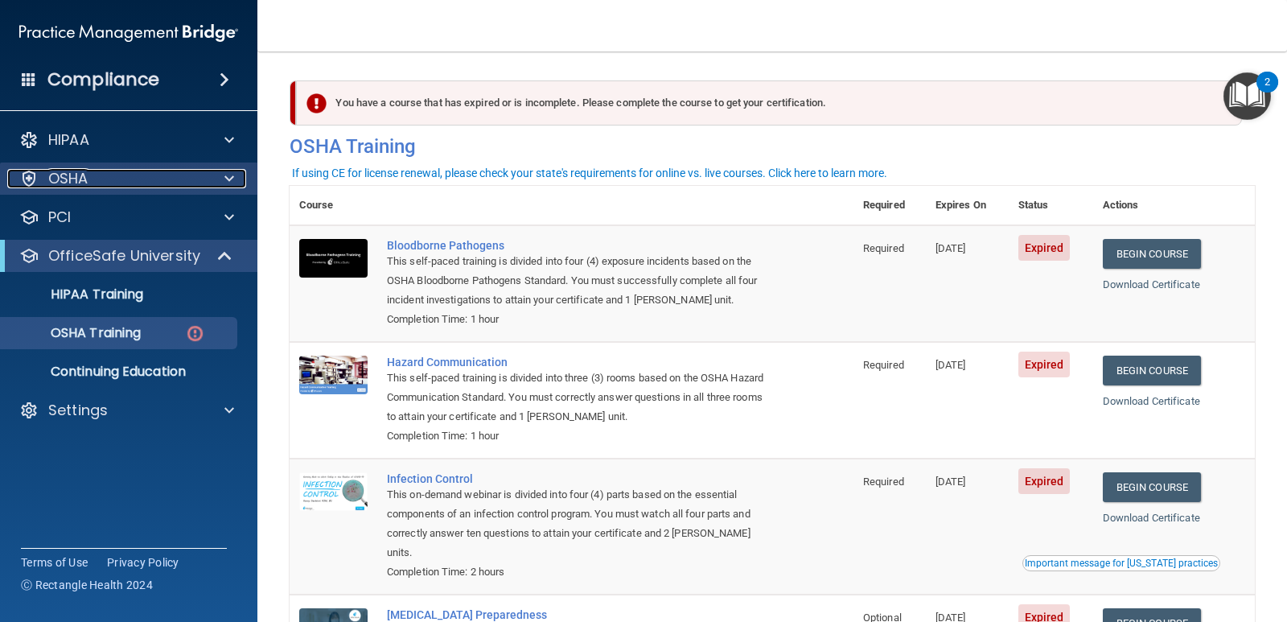
click at [220, 177] on div at bounding box center [227, 178] width 40 height 19
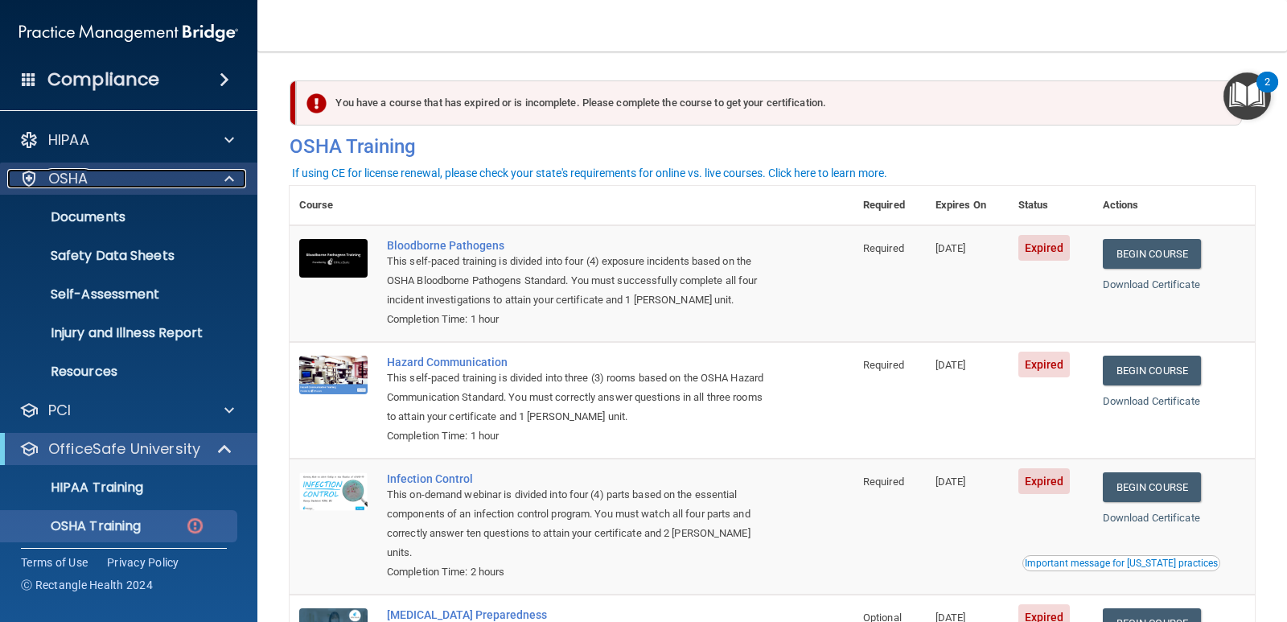
click at [220, 177] on div at bounding box center [227, 178] width 40 height 19
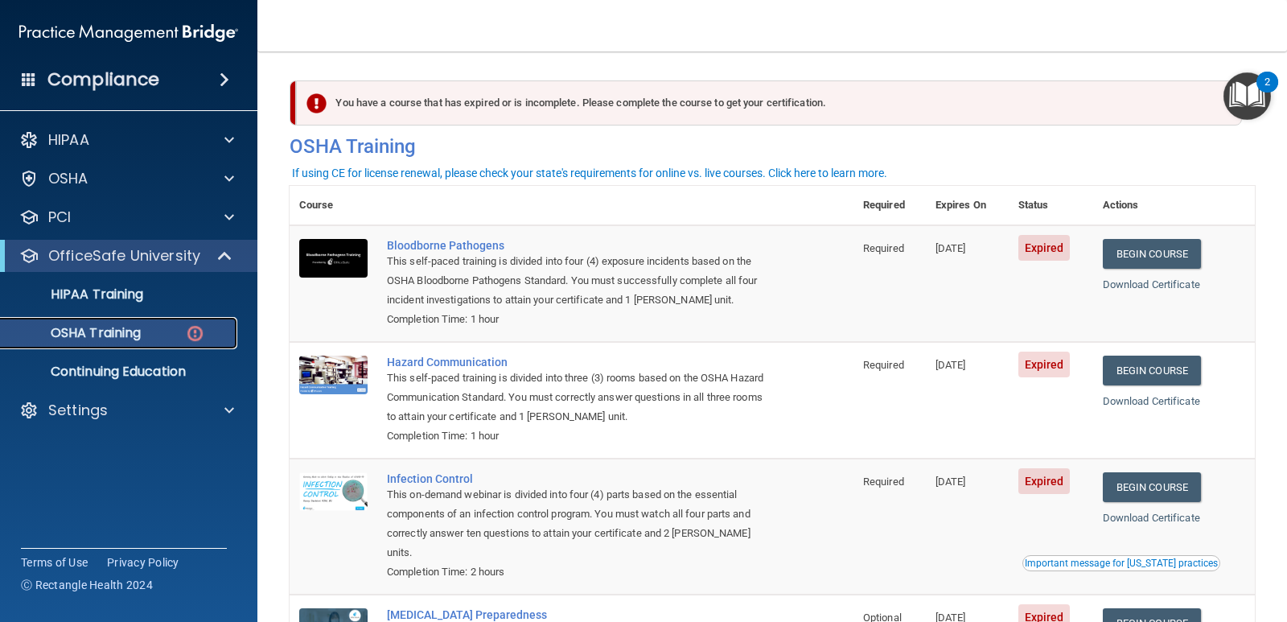
click at [122, 329] on p "OSHA Training" at bounding box center [75, 333] width 130 height 16
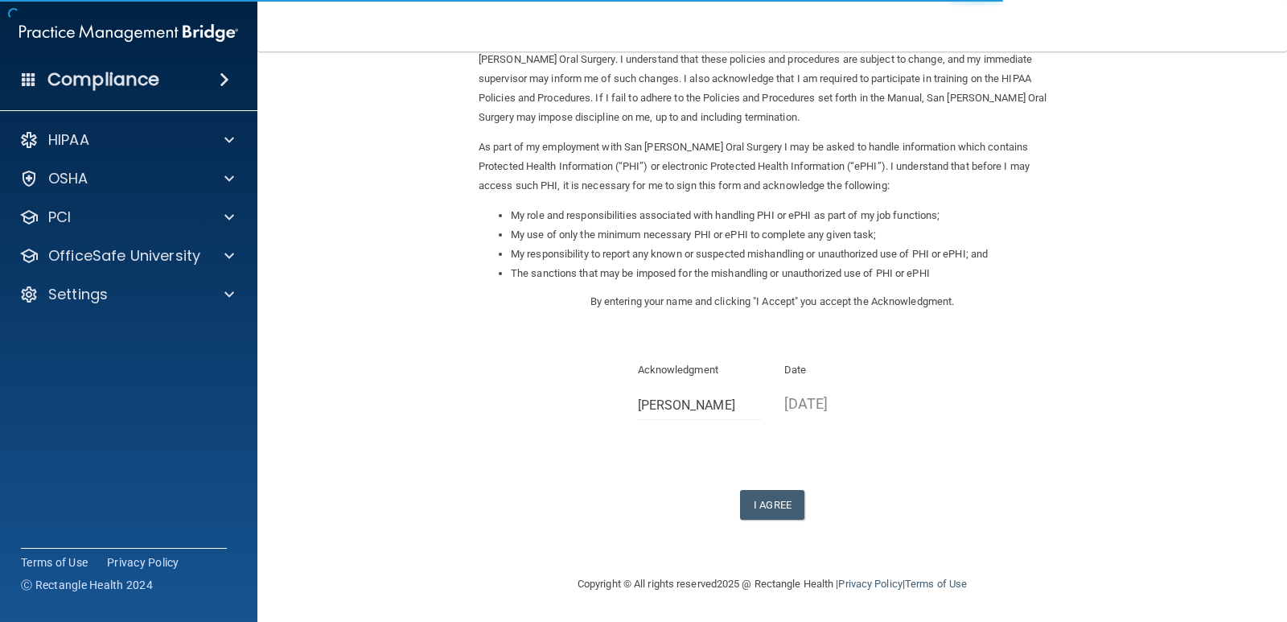
scroll to position [115, 0]
click at [785, 504] on button "I Agree" at bounding box center [772, 504] width 64 height 30
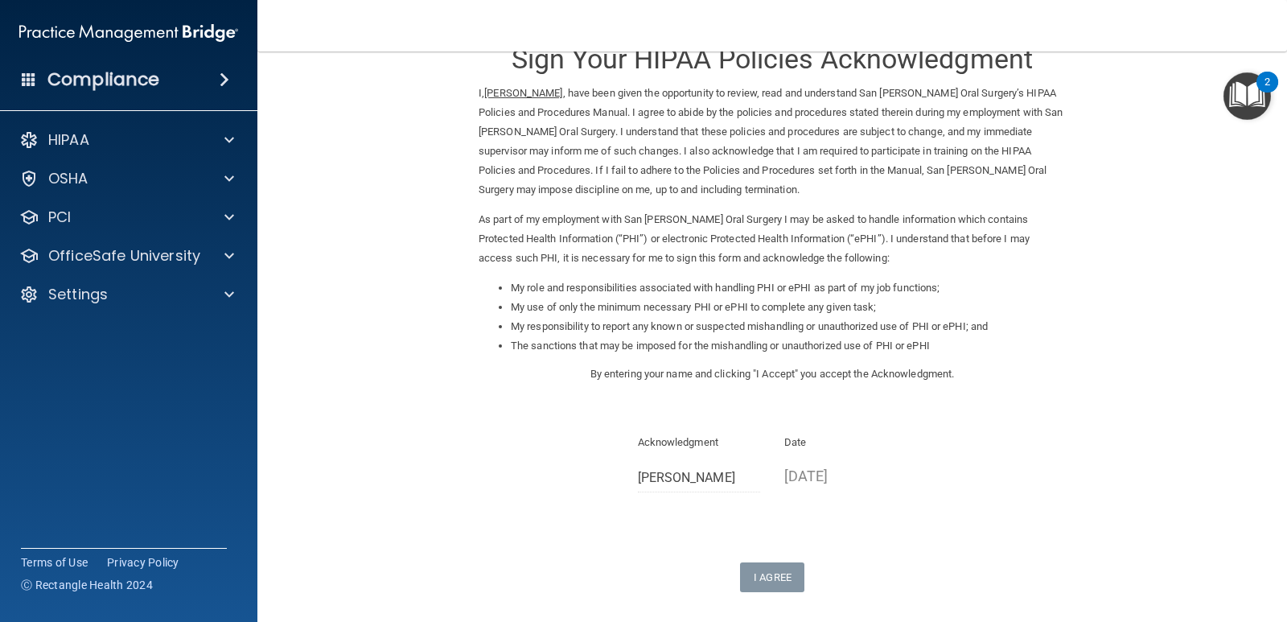
scroll to position [80, 0]
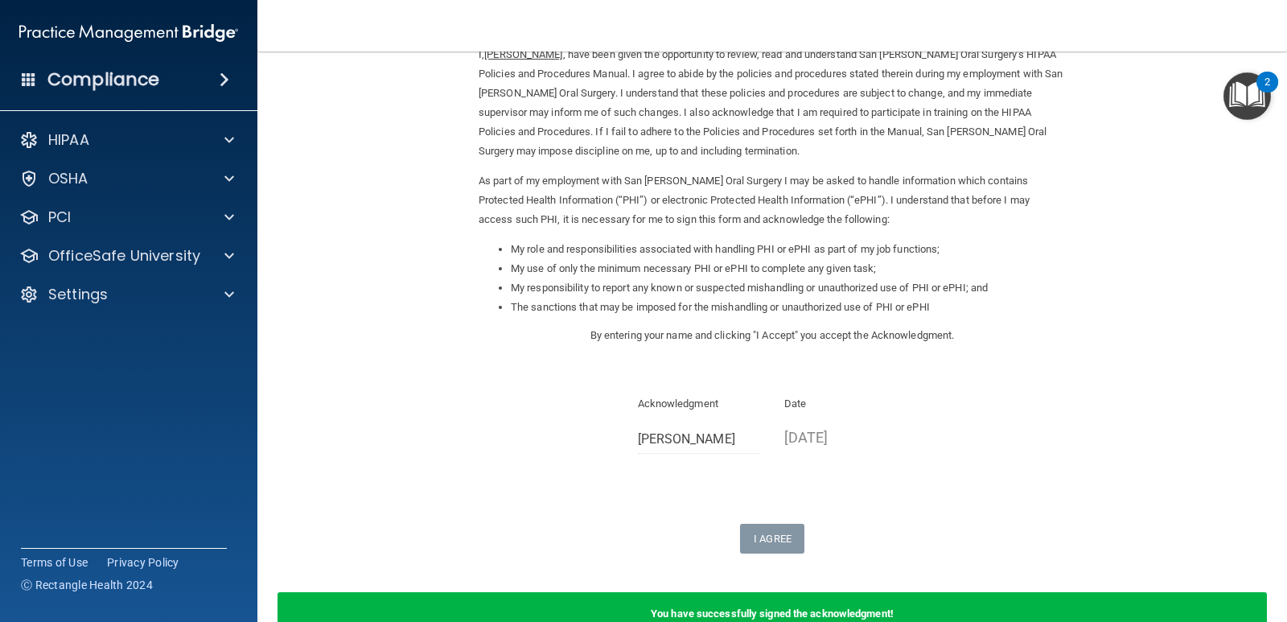
click at [971, 446] on div "Acknowledgment Roderick McBride Date 10/14/2025" at bounding box center [772, 430] width 587 height 72
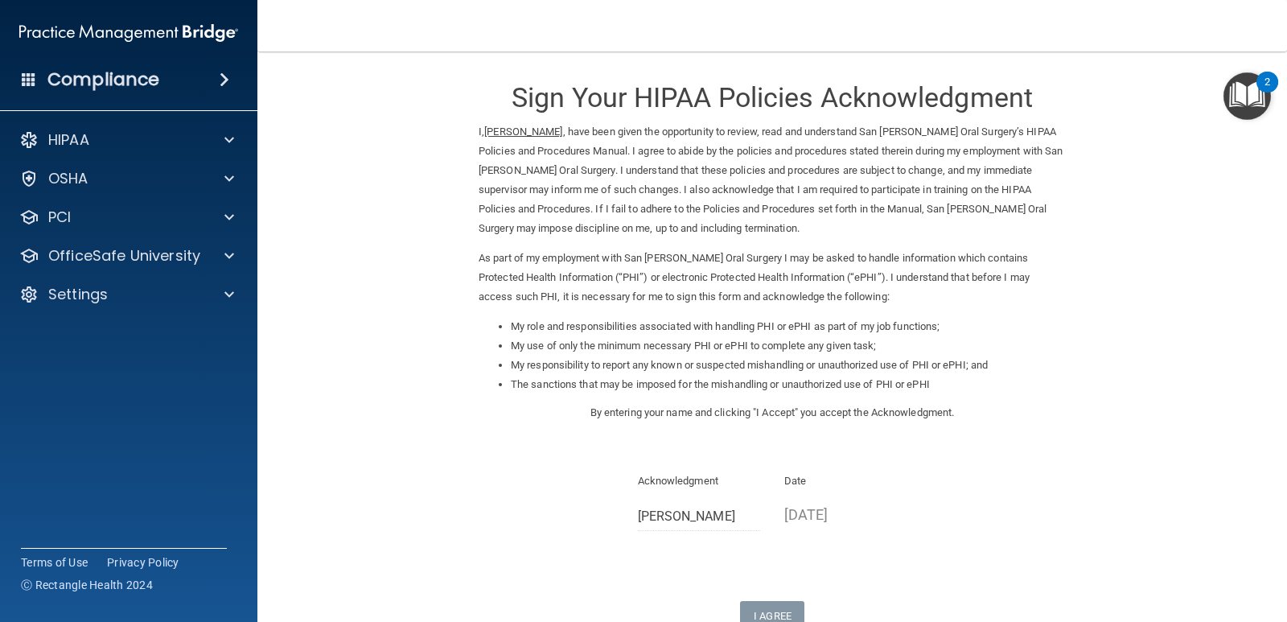
scroll to position [0, 0]
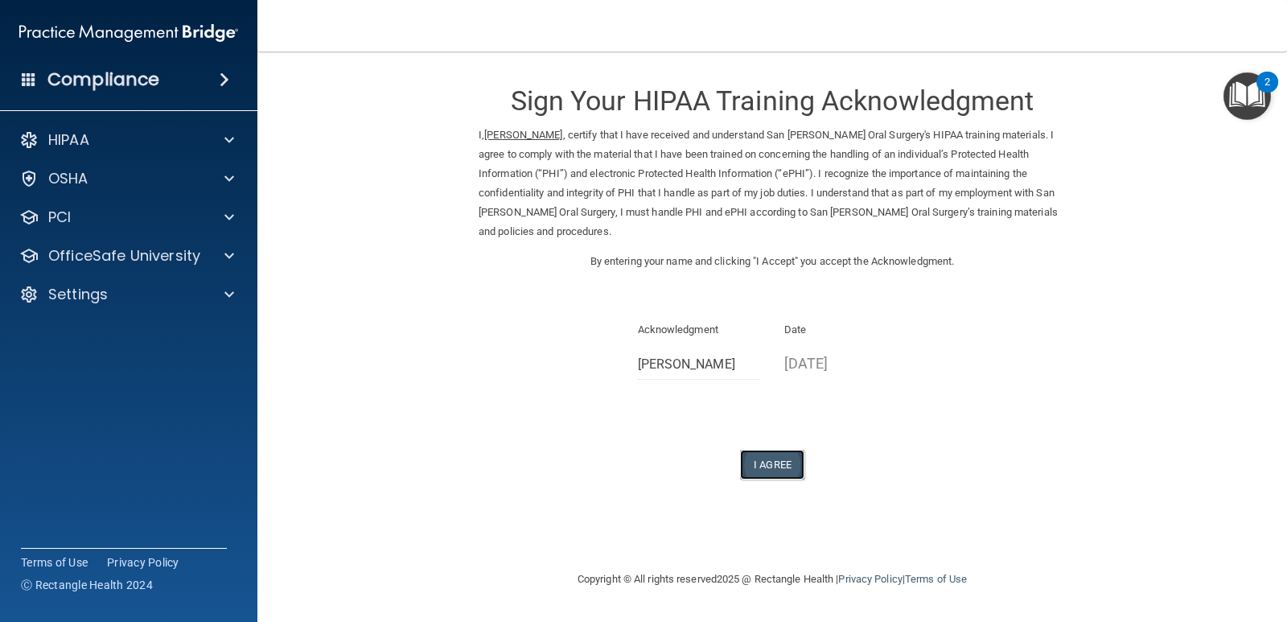
click at [766, 450] on button "I Agree" at bounding box center [772, 465] width 64 height 30
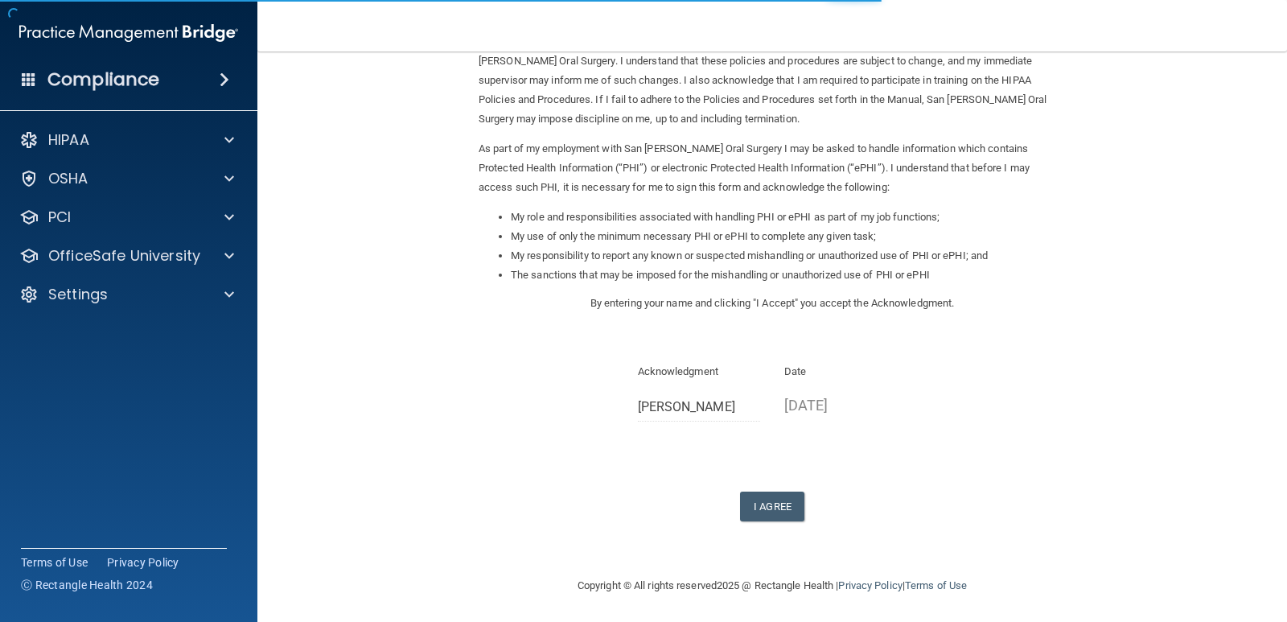
scroll to position [115, 0]
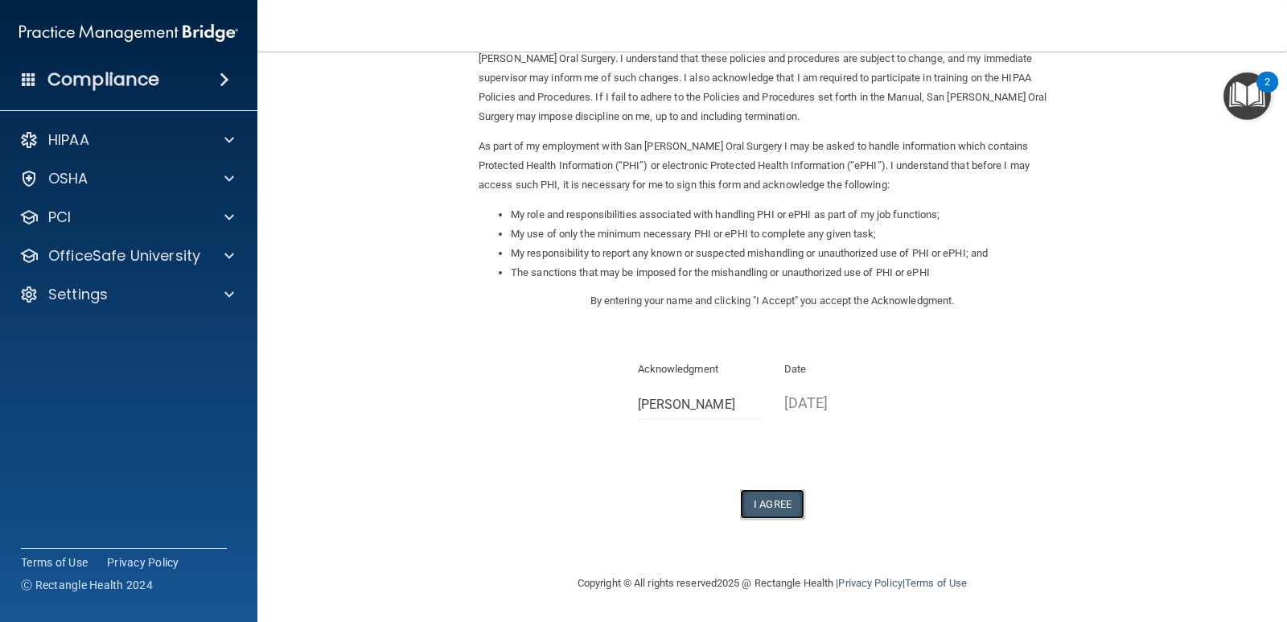
click at [764, 503] on button "I Agree" at bounding box center [772, 504] width 64 height 30
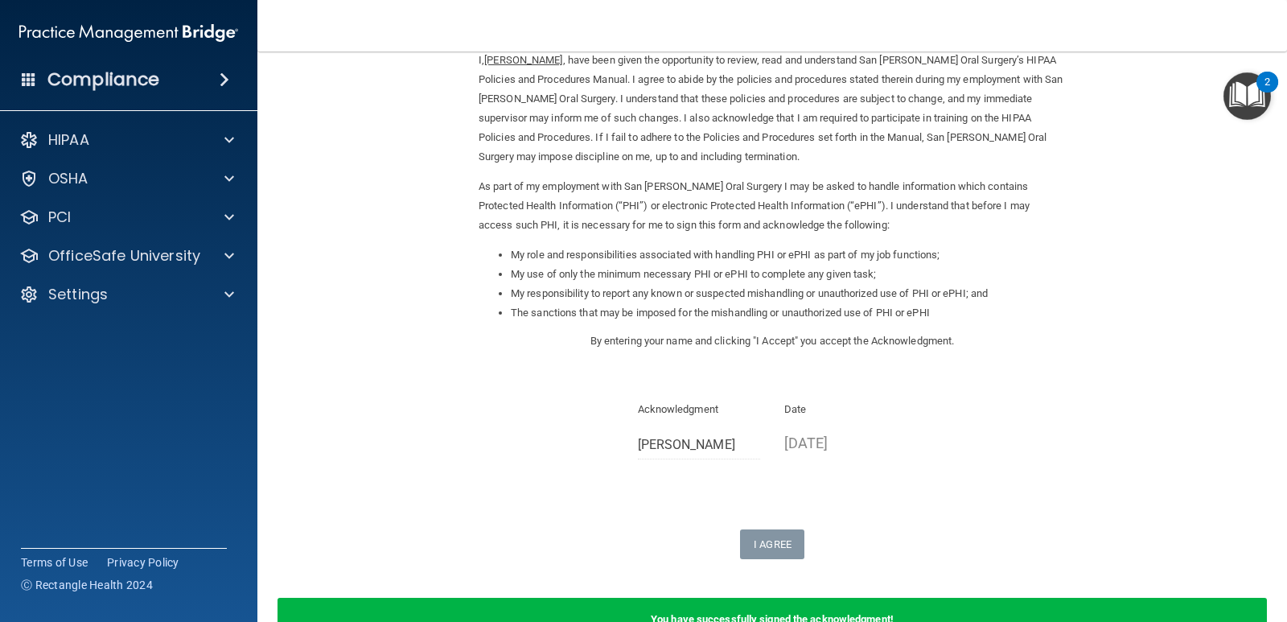
scroll to position [0, 0]
